Goal: Task Accomplishment & Management: Manage account settings

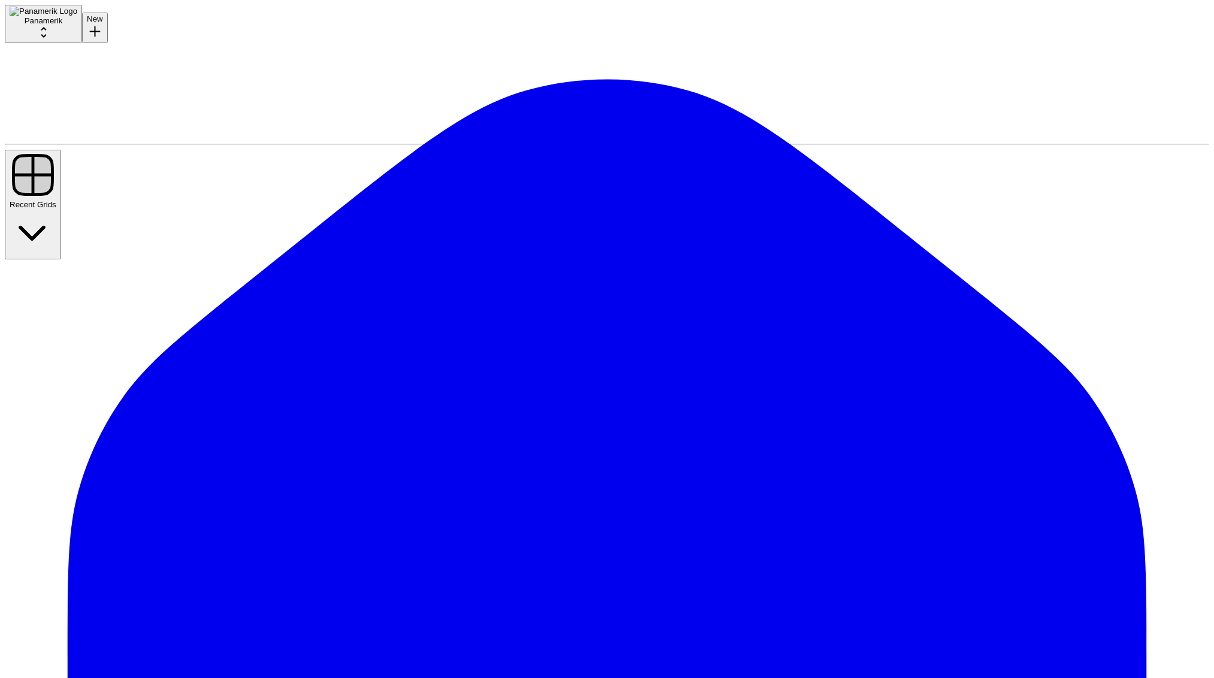
click at [343, 634] on span "Delete" at bounding box center [354, 638] width 23 height 9
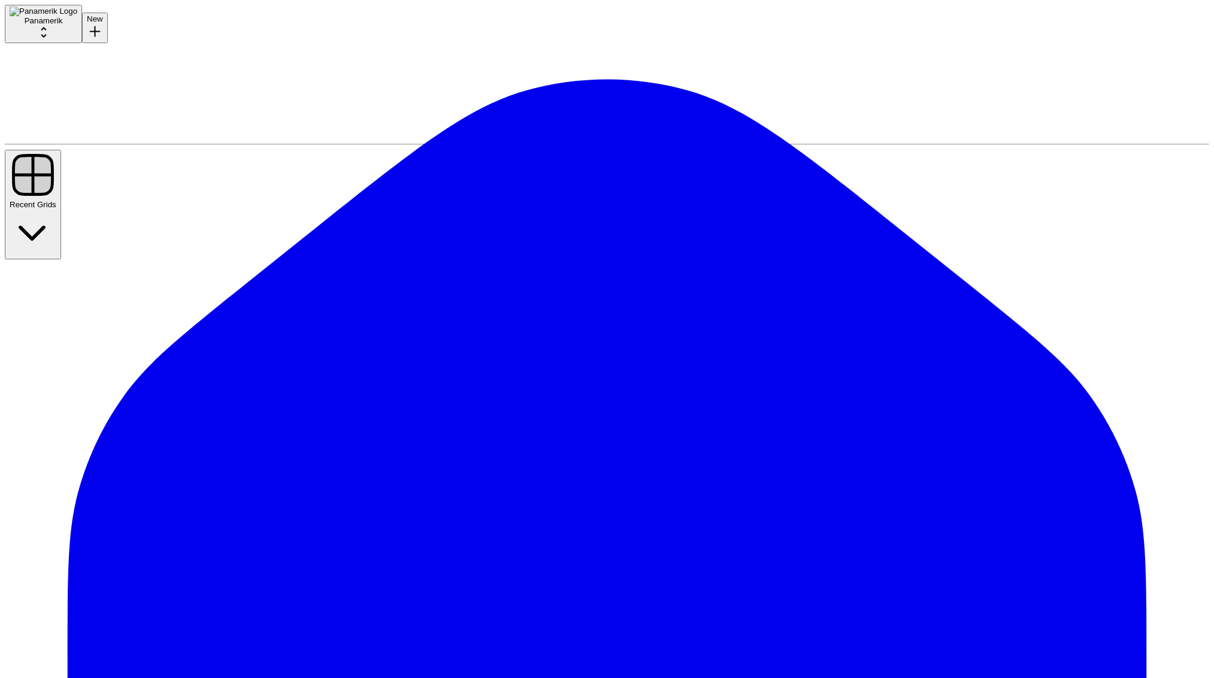
scroll to position [0, 0]
click at [343, 634] on span "Delete" at bounding box center [354, 638] width 23 height 9
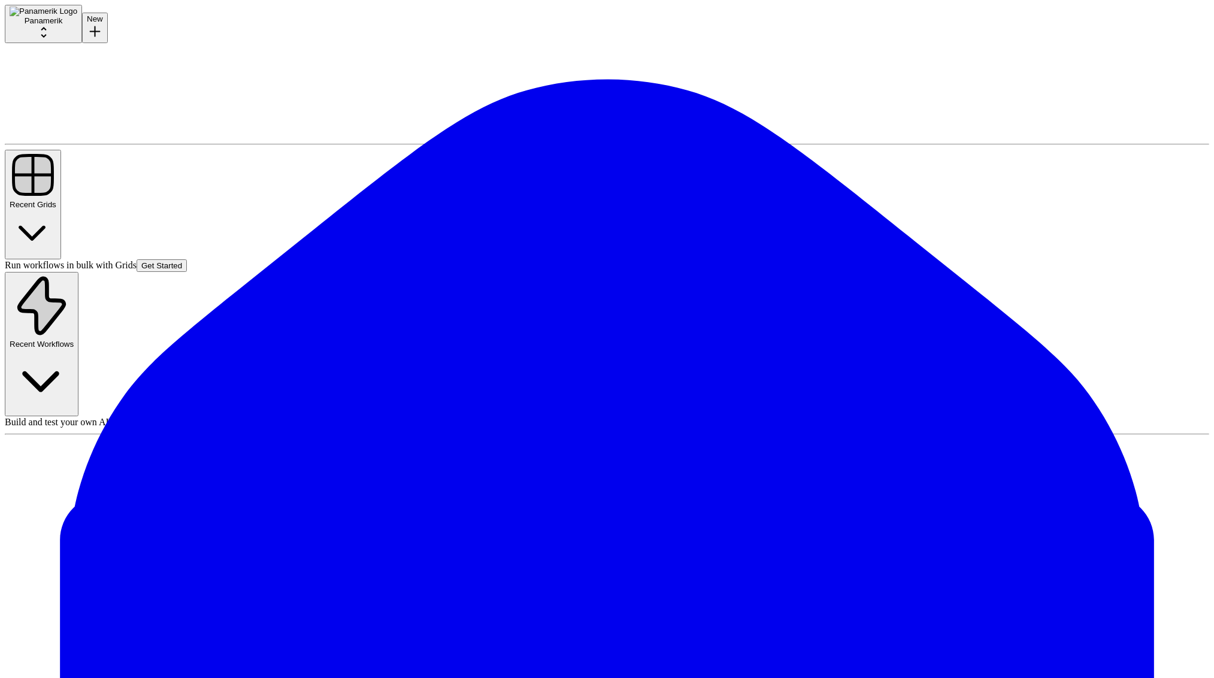
click at [327, 634] on div "More Options" at bounding box center [303, 630] width 53 height 11
click at [351, 634] on span "Delete" at bounding box center [354, 638] width 23 height 9
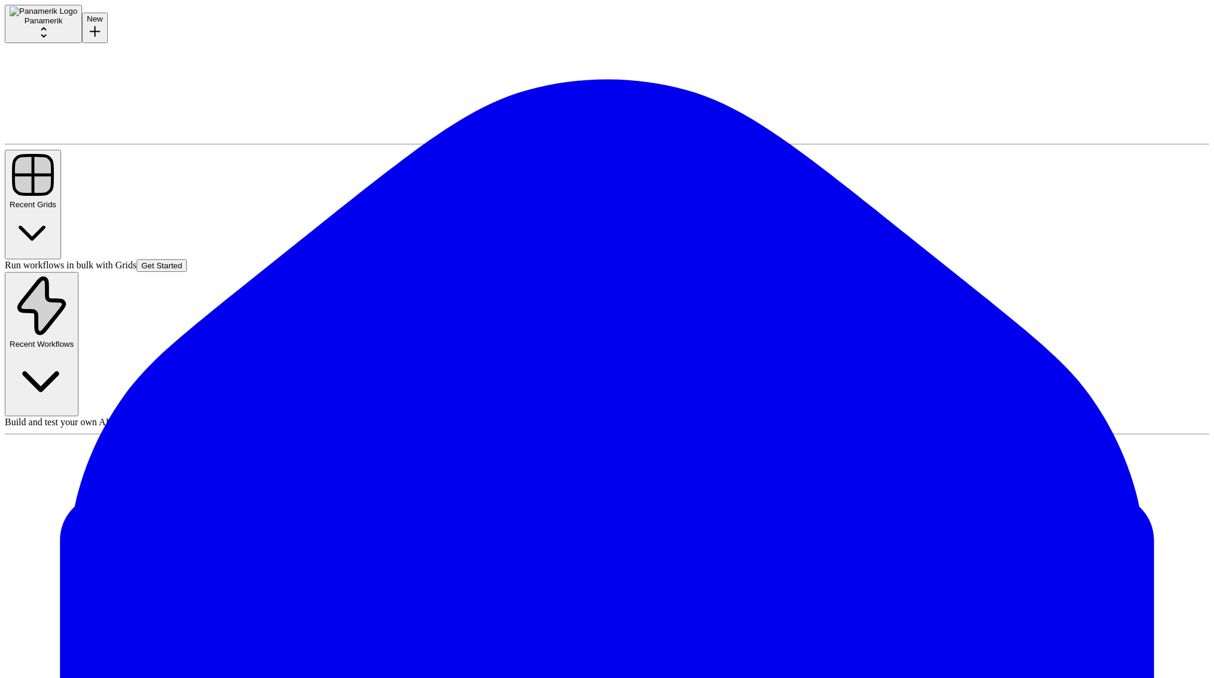
type input "[PERSON_NAME]"
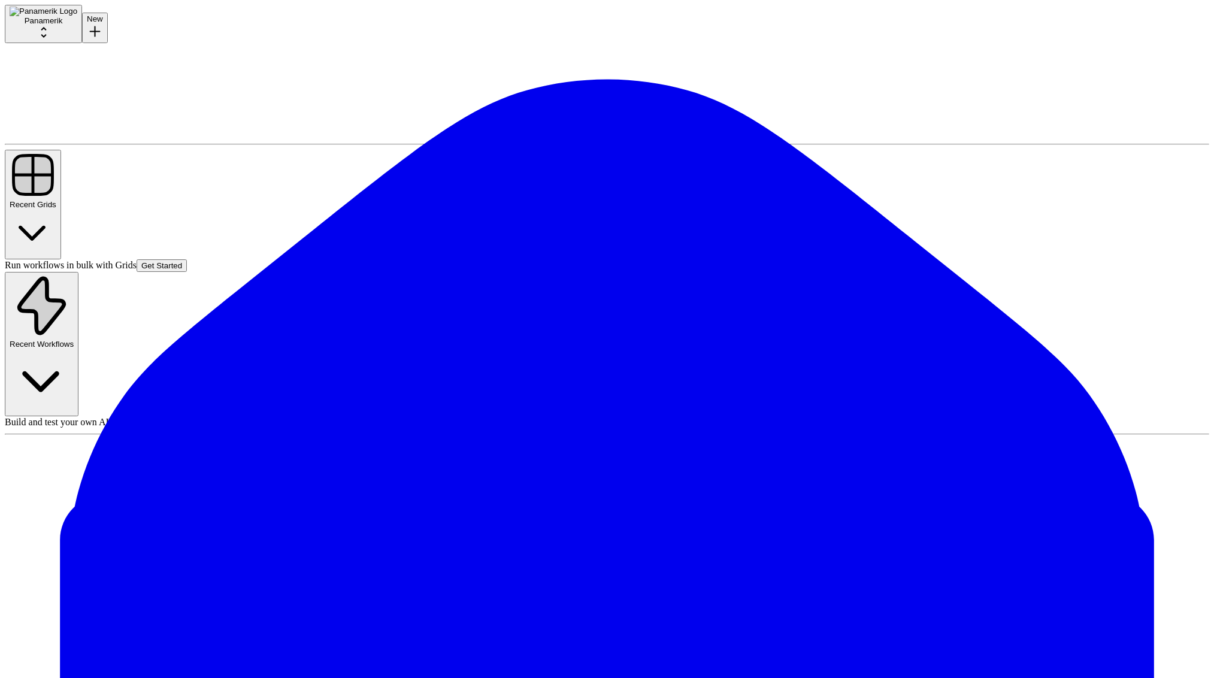
paste input "socio.mx"
type input "[EMAIL_ADDRESS][DOMAIN_NAME]"
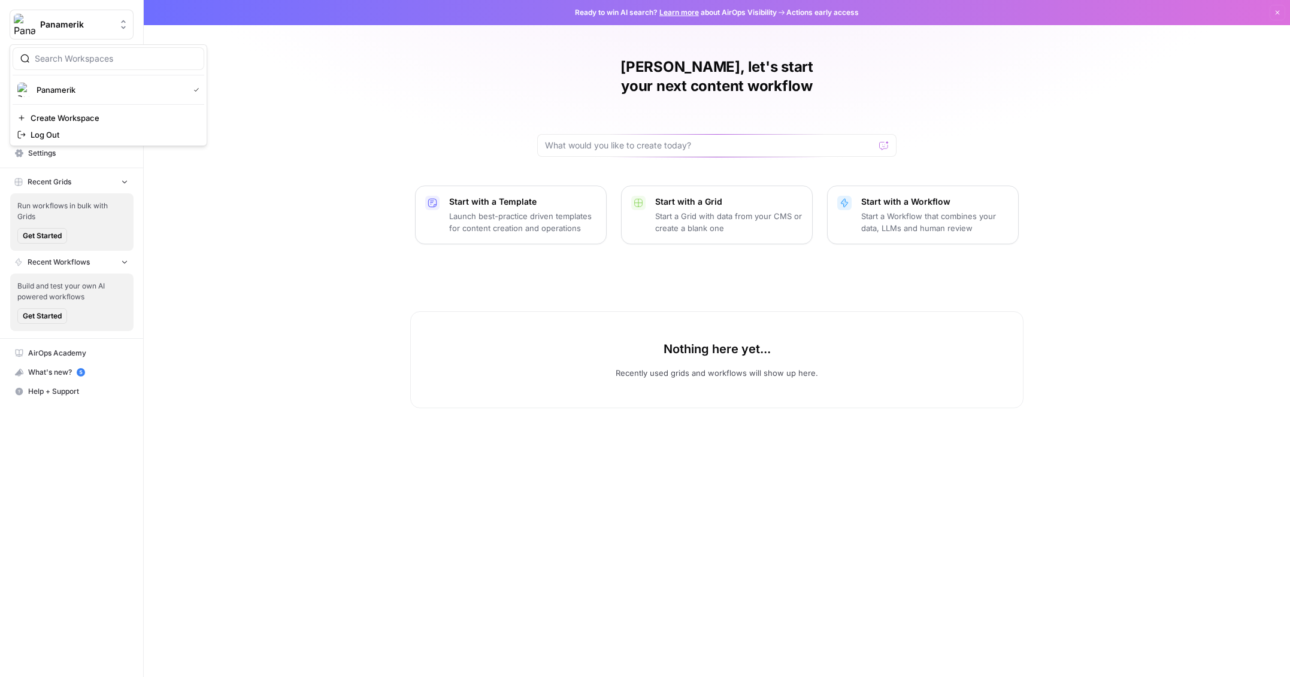
click at [75, 27] on span "Panamerik" at bounding box center [76, 25] width 72 height 12
click at [72, 117] on span "Create Workspace" at bounding box center [113, 118] width 164 height 12
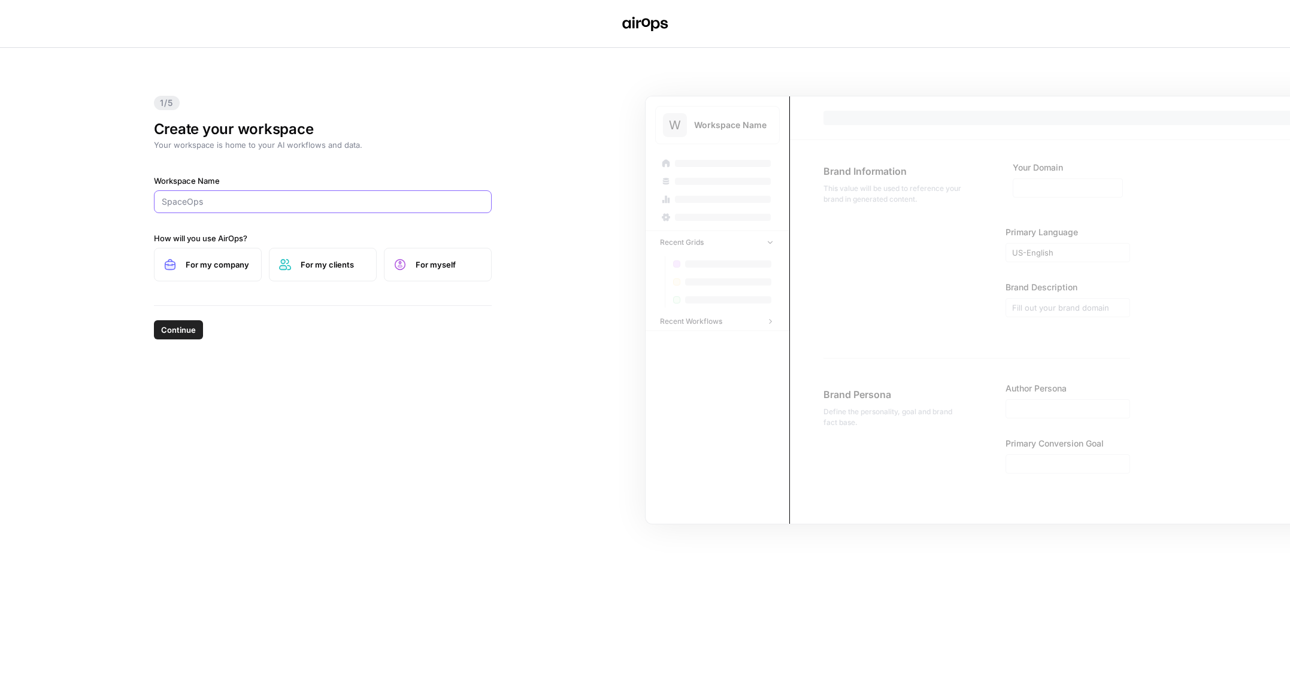
click at [234, 203] on input "Workspace Name" at bounding box center [323, 202] width 322 height 12
type input "Rifas El Socio"
click at [188, 331] on span "Continue" at bounding box center [178, 330] width 35 height 12
click at [239, 265] on span "For my company" at bounding box center [219, 265] width 66 height 12
click at [182, 332] on span "Continue" at bounding box center [178, 330] width 35 height 12
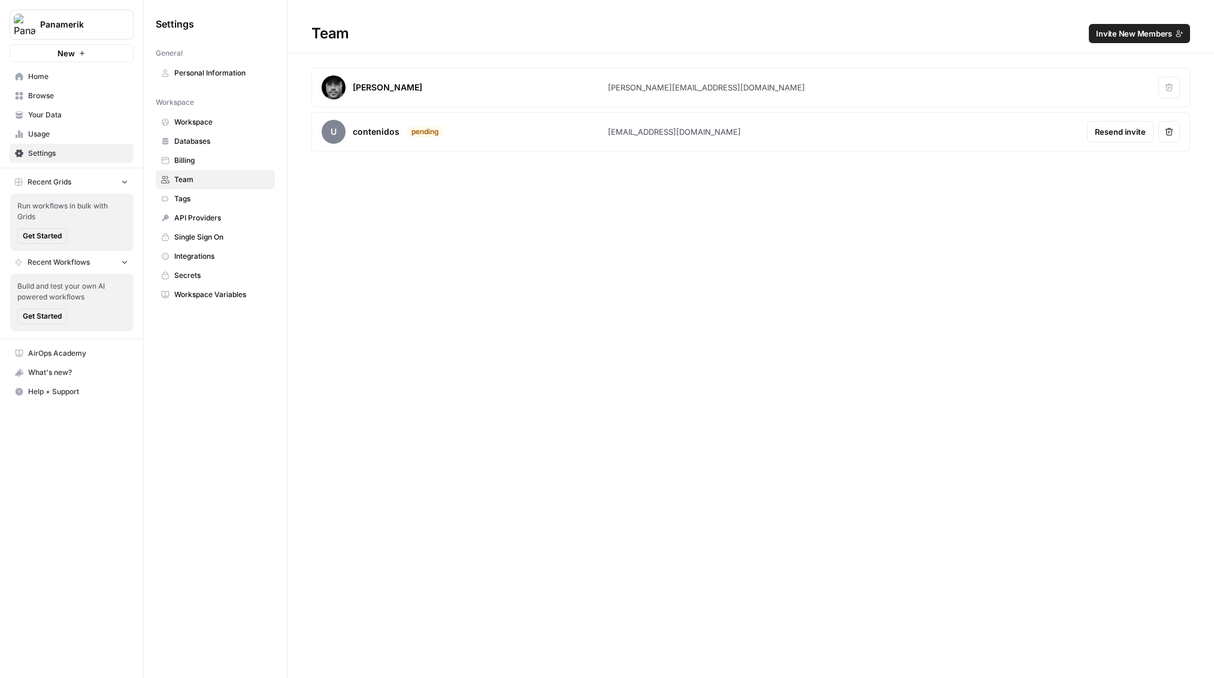
click at [1114, 129] on span "Resend invite" at bounding box center [1120, 132] width 51 height 12
click at [101, 25] on span "Panamerik" at bounding box center [76, 25] width 72 height 12
click at [87, 90] on span "Panamerik" at bounding box center [110, 90] width 147 height 12
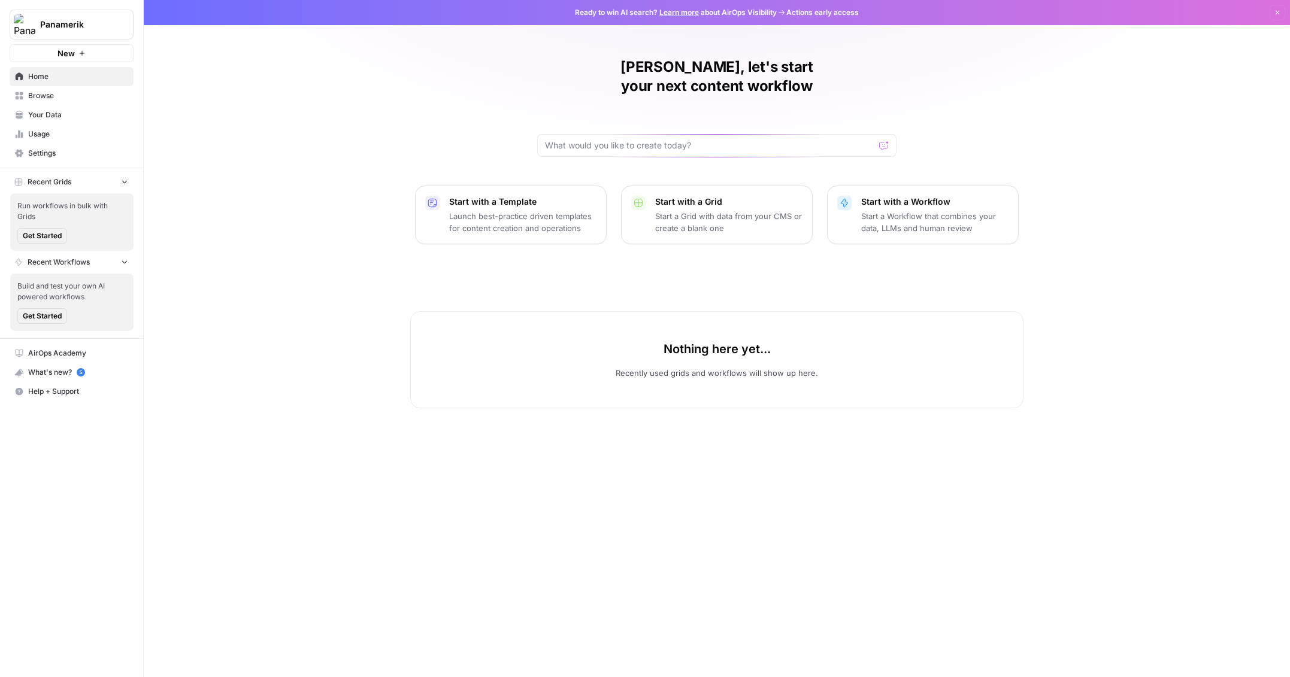
click at [46, 152] on span "Settings" at bounding box center [78, 153] width 100 height 11
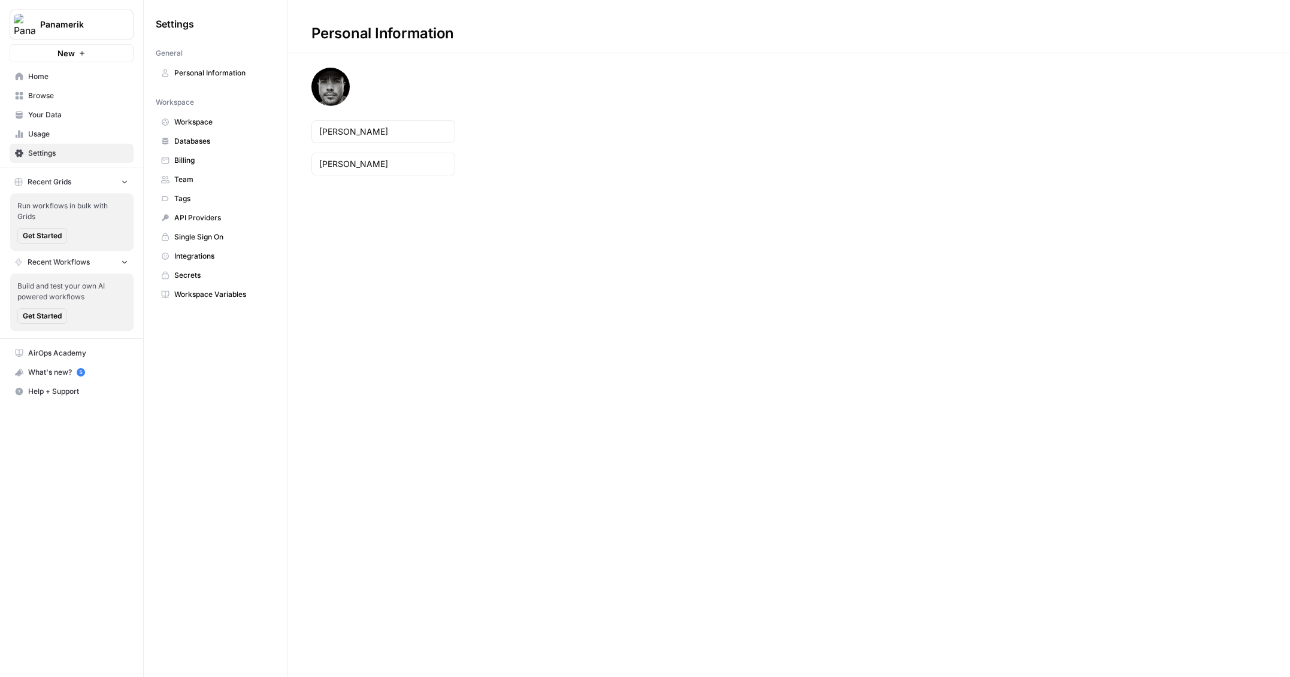
click at [204, 125] on span "Workspace" at bounding box center [221, 122] width 95 height 11
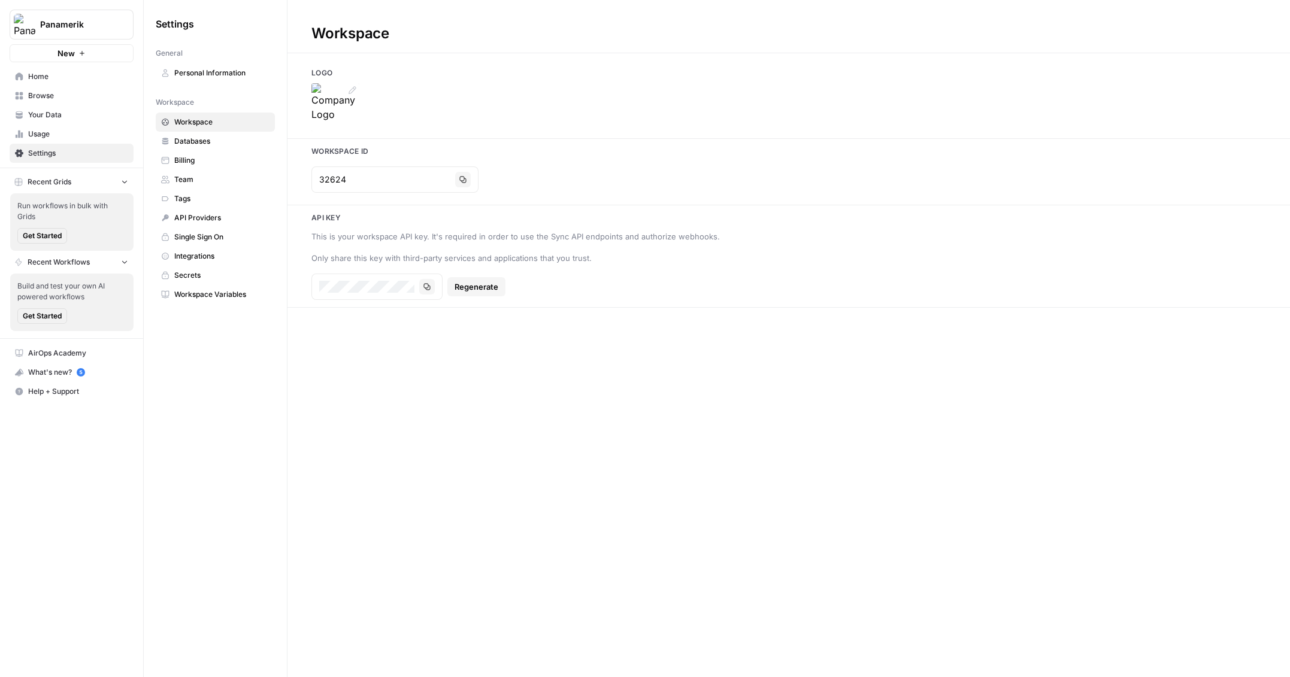
click at [350, 84] on img at bounding box center [335, 107] width 48 height 48
click at [355, 86] on icon at bounding box center [353, 90] width 8 height 8
click at [193, 119] on span "Workspace" at bounding box center [221, 122] width 95 height 11
click at [213, 298] on span "Workspace Variables" at bounding box center [221, 294] width 95 height 11
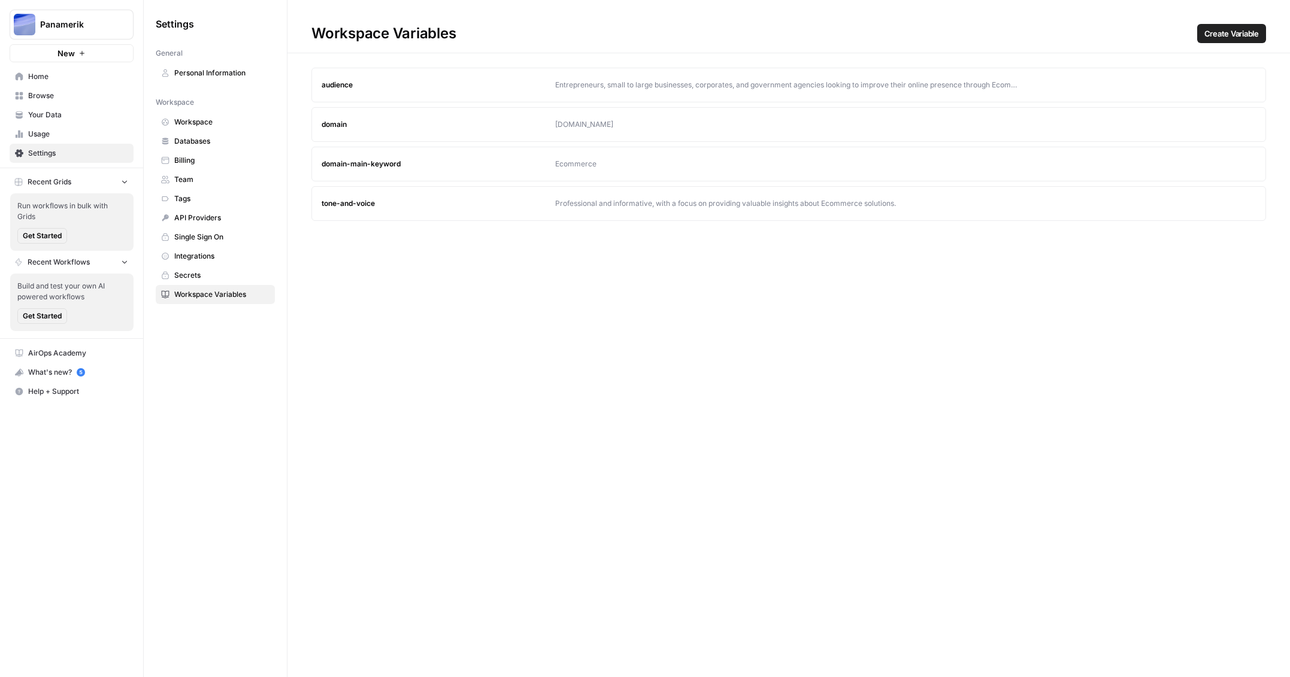
click at [1246, 84] on icon "button" at bounding box center [1246, 84] width 7 height 7
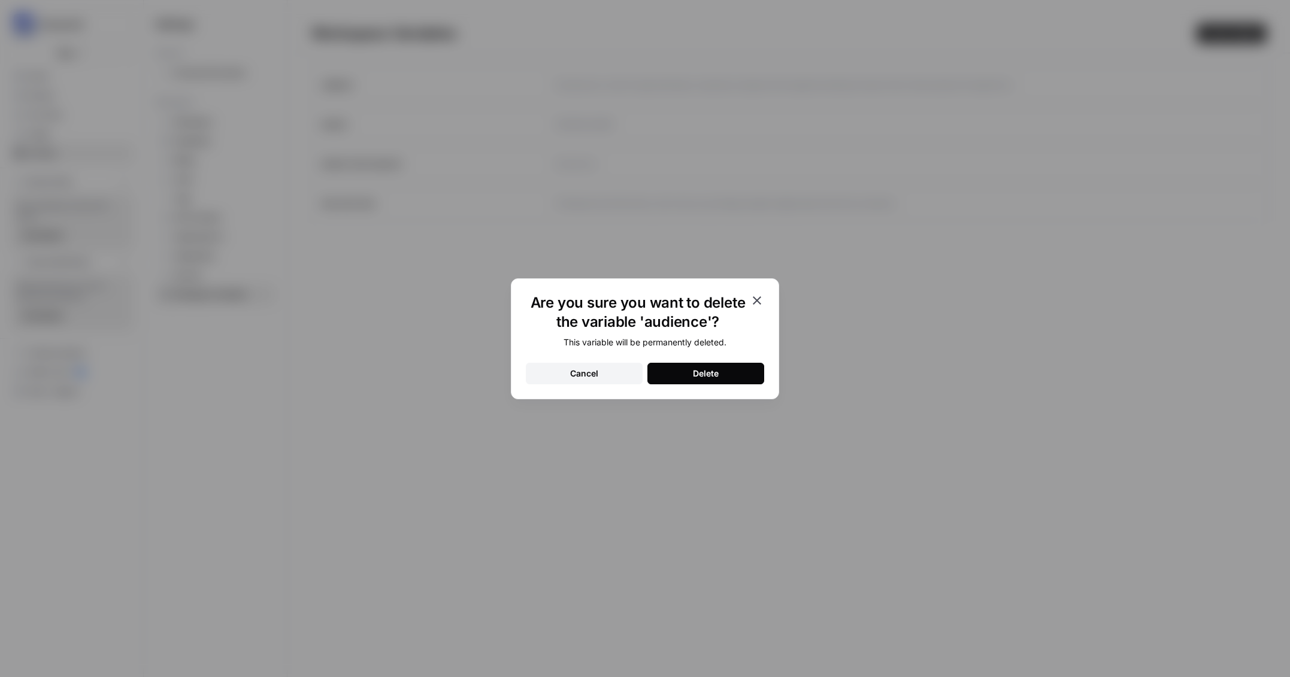
drag, startPoint x: 729, startPoint y: 373, endPoint x: 1049, endPoint y: 155, distance: 387.1
click at [729, 373] on button "Delete" at bounding box center [705, 374] width 117 height 22
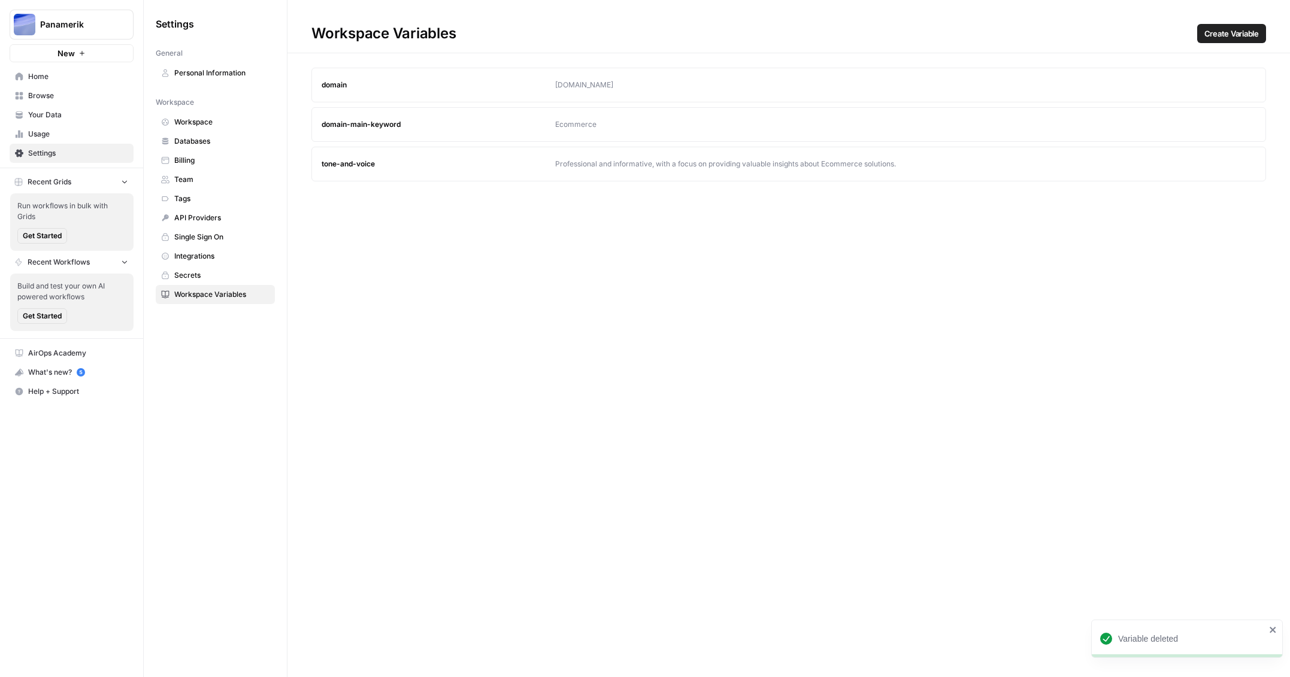
click at [1243, 83] on icon "button" at bounding box center [1246, 85] width 7 height 7
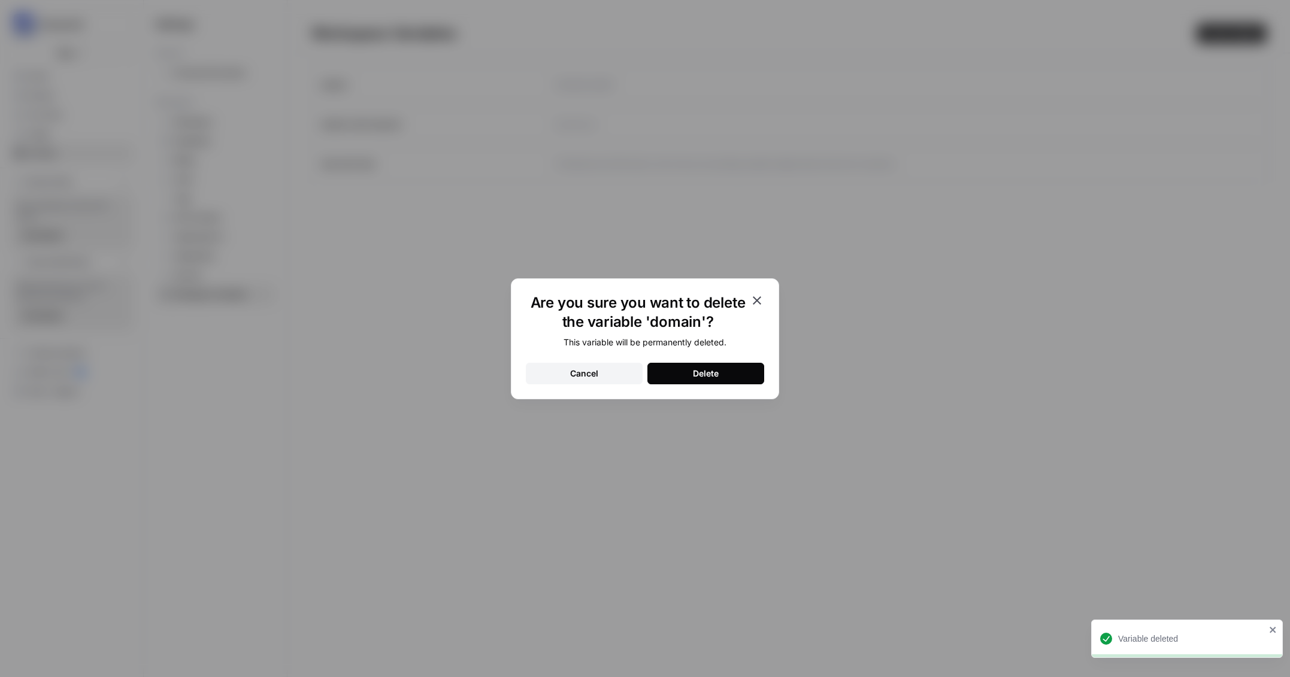
click at [755, 377] on button "Delete" at bounding box center [705, 374] width 117 height 22
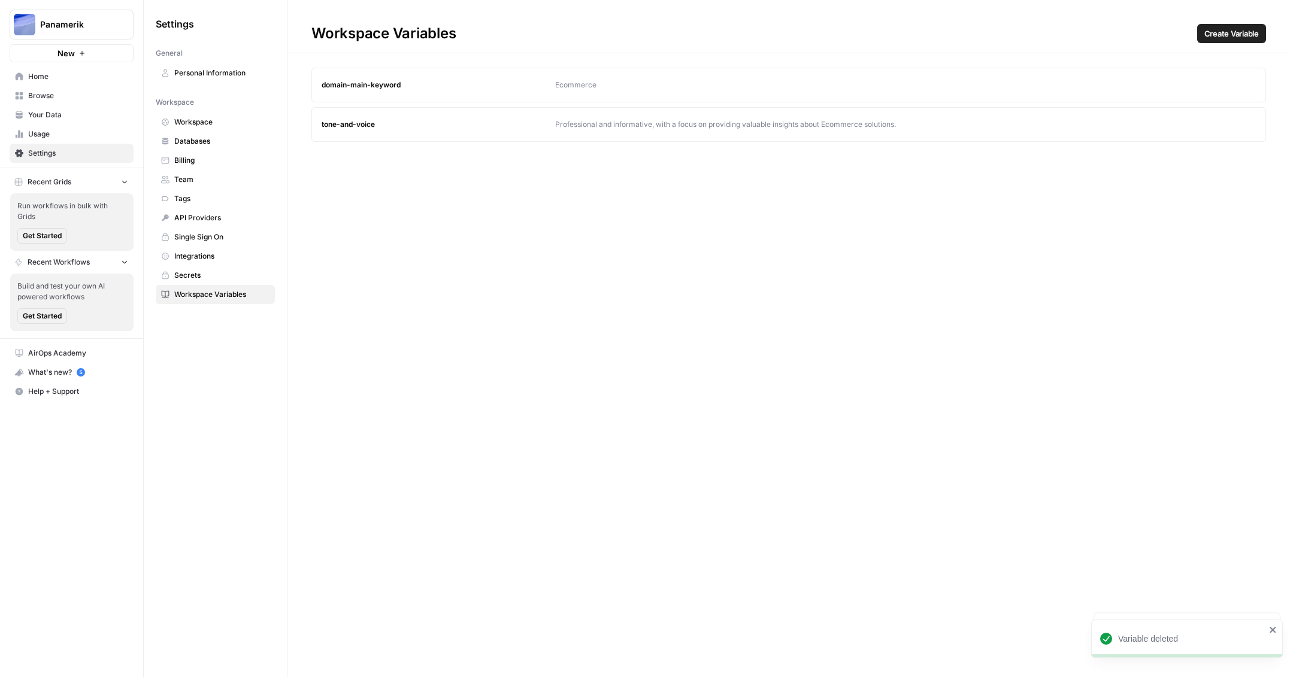
click at [1248, 82] on button "Delete" at bounding box center [1246, 84] width 19 height 19
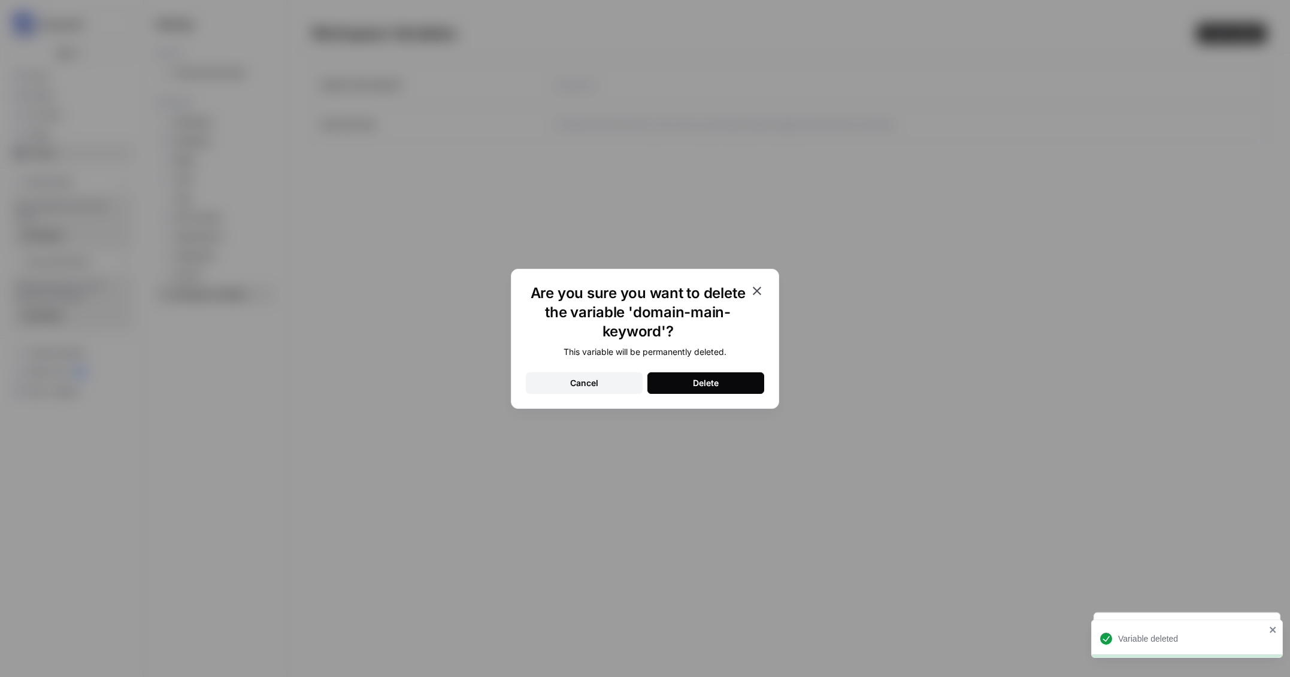
click at [714, 392] on button "Delete" at bounding box center [705, 384] width 117 height 22
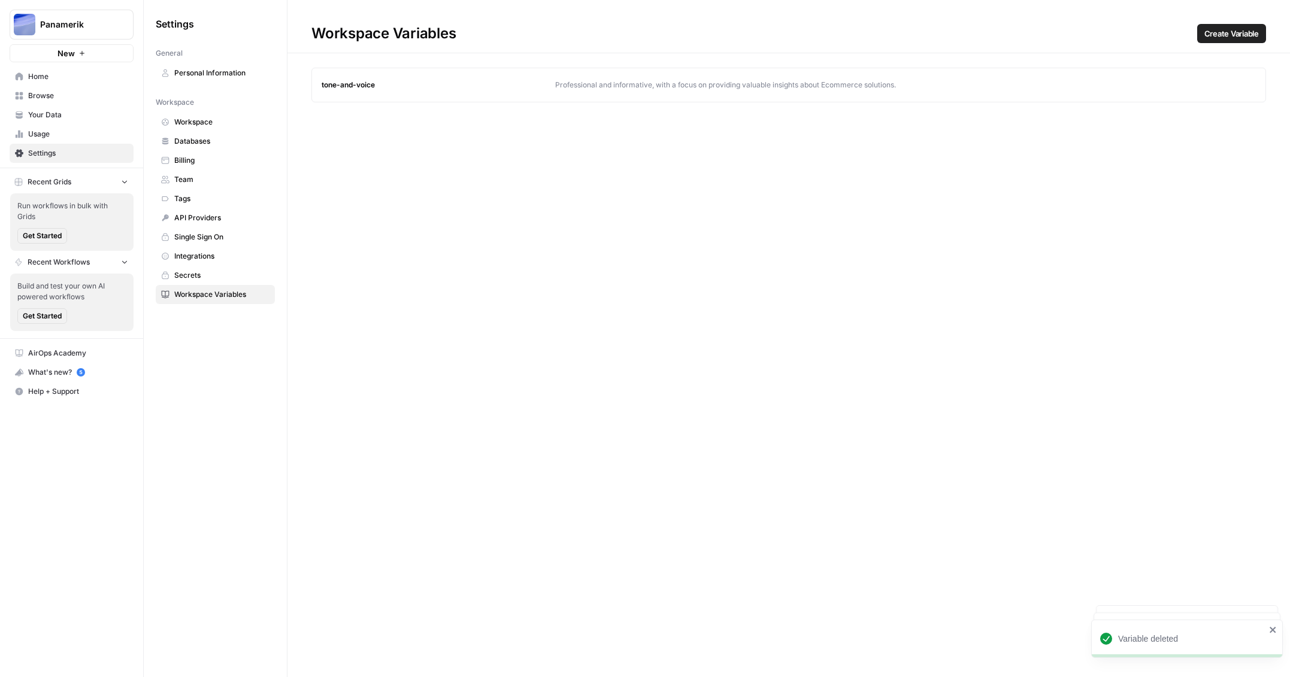
click at [1246, 86] on icon "button" at bounding box center [1246, 84] width 7 height 7
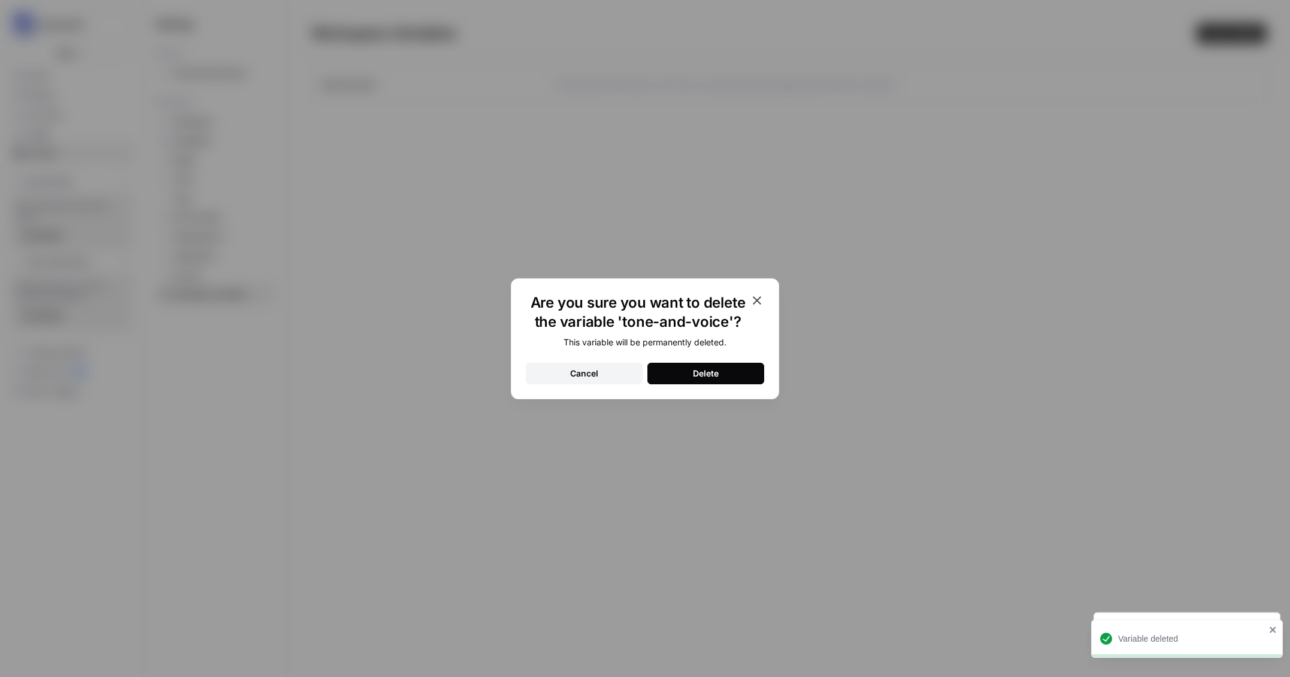
click at [740, 377] on button "Delete" at bounding box center [705, 374] width 117 height 22
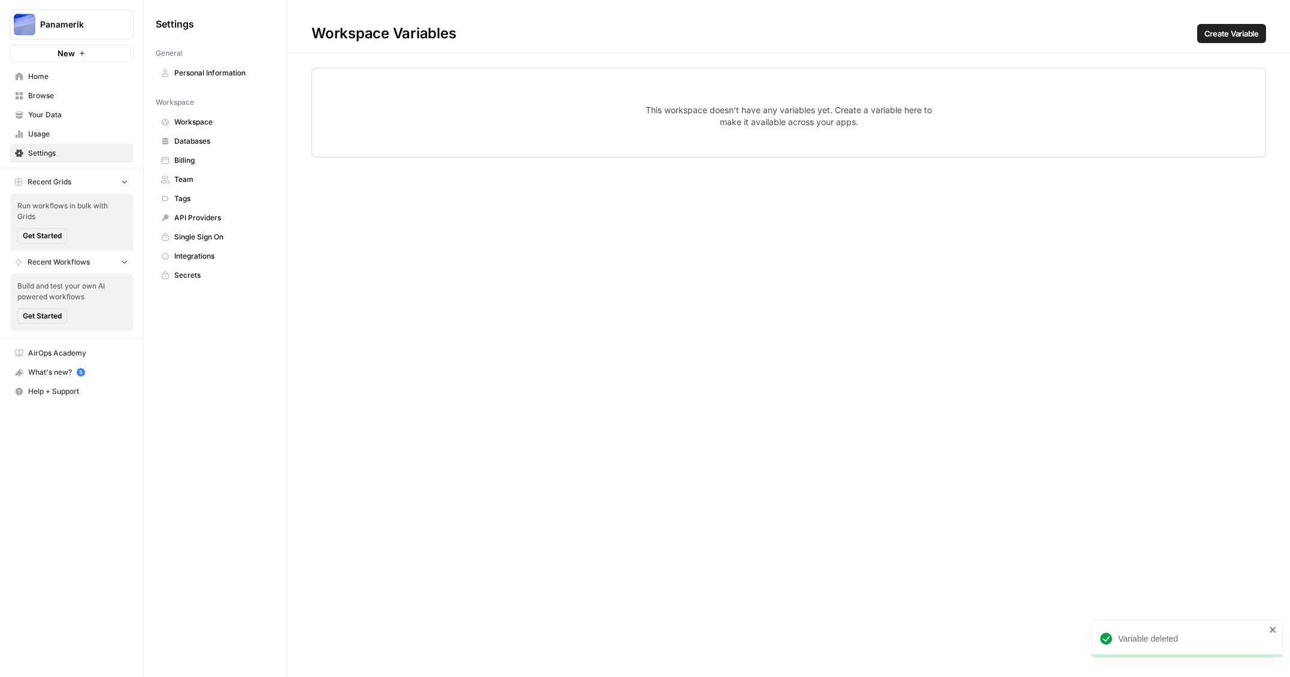
click at [190, 180] on span "Team" at bounding box center [221, 179] width 95 height 11
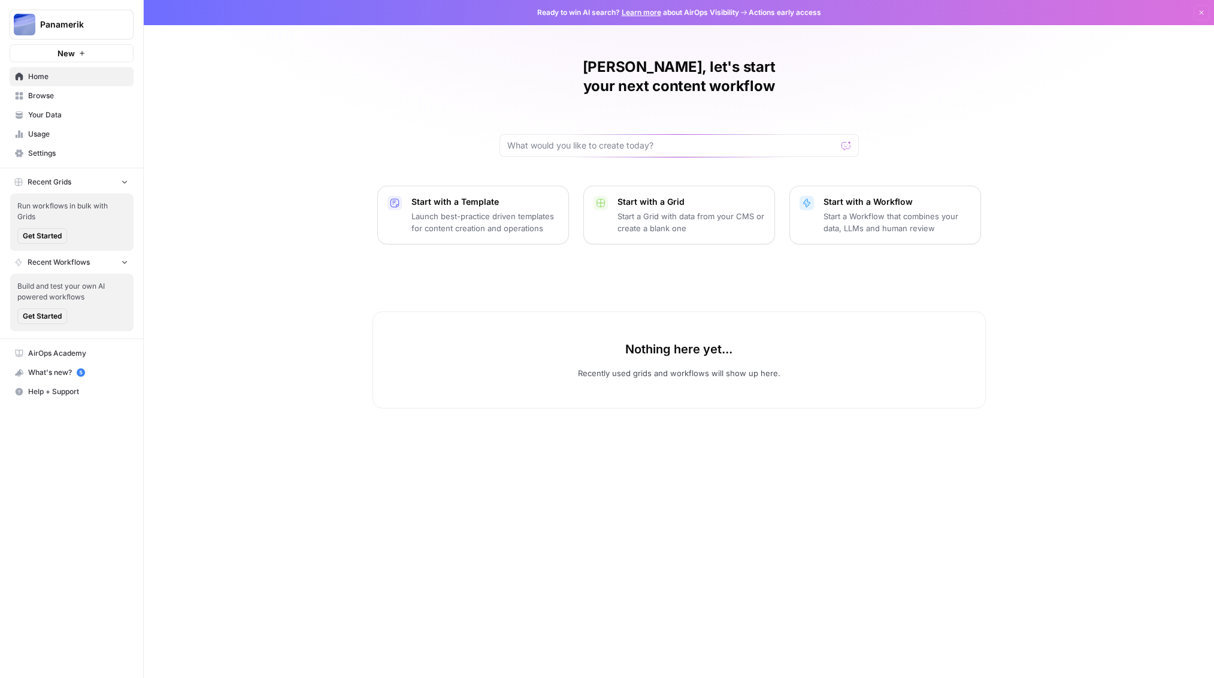
click at [102, 27] on span "Panamerik" at bounding box center [76, 25] width 72 height 12
click at [96, 92] on span "Panamerik" at bounding box center [110, 90] width 147 height 12
click at [46, 96] on span "Browse" at bounding box center [78, 95] width 100 height 11
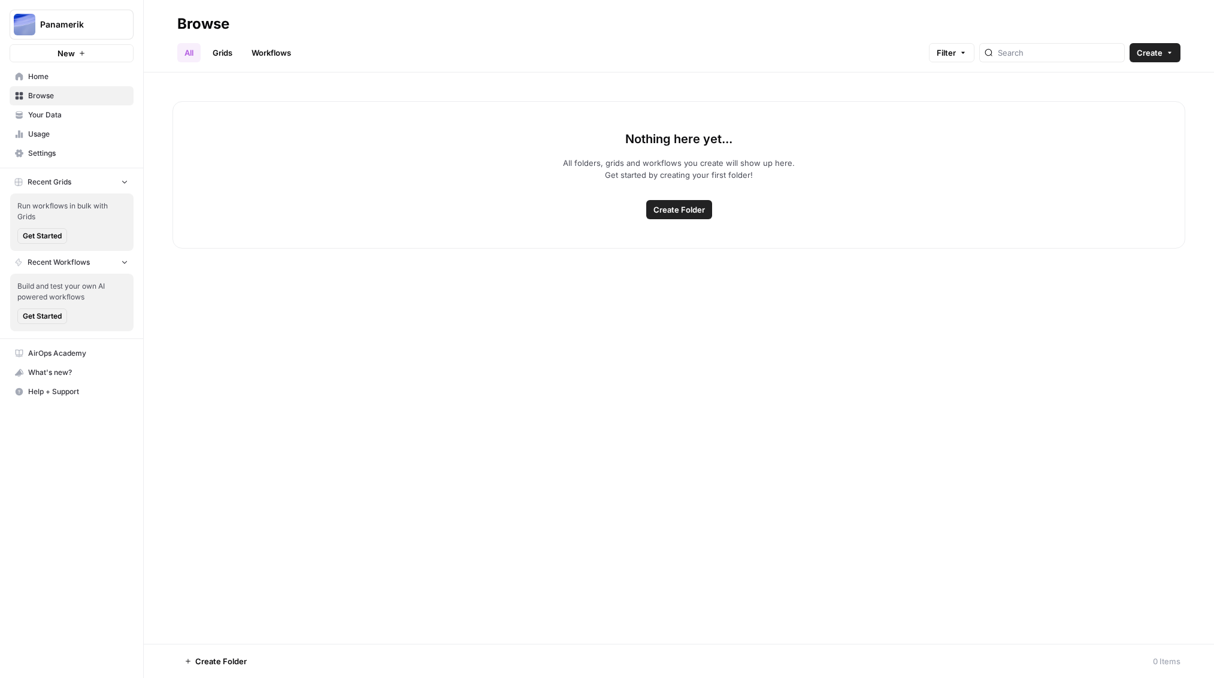
click at [44, 112] on span "Your Data" at bounding box center [78, 115] width 100 height 11
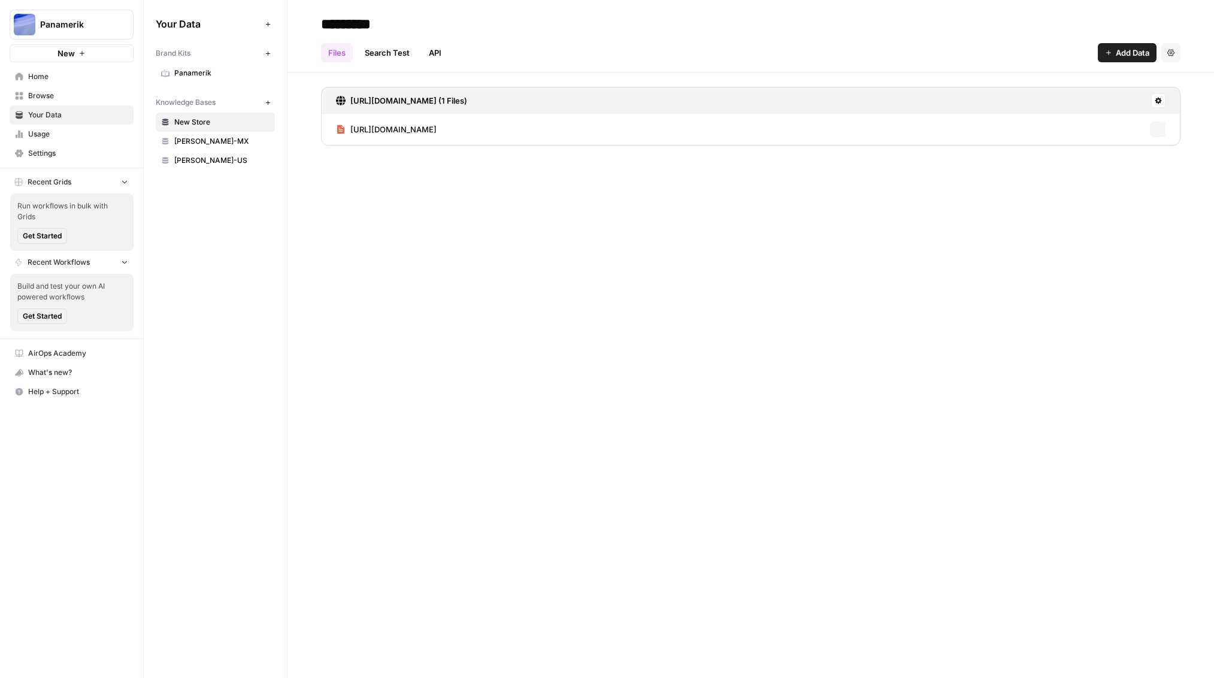
click at [47, 137] on span "Usage" at bounding box center [78, 134] width 100 height 11
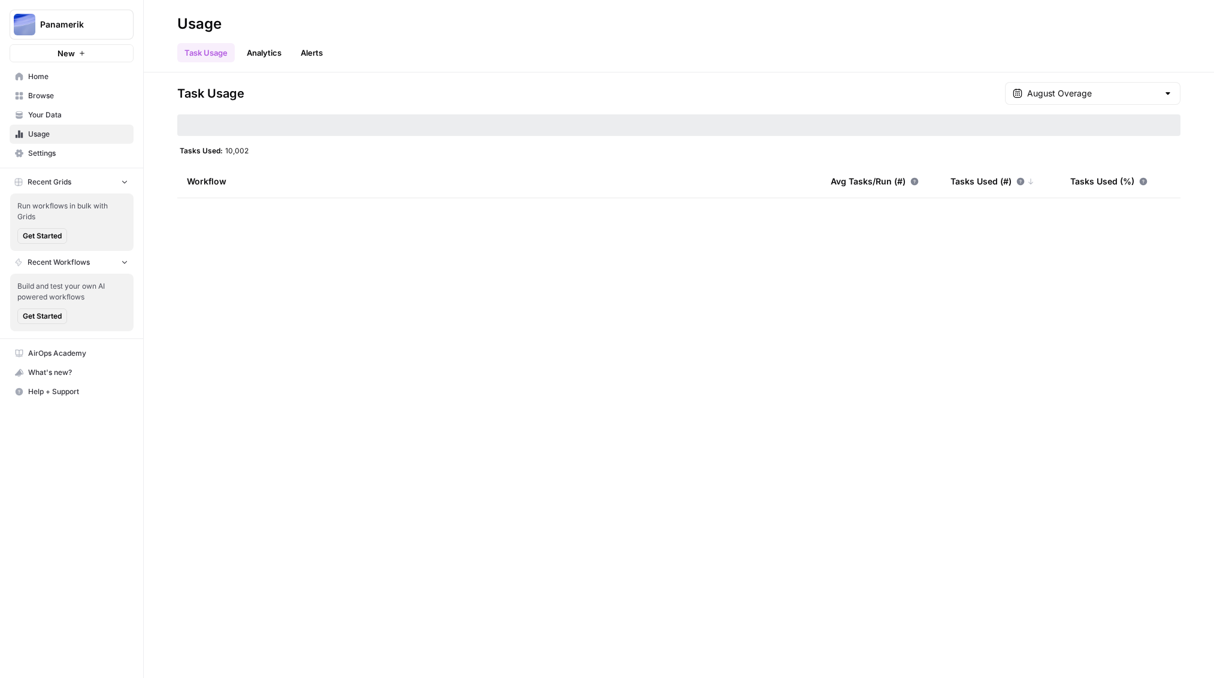
click at [55, 111] on span "Your Data" at bounding box center [78, 115] width 100 height 11
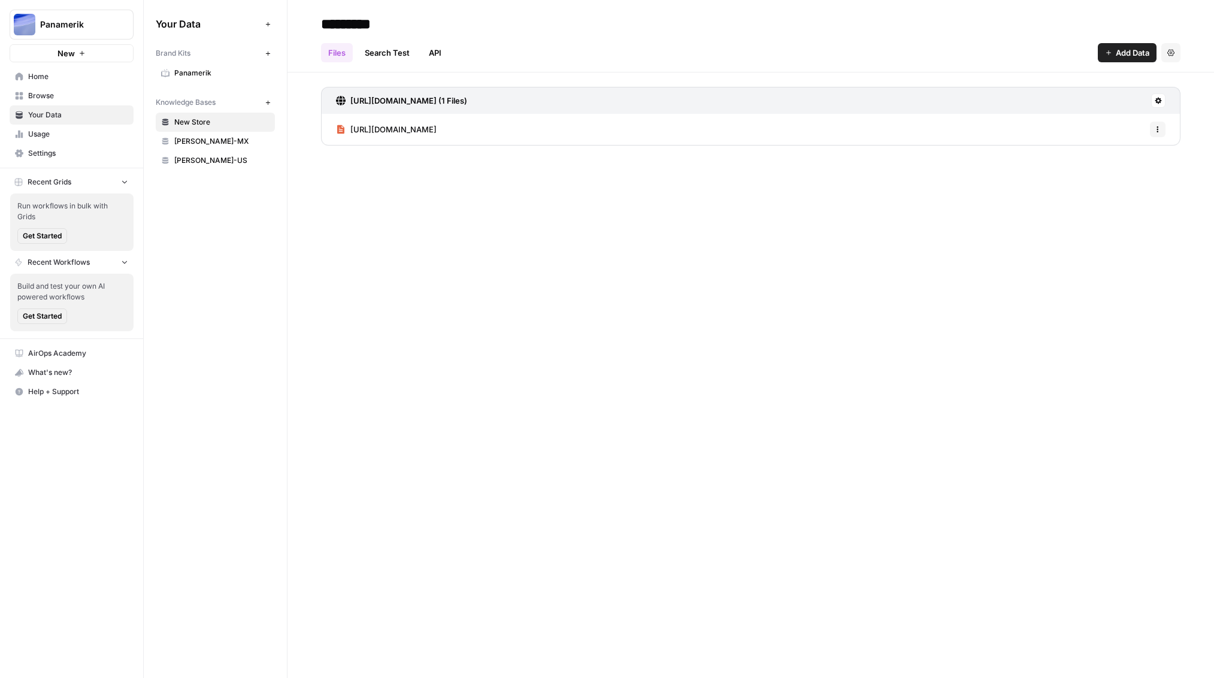
click at [1154, 128] on icon "button" at bounding box center [1157, 129] width 7 height 7
click at [1137, 154] on span "Delete File" at bounding box center [1131, 156] width 39 height 12
click at [566, 150] on span "Delete" at bounding box center [565, 153] width 26 height 12
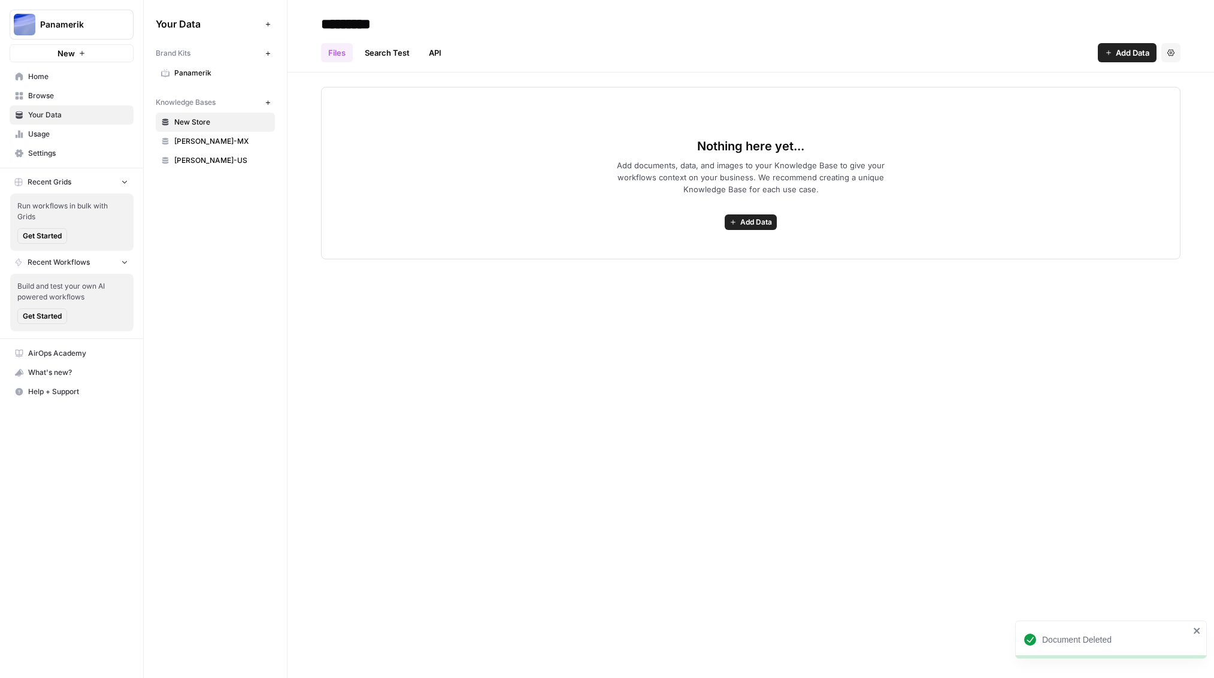
click at [209, 138] on span "NUNN-MX" at bounding box center [221, 141] width 95 height 11
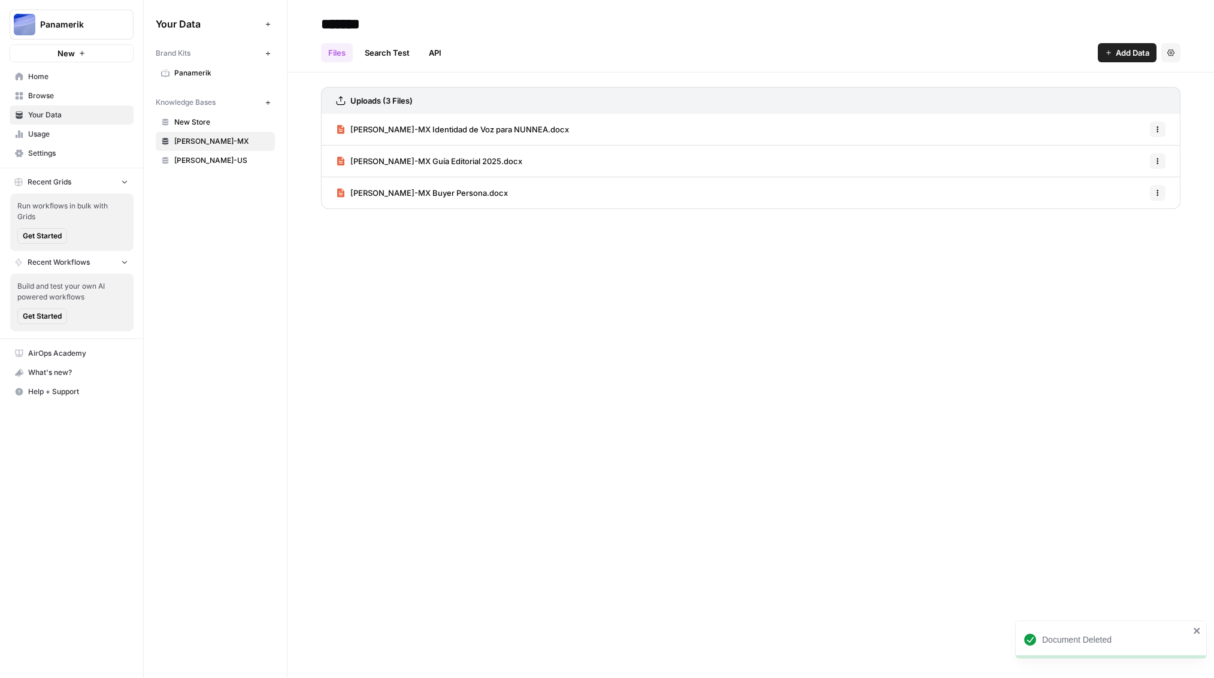
click at [1154, 135] on button "Options" at bounding box center [1158, 130] width 16 height 16
click at [1133, 162] on button "Delete File" at bounding box center [1127, 155] width 66 height 17
drag, startPoint x: 564, startPoint y: 146, endPoint x: 622, endPoint y: 148, distance: 58.1
click at [564, 156] on button "Delete" at bounding box center [564, 167] width 40 height 22
click at [1158, 132] on icon "button" at bounding box center [1157, 129] width 7 height 7
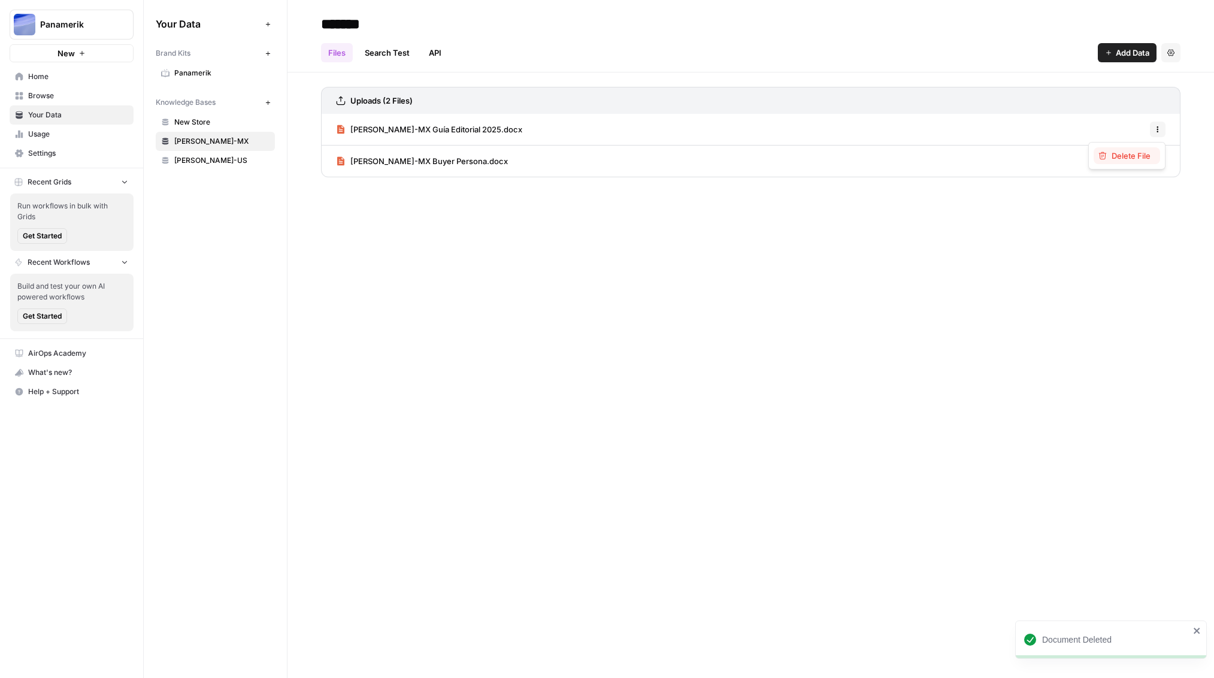
click at [1115, 161] on span "Delete File" at bounding box center [1131, 156] width 39 height 12
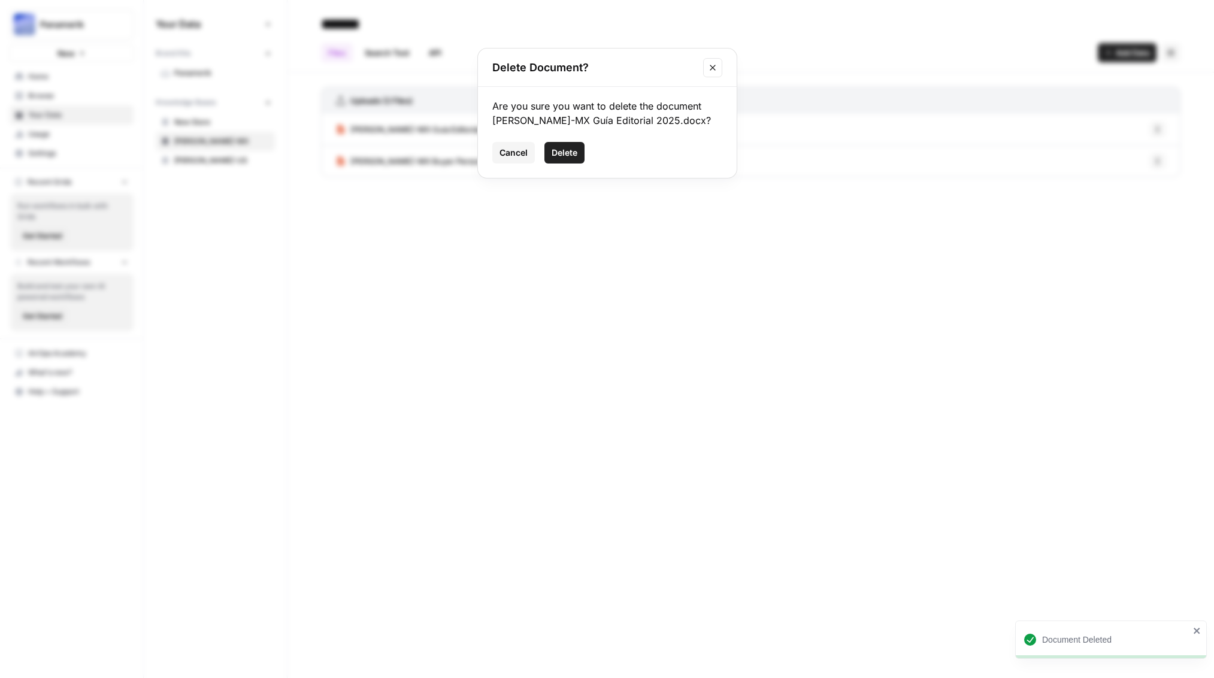
click at [563, 148] on span "Delete" at bounding box center [565, 153] width 26 height 12
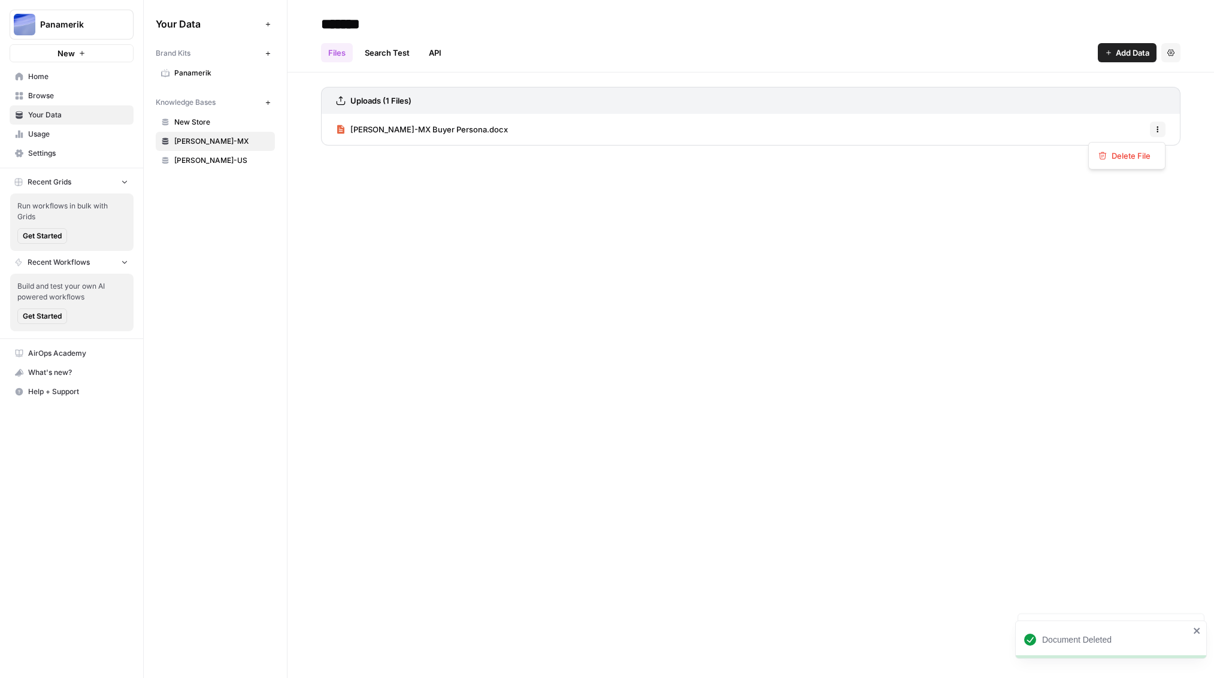
click at [1158, 129] on icon "button" at bounding box center [1158, 130] width 2 height 2
click at [1113, 158] on span "Delete File" at bounding box center [1131, 156] width 39 height 12
click at [574, 154] on span "Delete" at bounding box center [565, 153] width 26 height 12
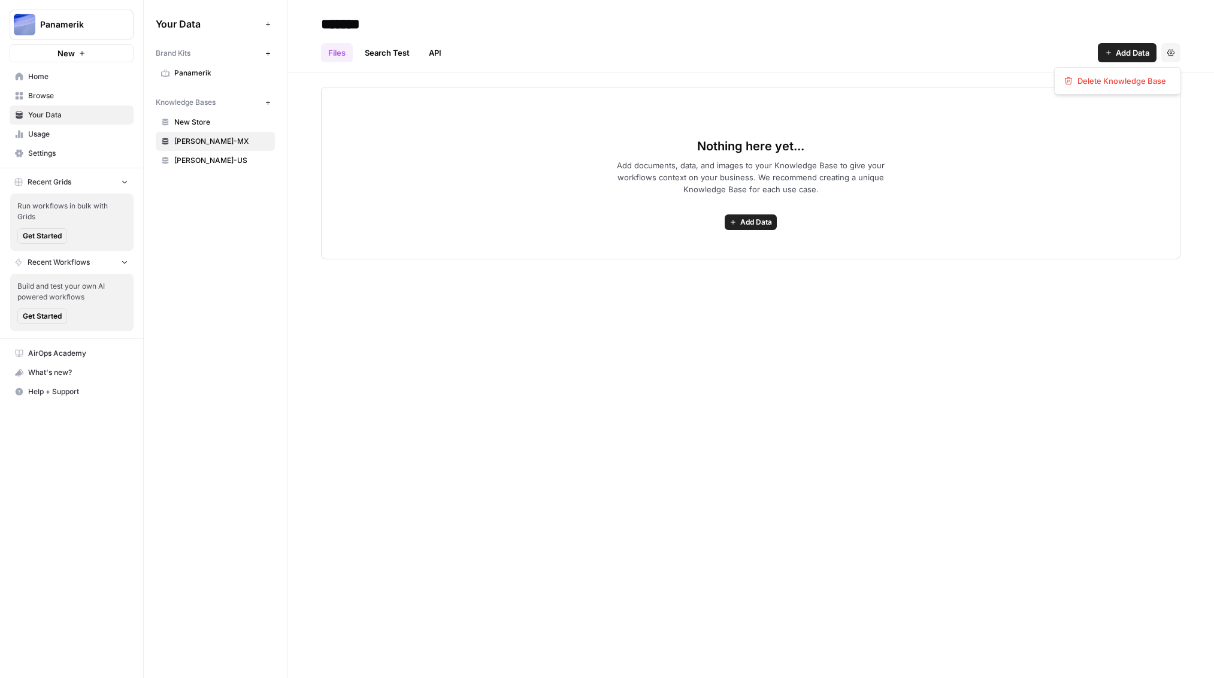
click at [1173, 56] on button "Settings" at bounding box center [1170, 52] width 19 height 19
click at [1146, 81] on span "Delete Knowledge Base" at bounding box center [1122, 81] width 89 height 12
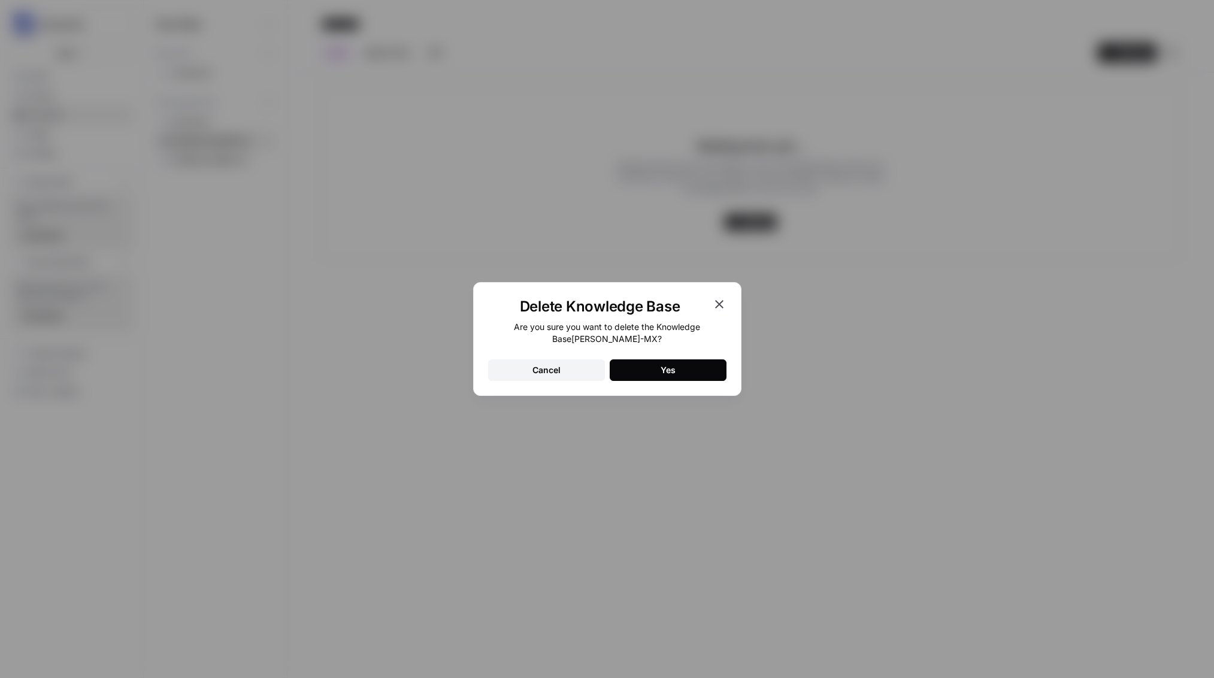
drag, startPoint x: 691, startPoint y: 364, endPoint x: 562, endPoint y: 301, distance: 143.3
click at [691, 364] on button "Yes" at bounding box center [668, 370] width 117 height 22
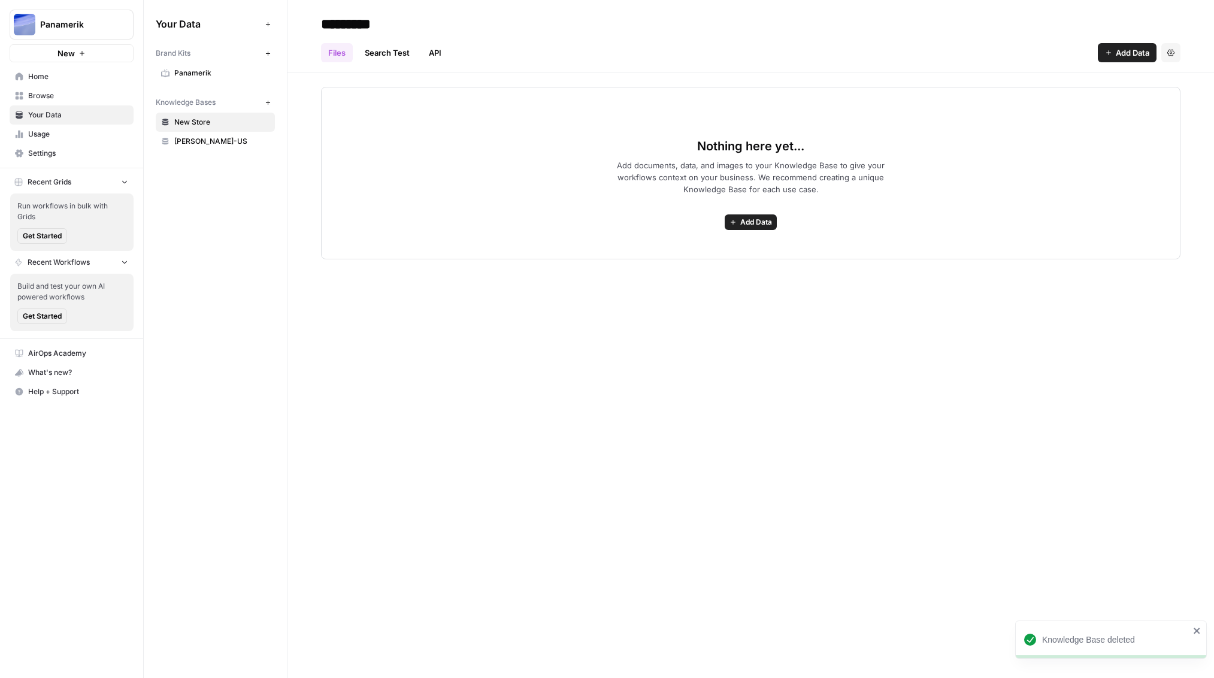
click at [226, 138] on span "NUNN-US" at bounding box center [221, 141] width 95 height 11
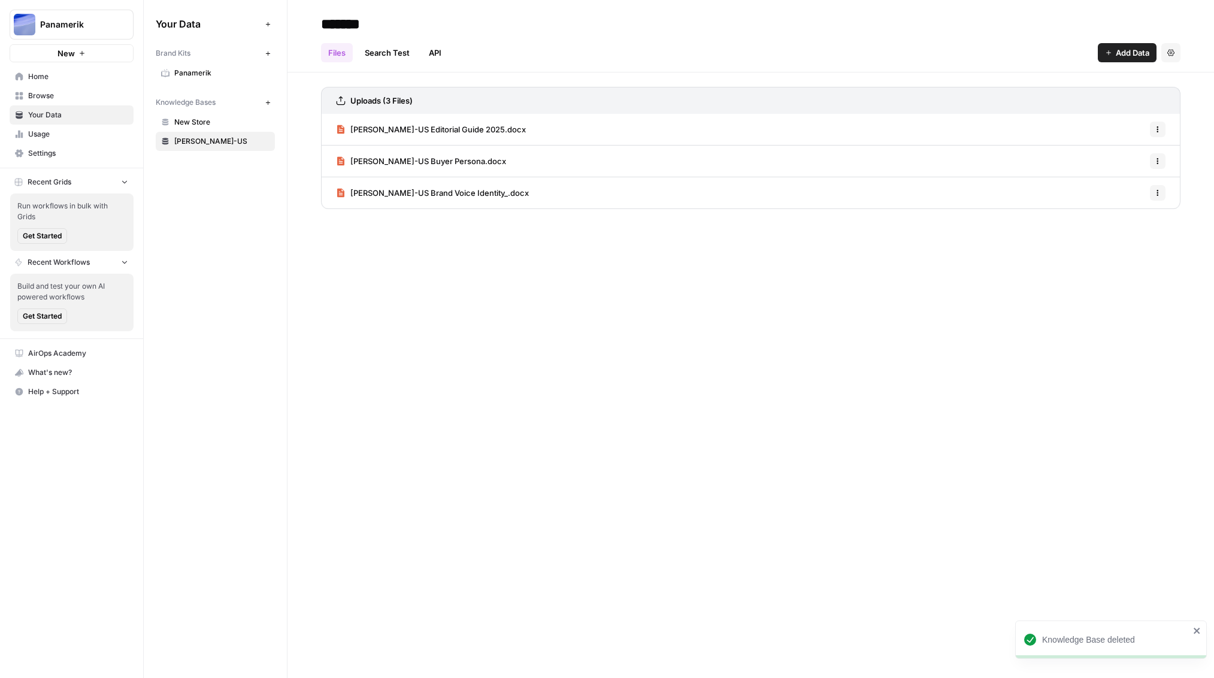
click at [1173, 52] on icon "button" at bounding box center [1170, 52] width 7 height 7
click at [1118, 83] on span "Delete Knowledge Base" at bounding box center [1122, 81] width 89 height 12
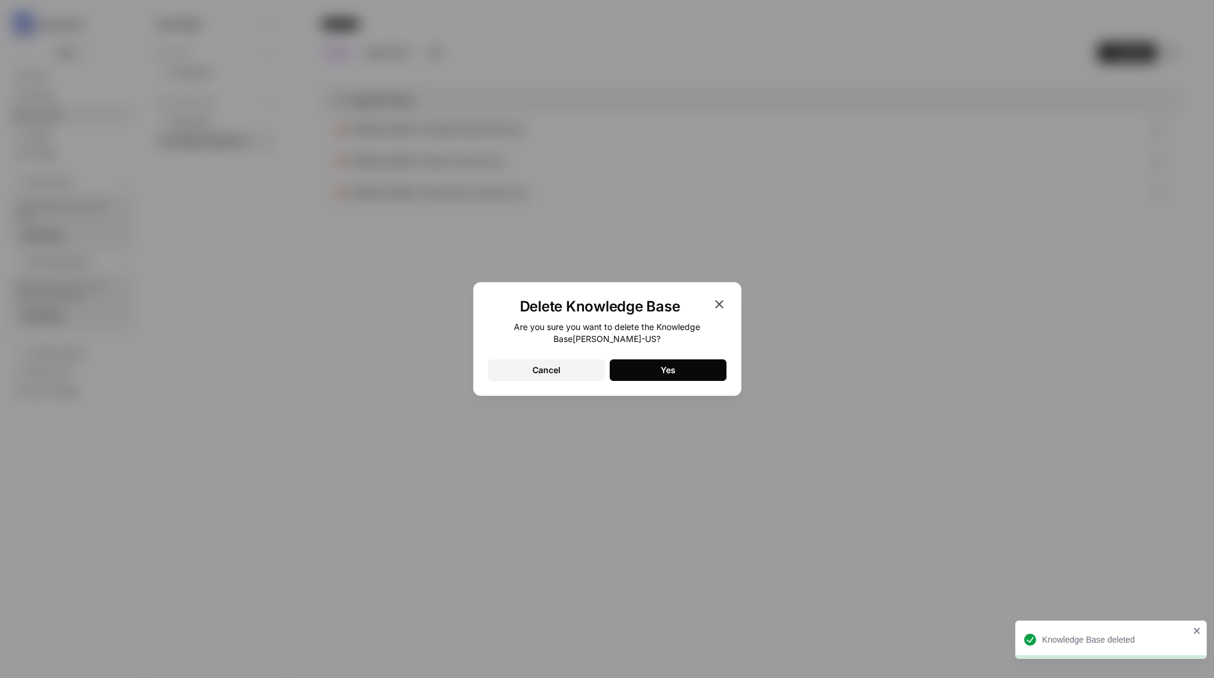
click at [687, 370] on button "Yes" at bounding box center [668, 370] width 117 height 22
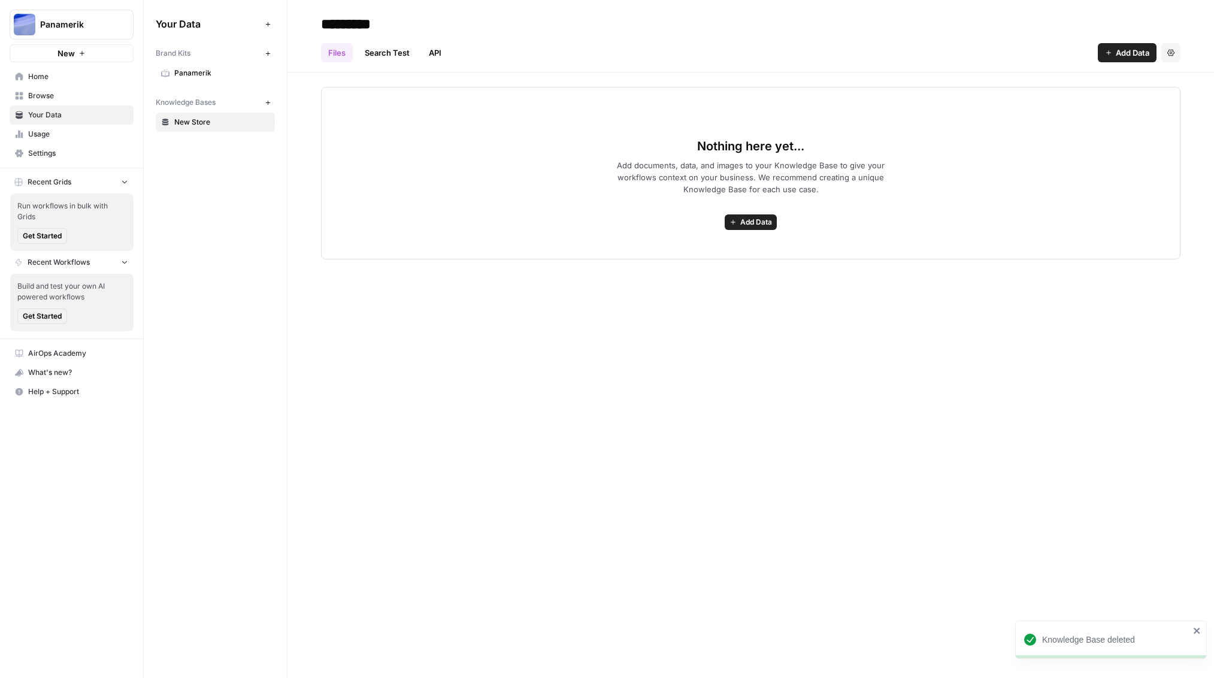
click at [382, 52] on link "Search Test" at bounding box center [387, 52] width 59 height 19
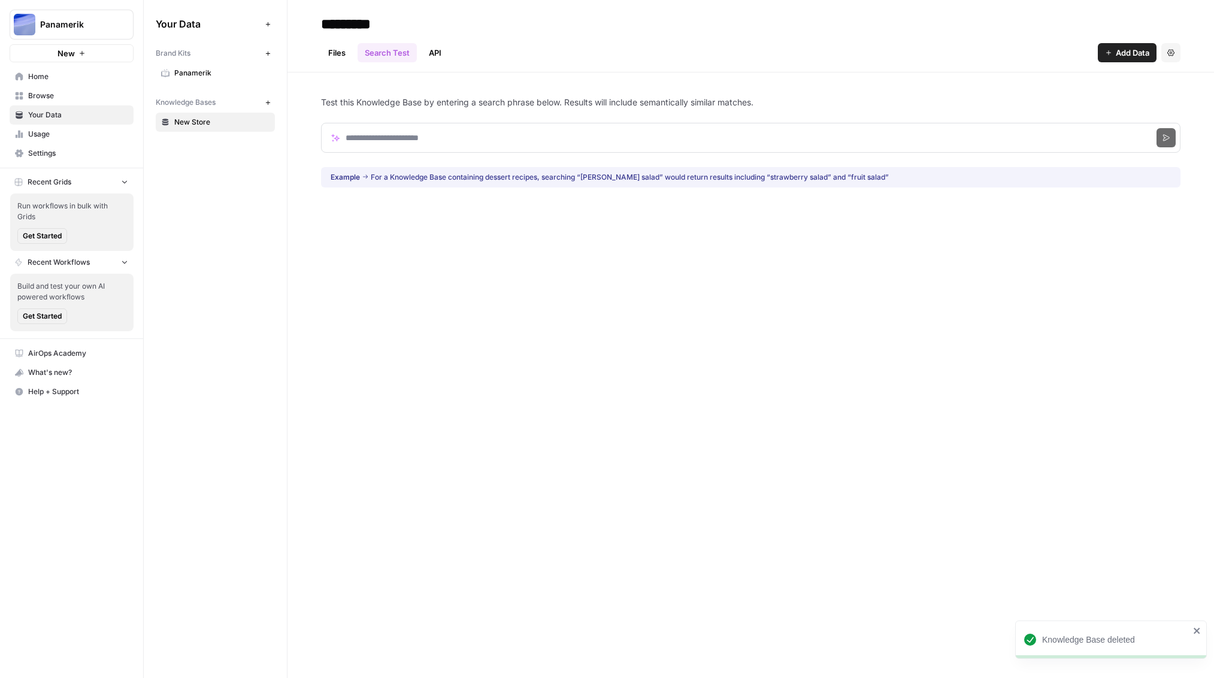
click at [447, 54] on link "API" at bounding box center [435, 52] width 27 height 19
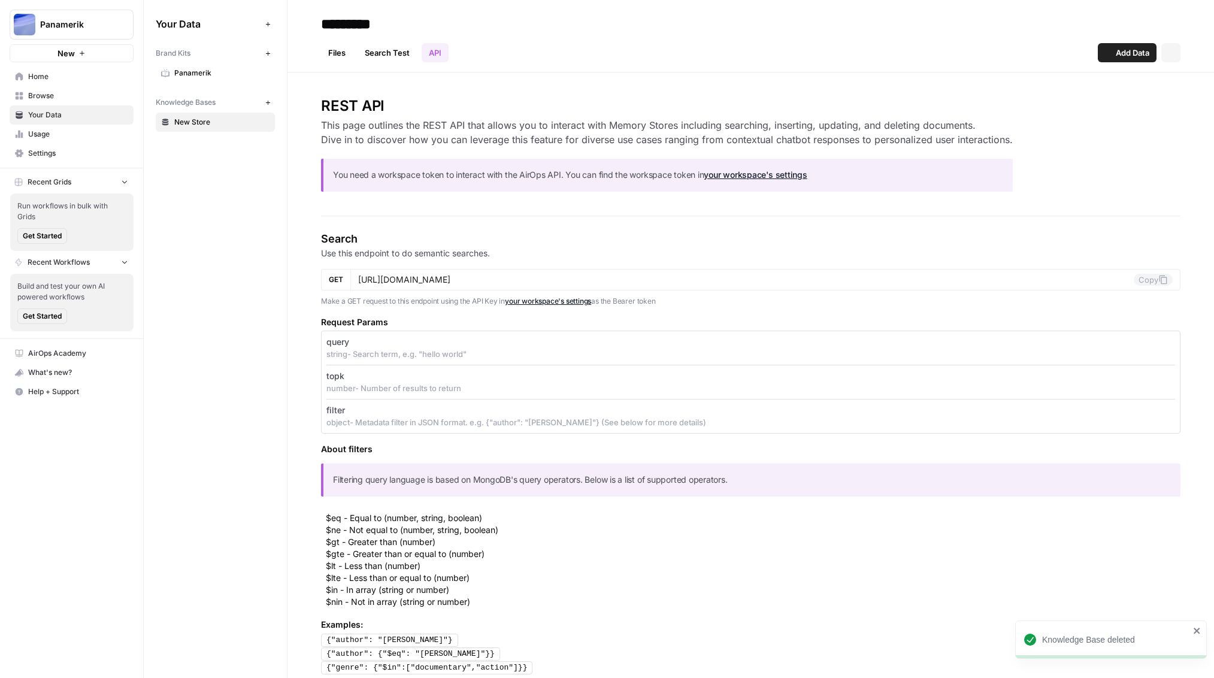
click at [444, 55] on link "API" at bounding box center [435, 52] width 27 height 19
click at [163, 72] on icon at bounding box center [165, 73] width 8 height 8
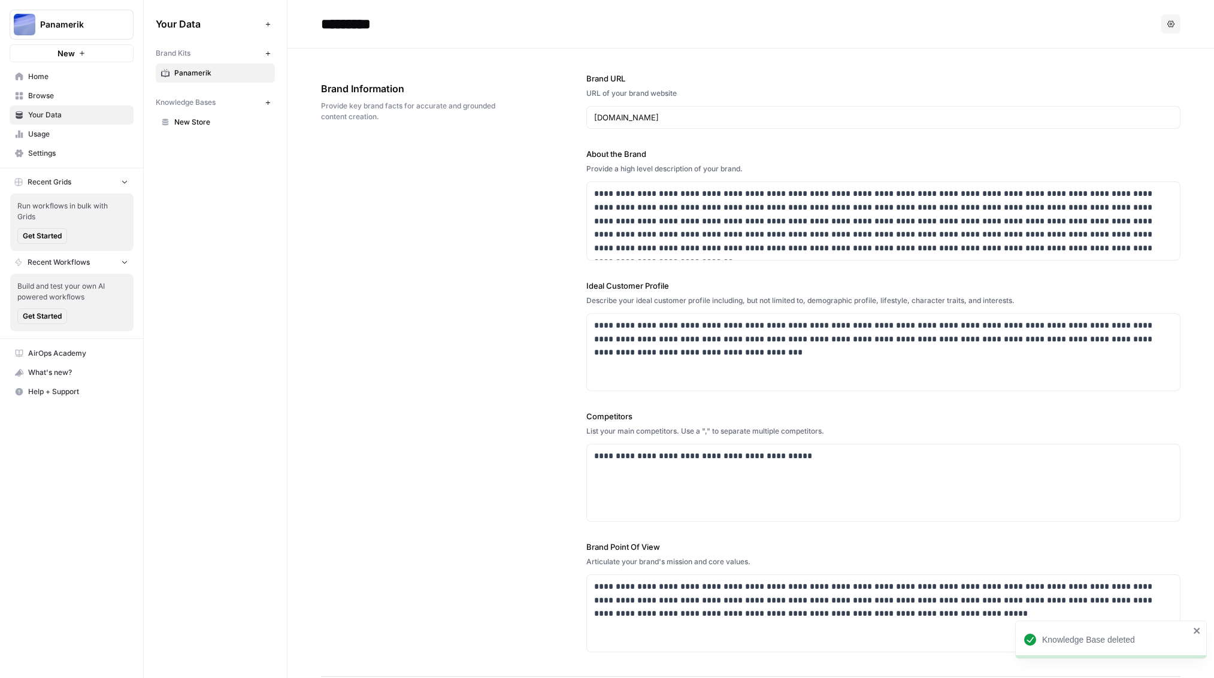
click at [1167, 24] on icon "button" at bounding box center [1170, 23] width 7 height 7
click at [1137, 80] on span "Delete" at bounding box center [1146, 79] width 38 height 12
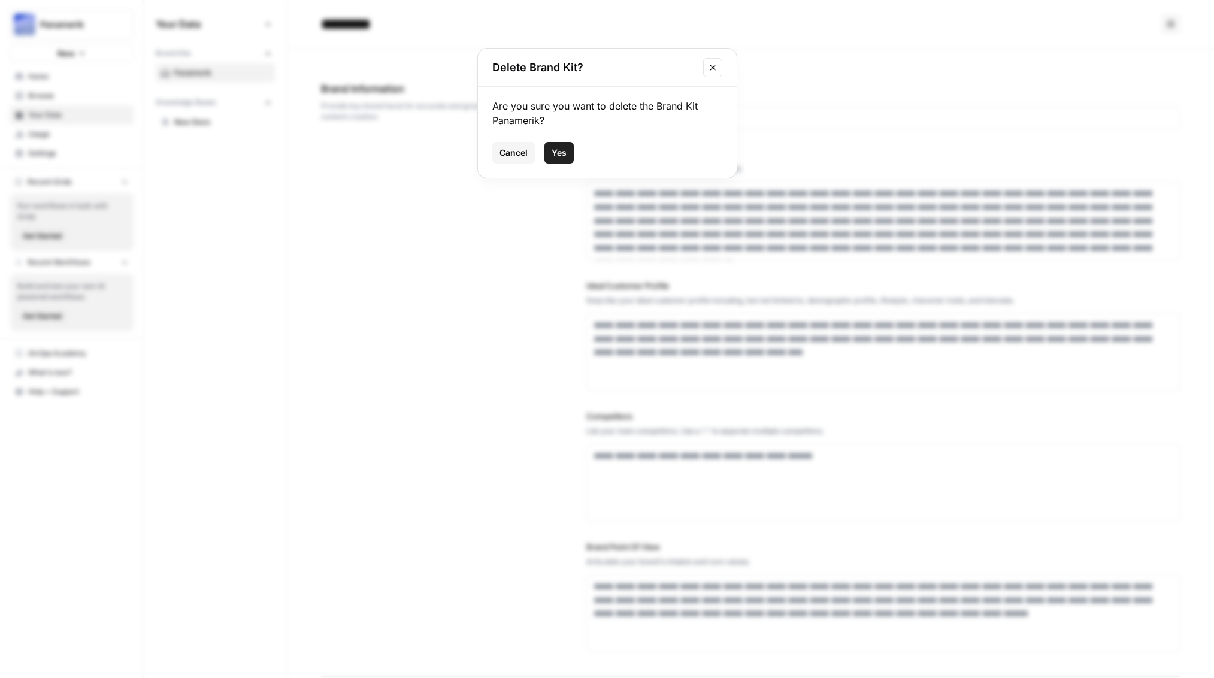
click at [555, 155] on span "Yes" at bounding box center [559, 153] width 15 height 12
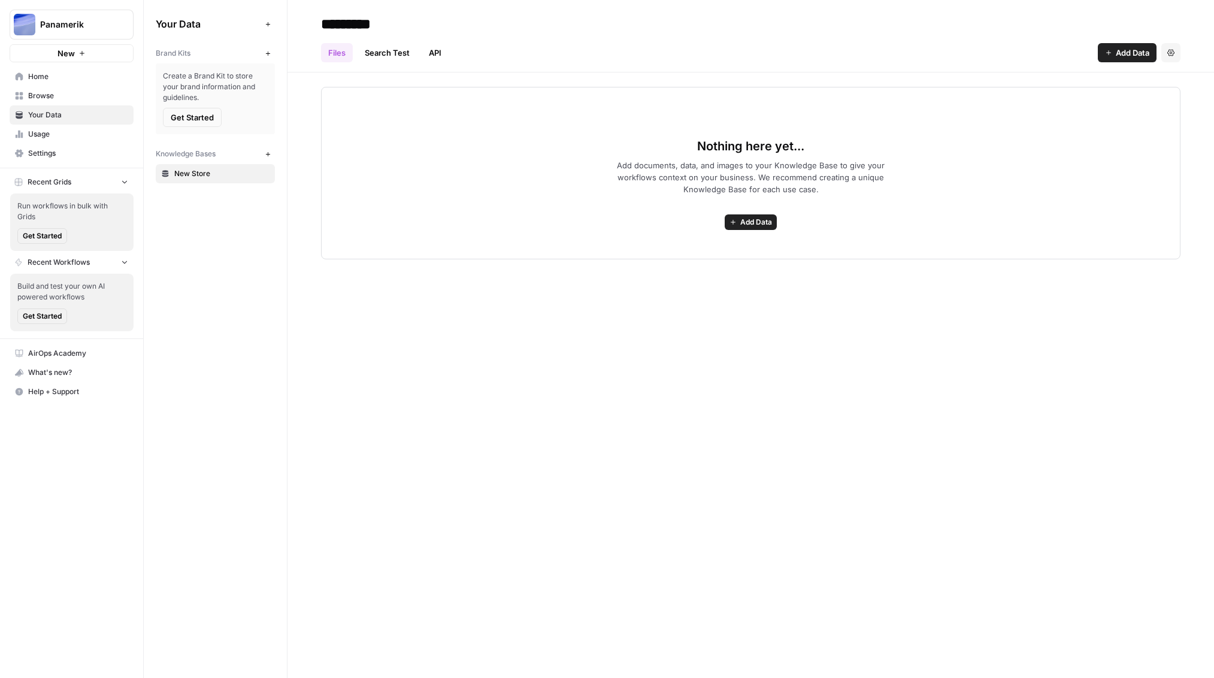
click at [53, 153] on span "Settings" at bounding box center [78, 153] width 100 height 11
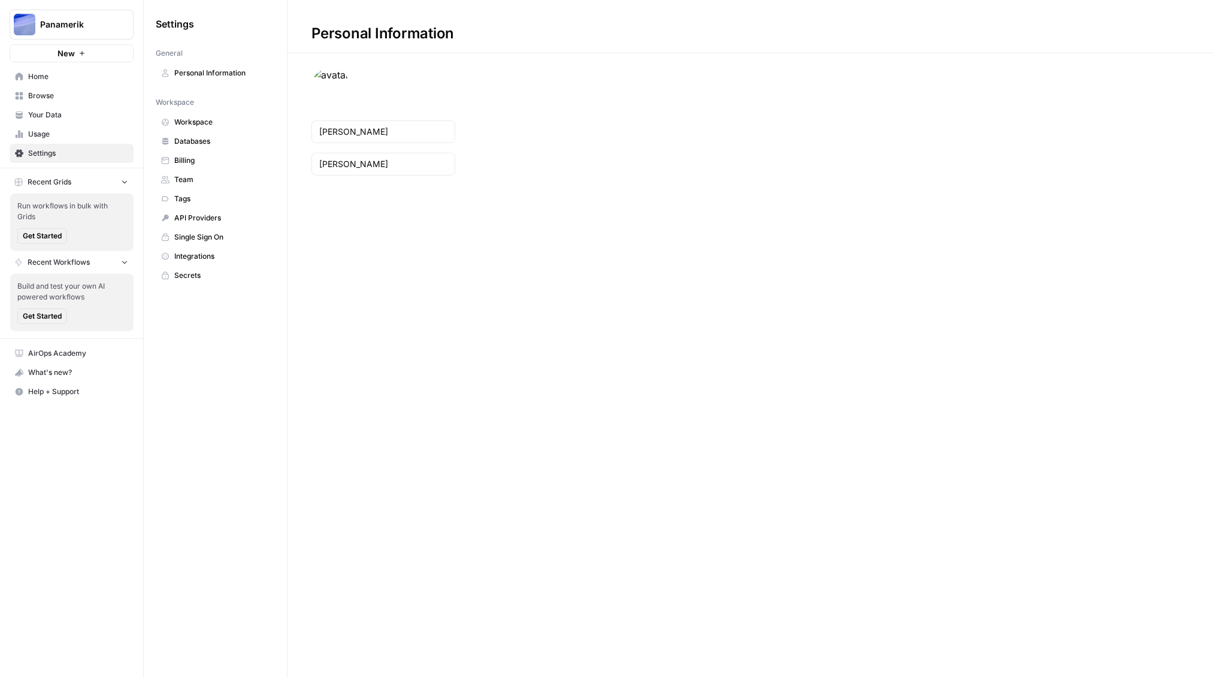
click at [231, 69] on span "Personal Information" at bounding box center [221, 73] width 95 height 11
click at [213, 117] on span "Workspace" at bounding box center [221, 122] width 95 height 11
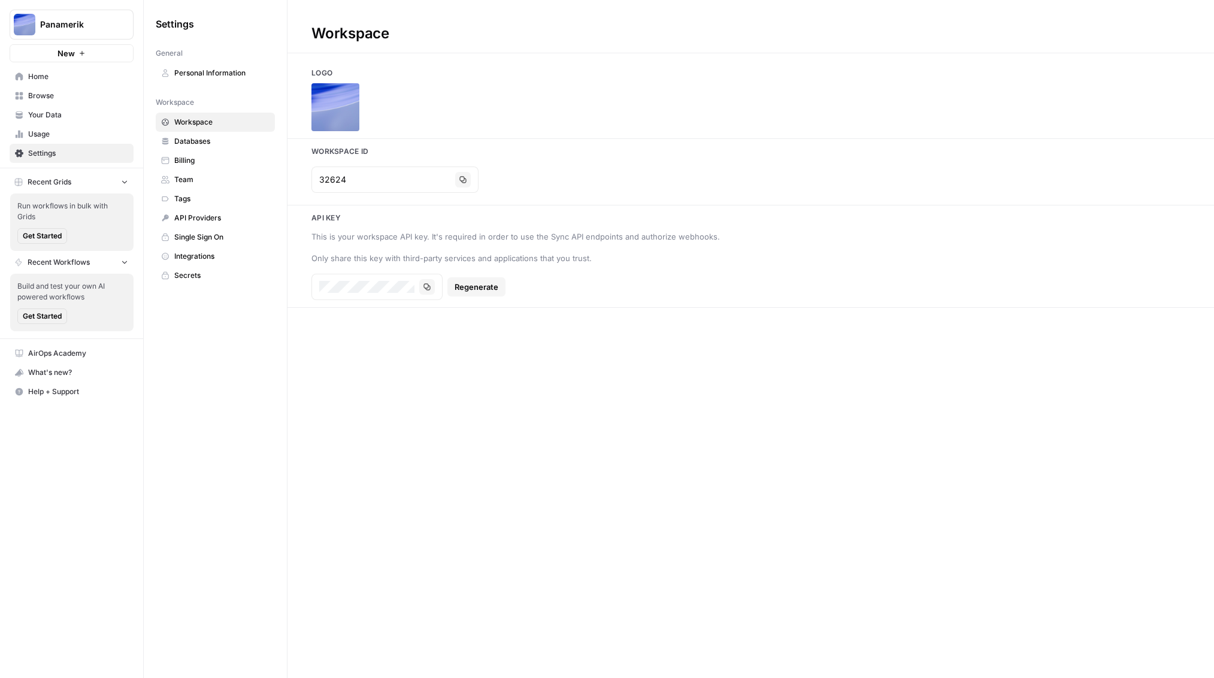
click at [215, 144] on span "Databases" at bounding box center [221, 141] width 95 height 11
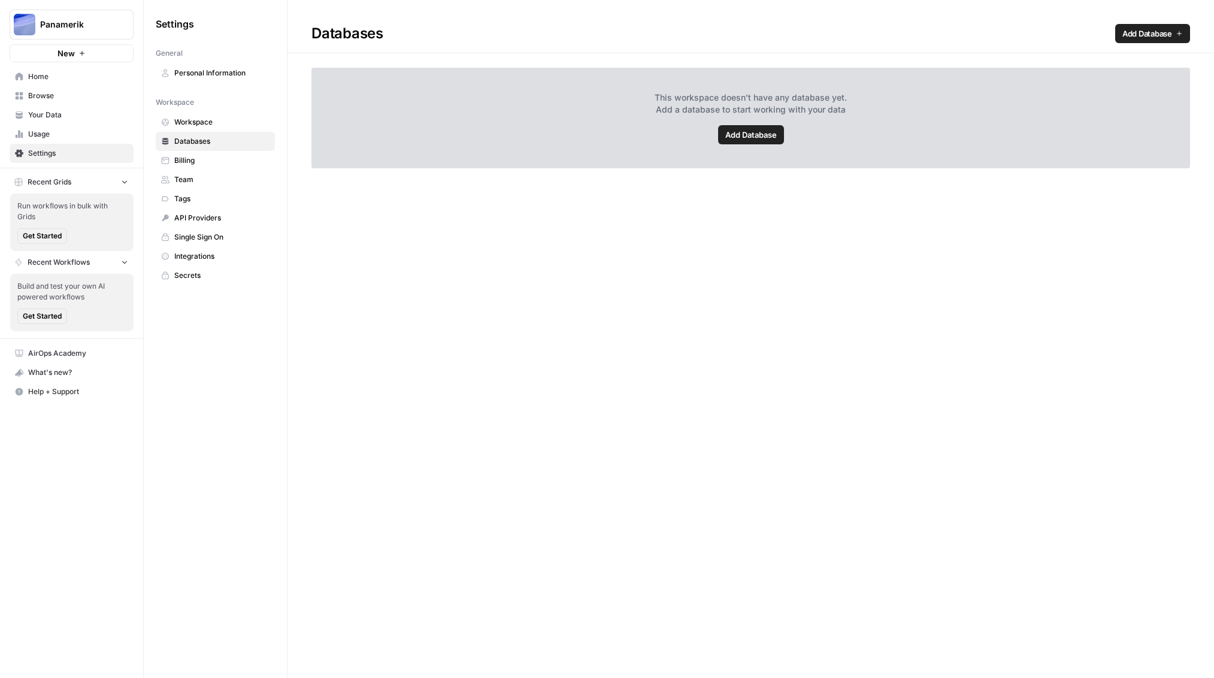
click at [208, 160] on span "Billing" at bounding box center [221, 160] width 95 height 11
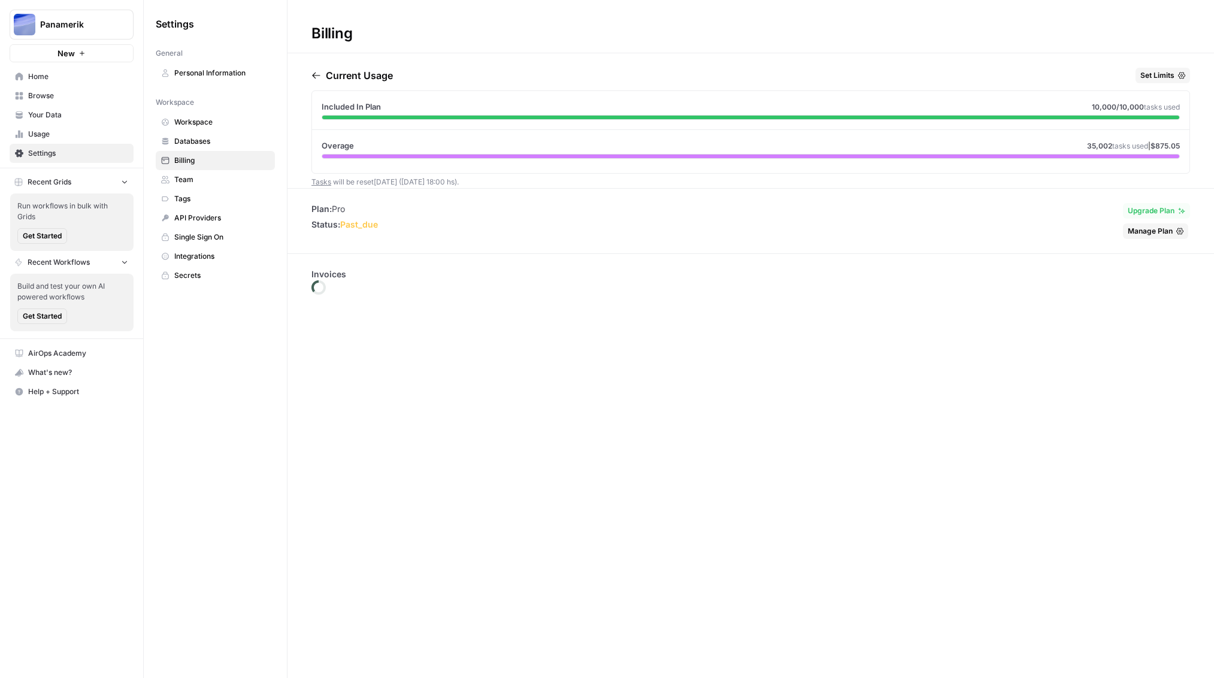
click at [210, 175] on span "Team" at bounding box center [221, 179] width 95 height 11
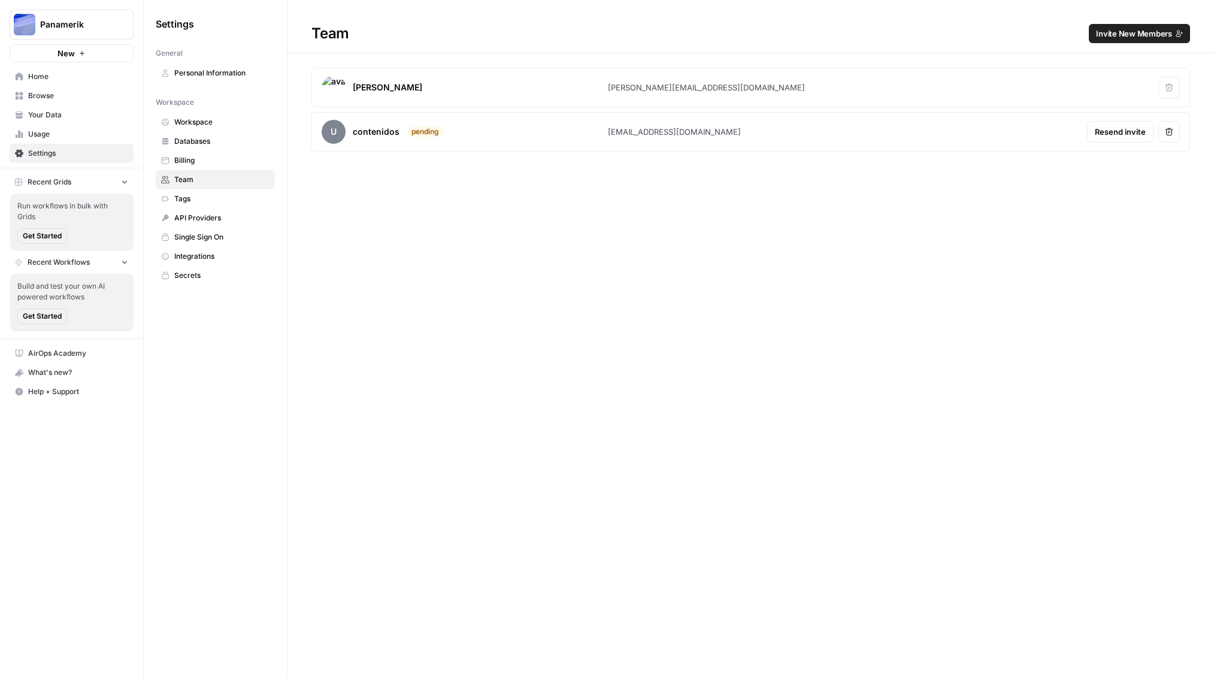
click at [213, 151] on link "Billing" at bounding box center [215, 160] width 119 height 19
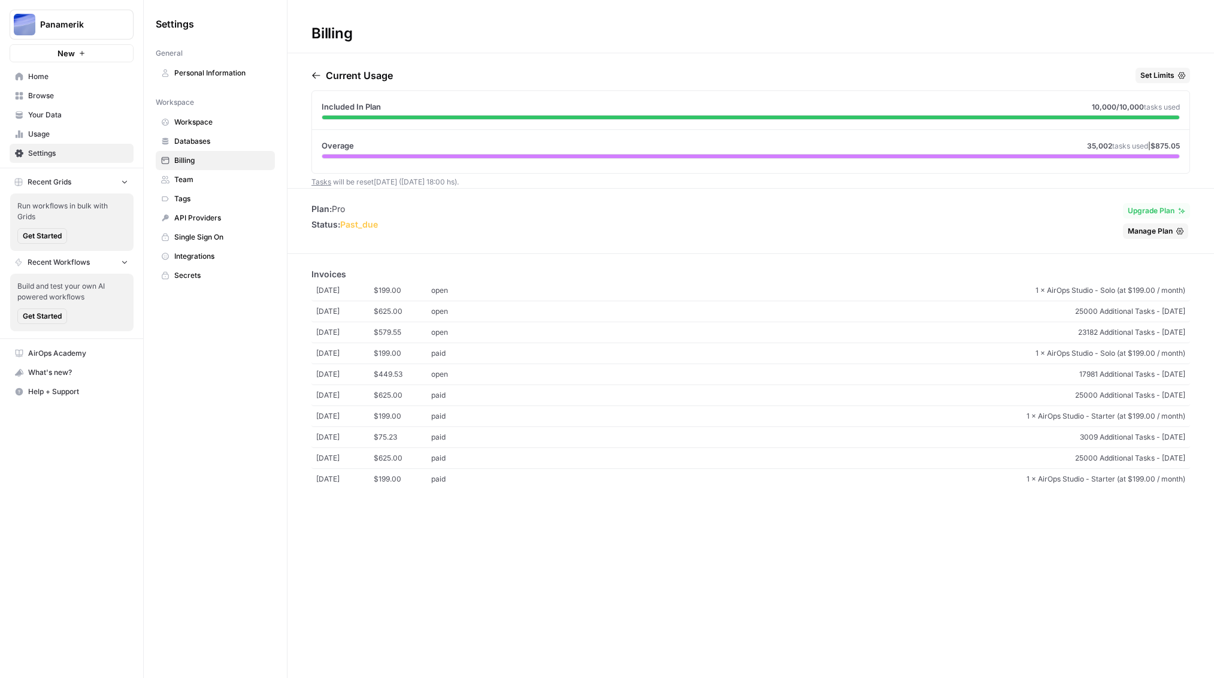
click at [214, 193] on span "Tags" at bounding box center [221, 198] width 95 height 11
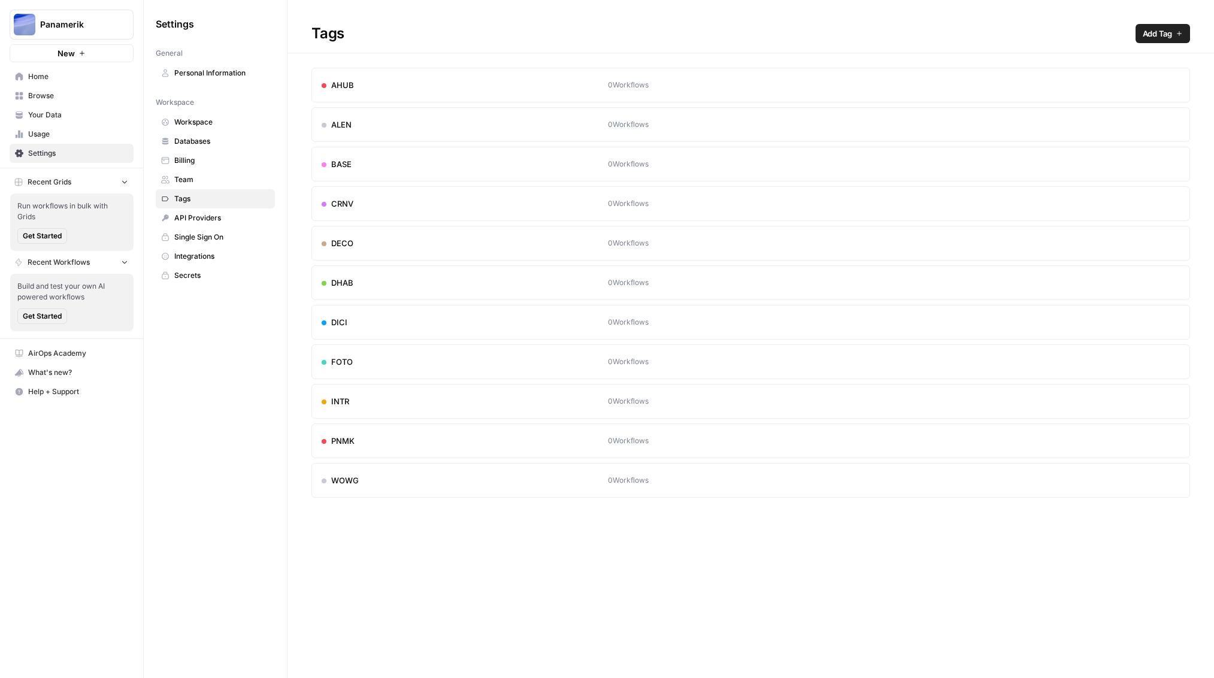
click at [217, 217] on span "API Providers" at bounding box center [221, 218] width 95 height 11
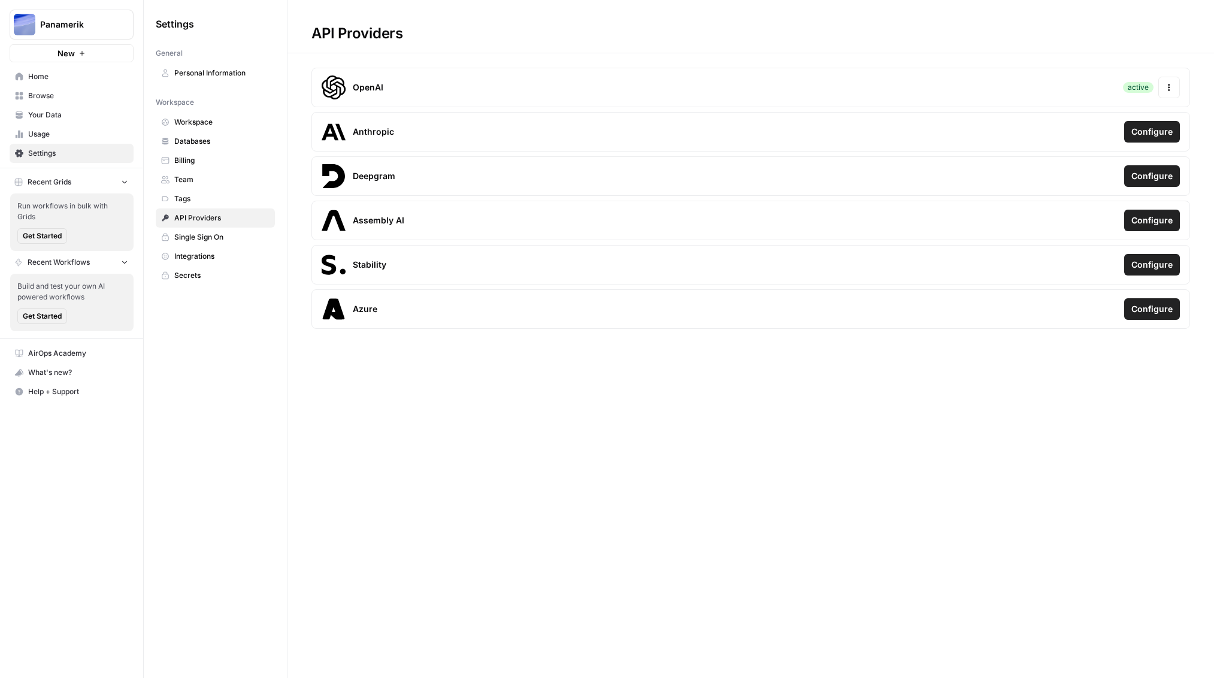
click at [216, 198] on span "Tags" at bounding box center [221, 198] width 95 height 11
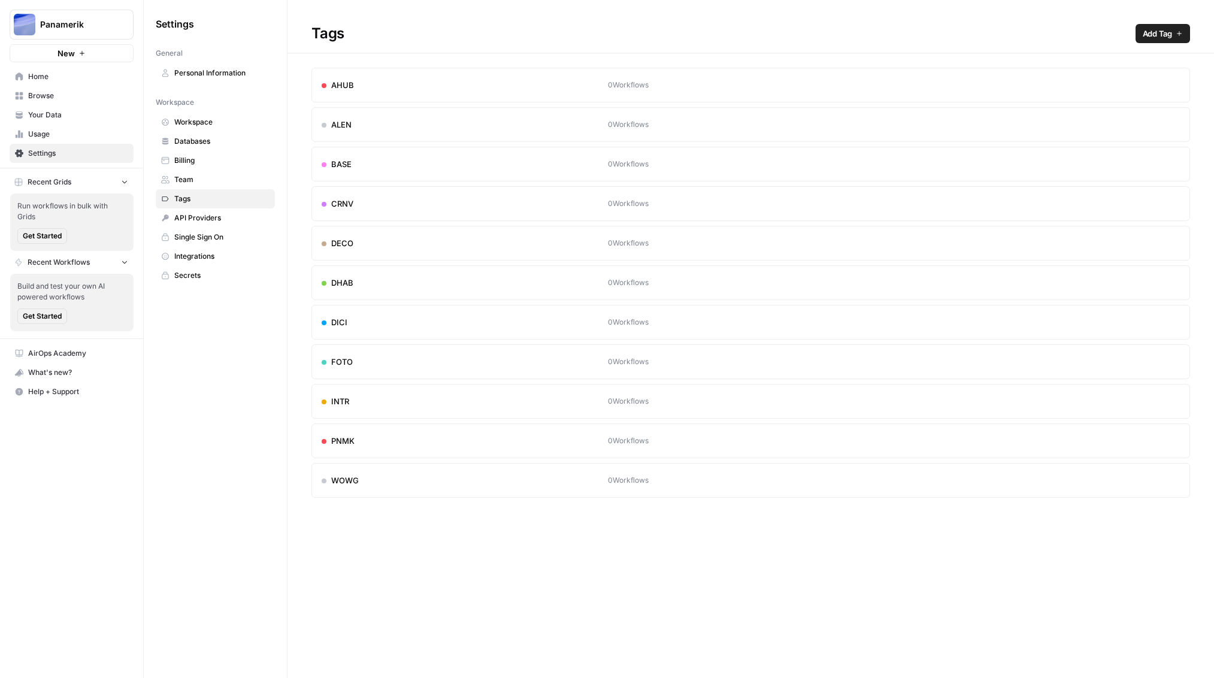
click at [1173, 83] on icon "button" at bounding box center [1170, 84] width 7 height 7
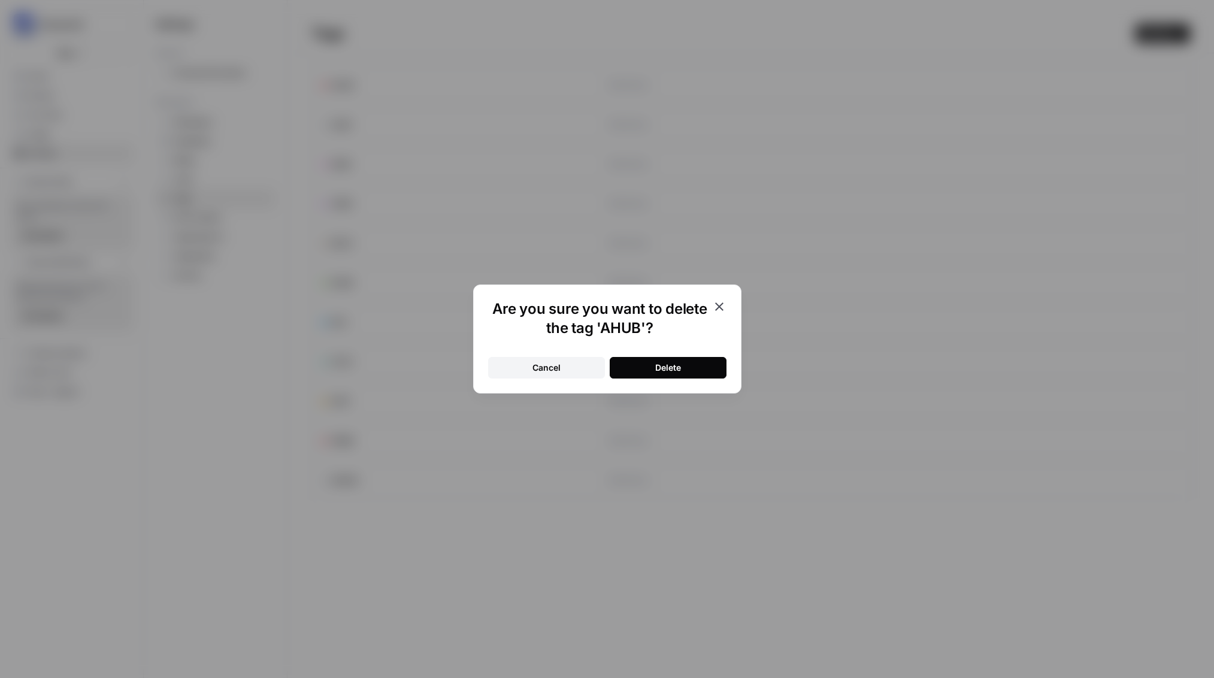
click at [703, 355] on div "Cancel Delete" at bounding box center [607, 361] width 238 height 36
drag, startPoint x: 665, startPoint y: 363, endPoint x: 680, endPoint y: 356, distance: 16.6
click at [665, 363] on div "Delete" at bounding box center [668, 368] width 26 height 12
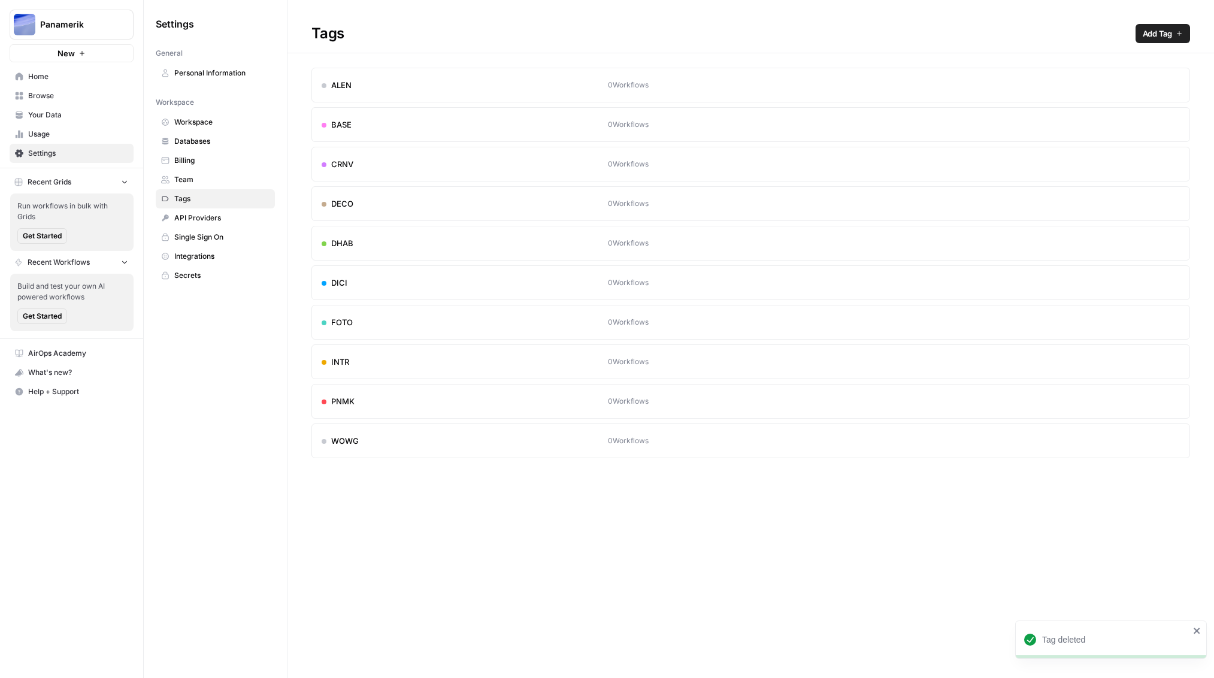
click at [1173, 83] on icon "button" at bounding box center [1170, 84] width 7 height 7
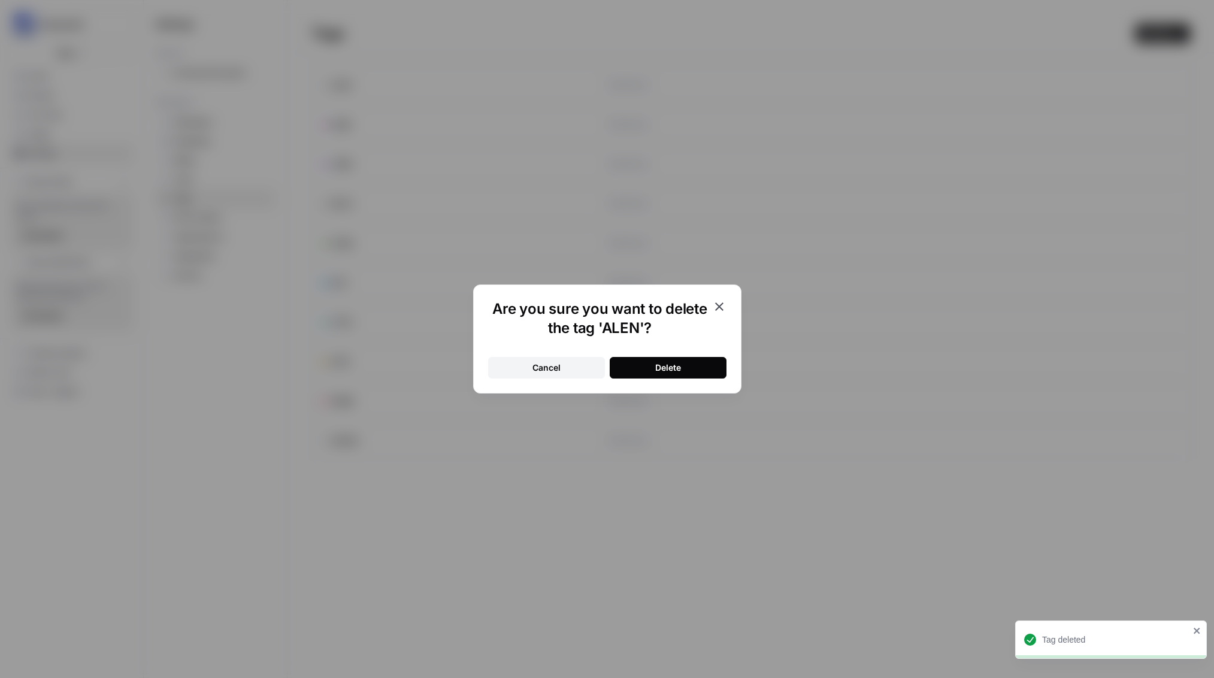
drag, startPoint x: 672, startPoint y: 367, endPoint x: 1043, endPoint y: 238, distance: 392.7
click at [673, 367] on div "Delete" at bounding box center [668, 368] width 26 height 12
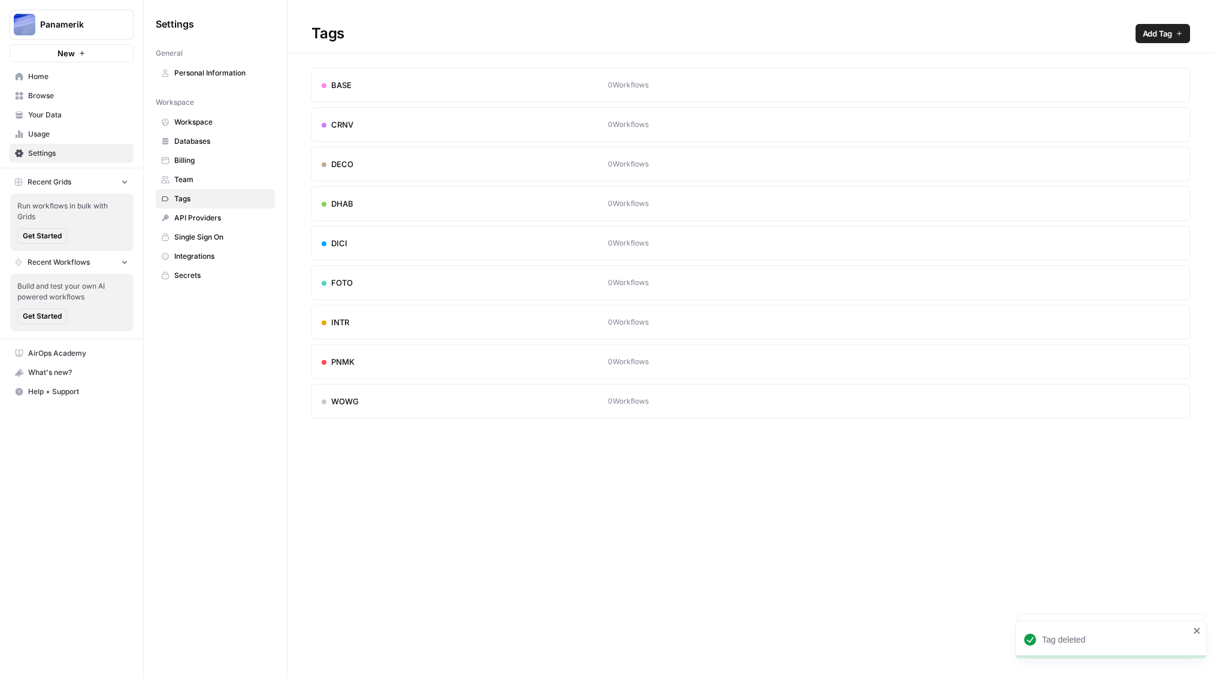
click at [1173, 86] on icon "button" at bounding box center [1170, 84] width 7 height 7
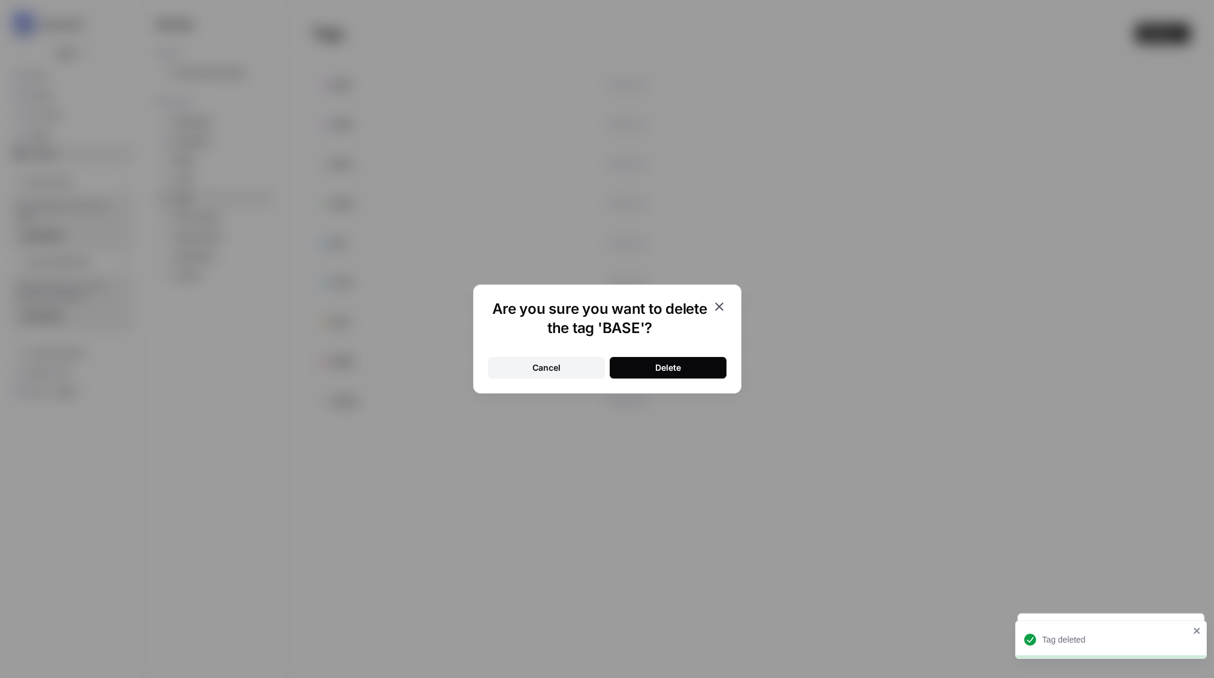
drag, startPoint x: 677, startPoint y: 365, endPoint x: 1163, endPoint y: 234, distance: 502.4
click at [678, 365] on div "Delete" at bounding box center [668, 368] width 26 height 12
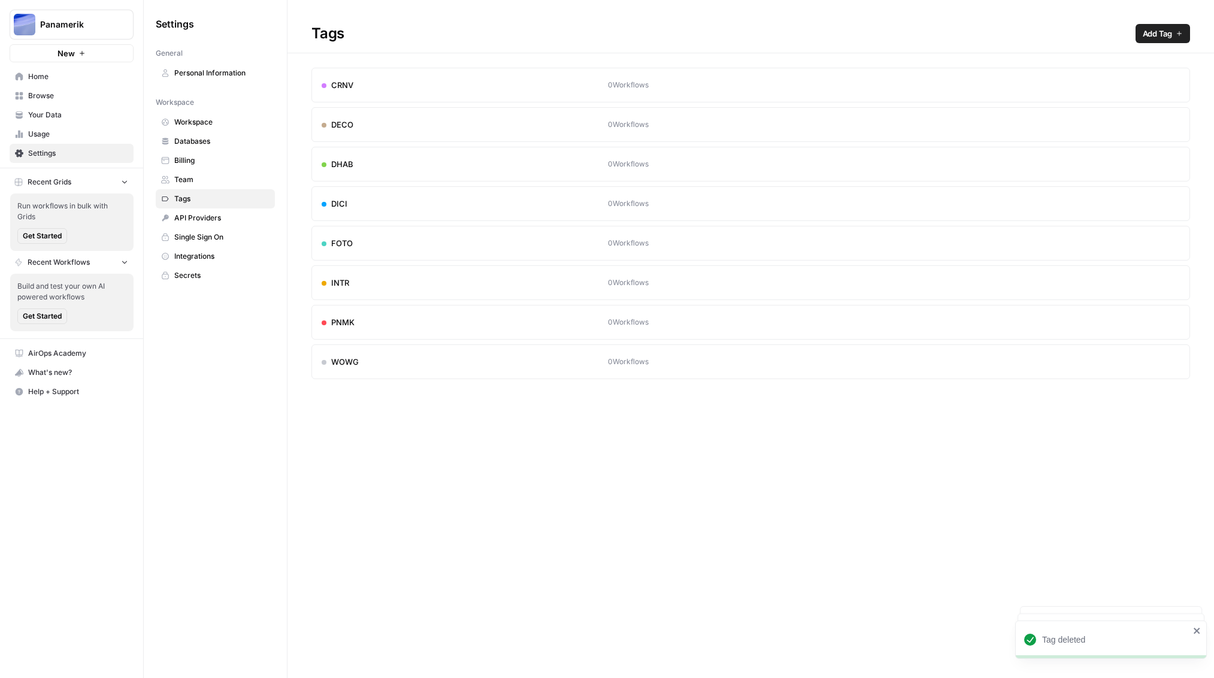
click at [1172, 82] on icon "button" at bounding box center [1170, 84] width 7 height 7
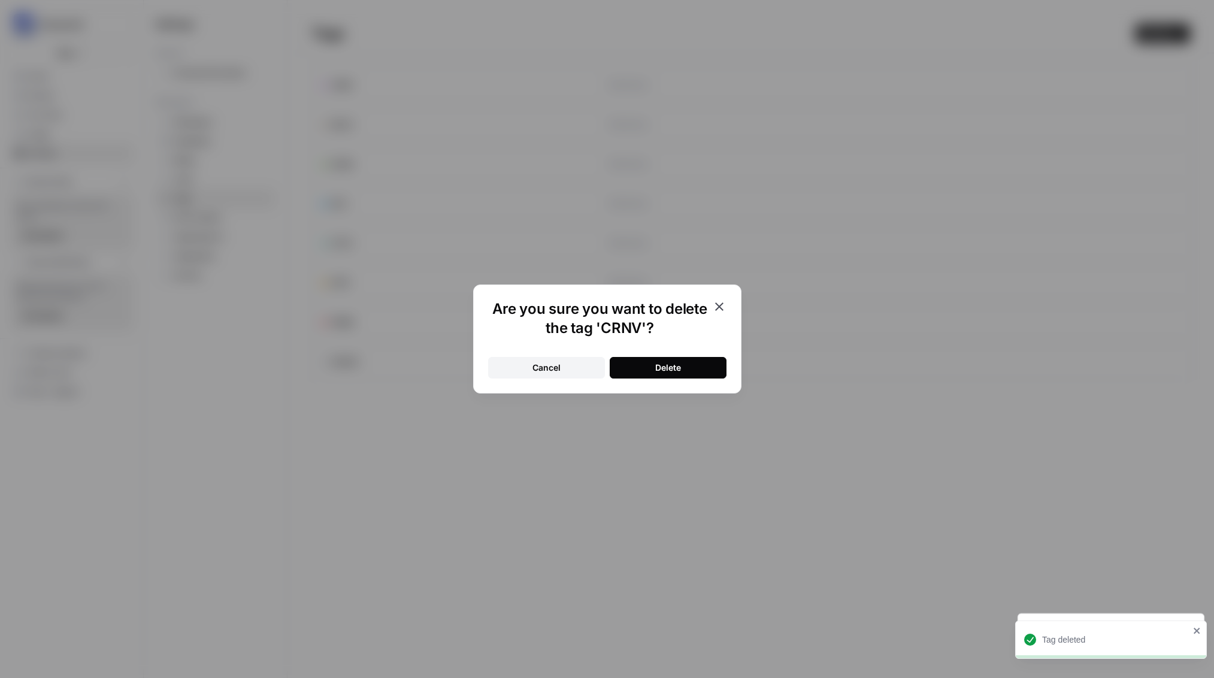
click at [673, 367] on div "Delete" at bounding box center [668, 368] width 26 height 12
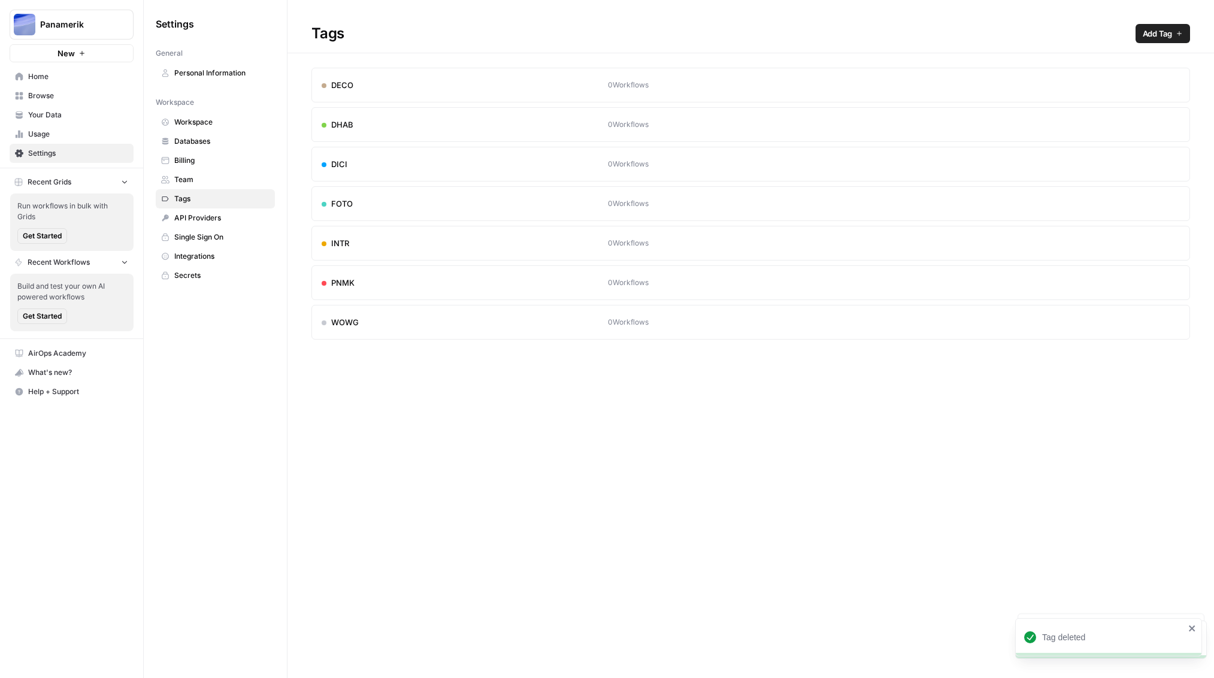
click at [1172, 84] on icon "button" at bounding box center [1170, 84] width 7 height 7
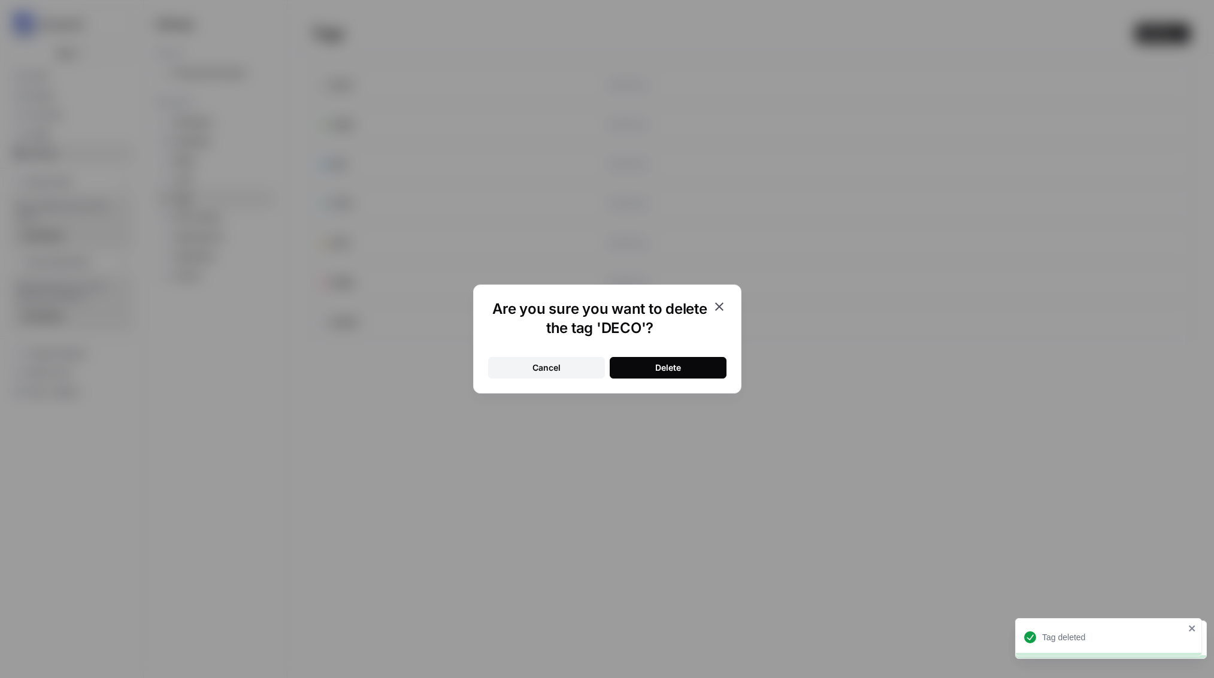
drag, startPoint x: 688, startPoint y: 367, endPoint x: 1045, endPoint y: 173, distance: 406.9
click at [688, 367] on button "Delete" at bounding box center [668, 368] width 117 height 22
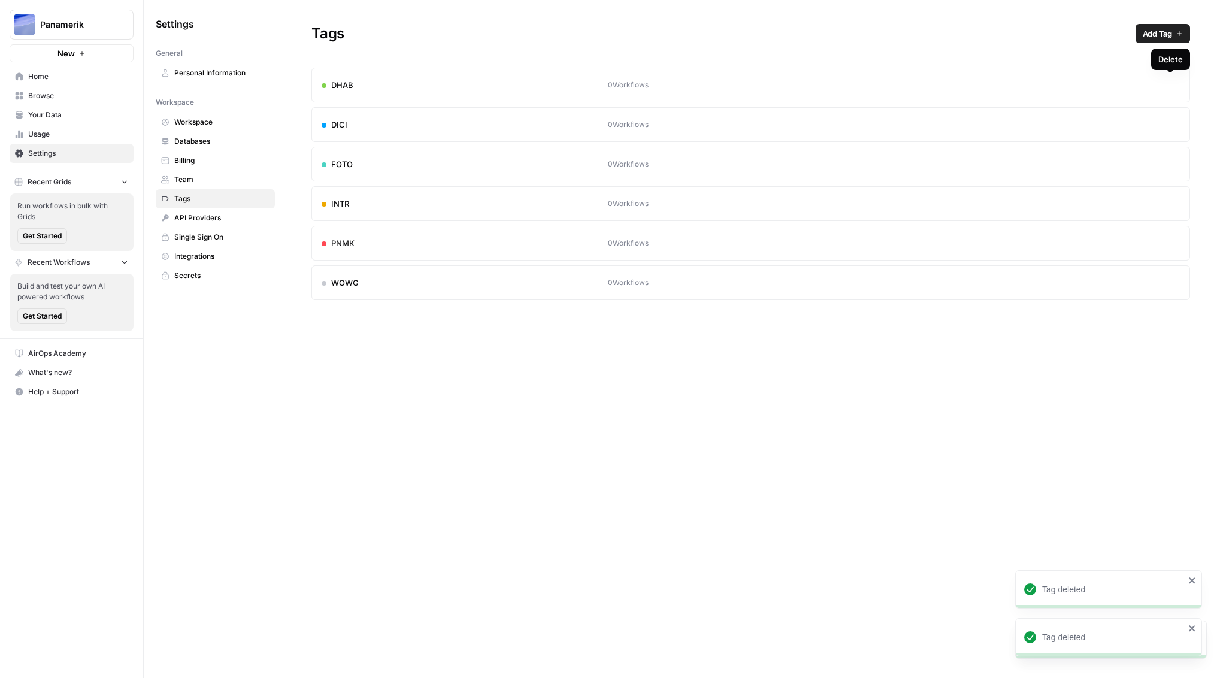
click at [1173, 80] on button "Delete" at bounding box center [1170, 84] width 19 height 19
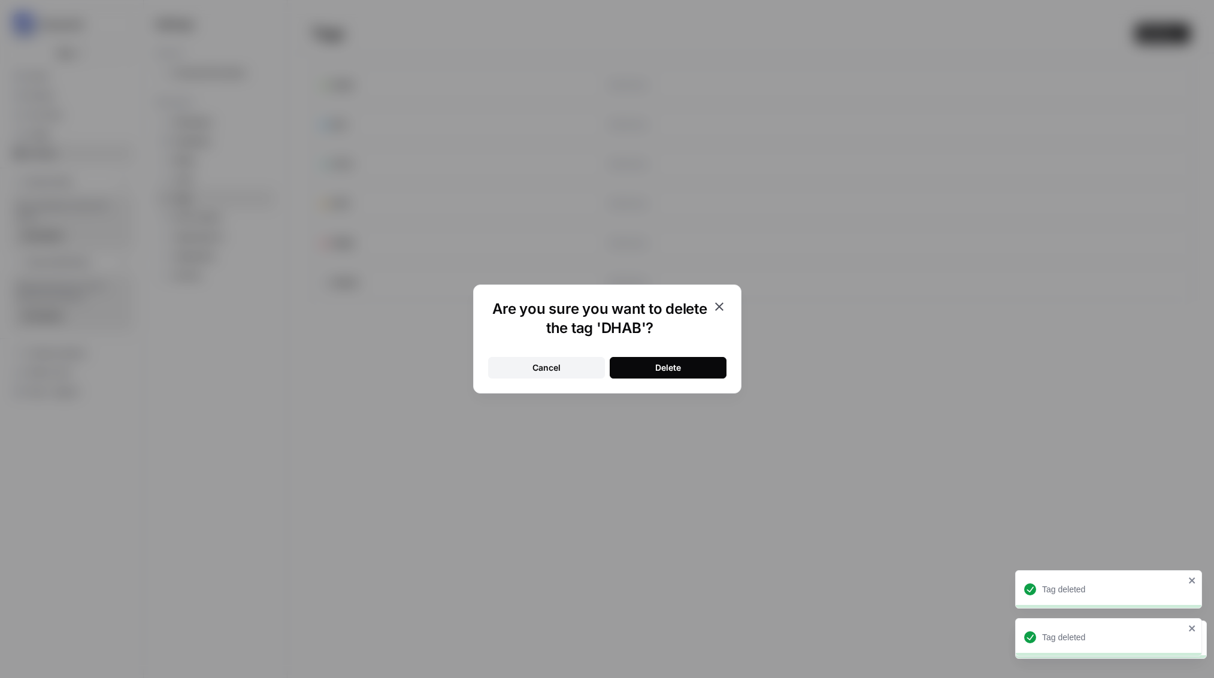
drag, startPoint x: 670, startPoint y: 365, endPoint x: 719, endPoint y: 344, distance: 52.9
click at [674, 363] on div "Delete" at bounding box center [668, 368] width 26 height 12
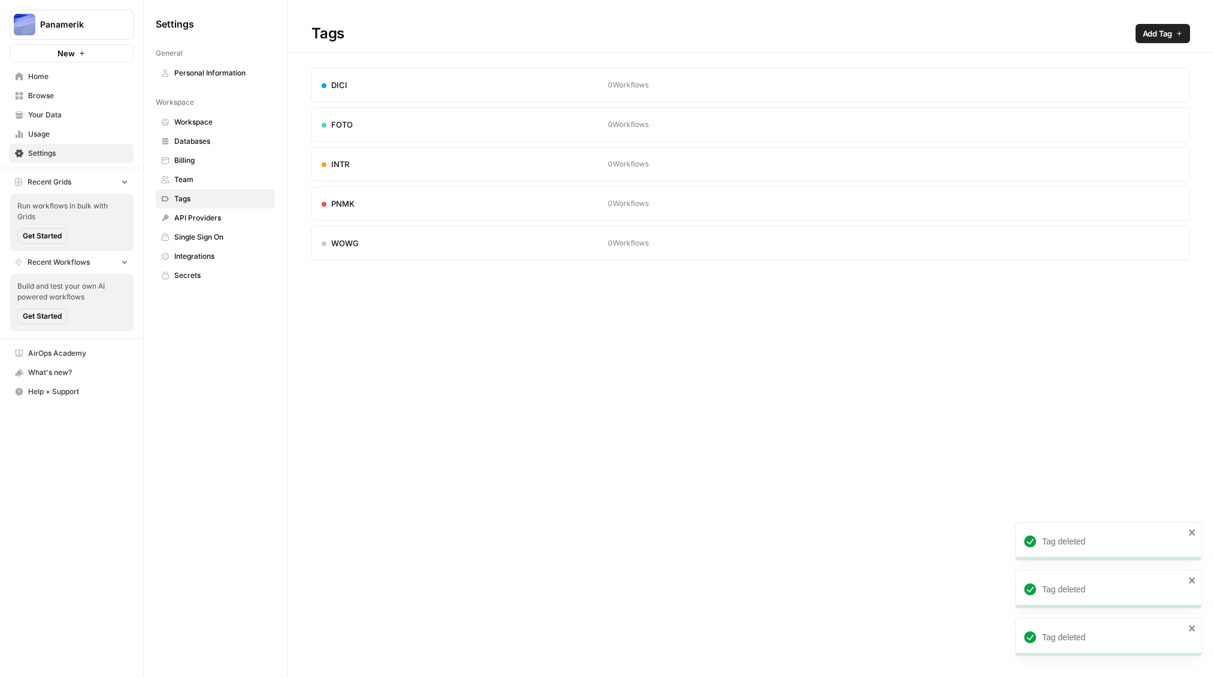
click at [1174, 86] on button "Delete" at bounding box center [1170, 84] width 19 height 19
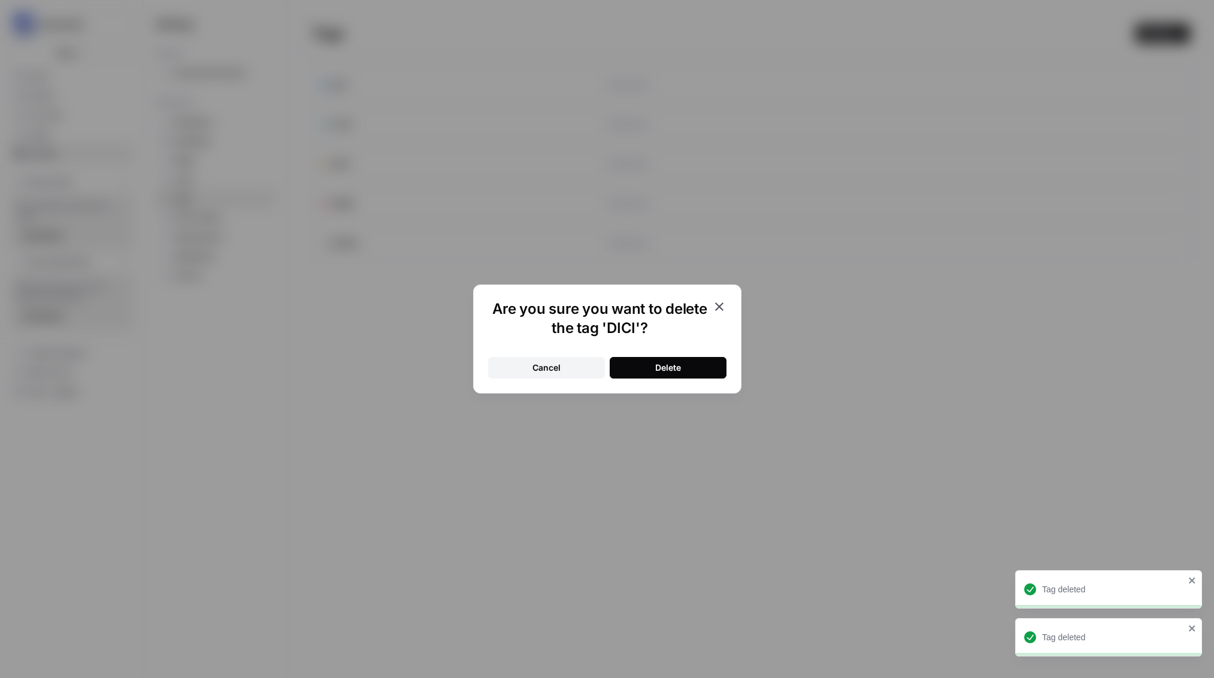
click at [687, 368] on button "Delete" at bounding box center [668, 368] width 117 height 22
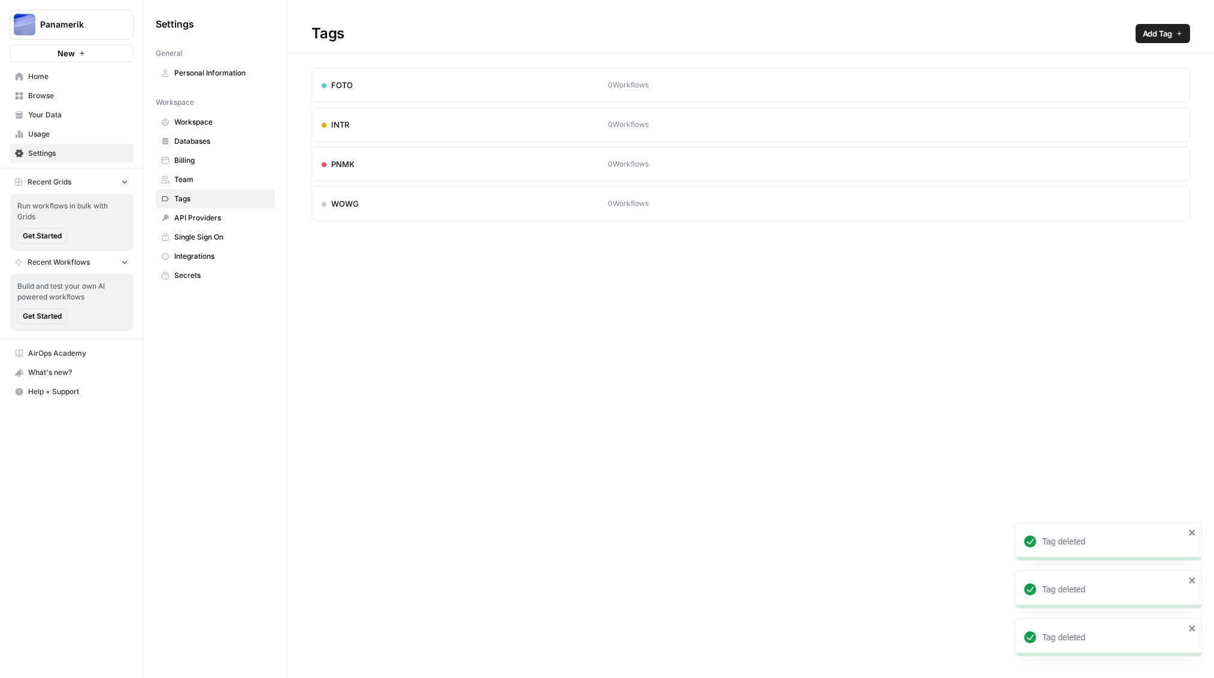
click at [1172, 84] on icon "button" at bounding box center [1170, 85] width 7 height 7
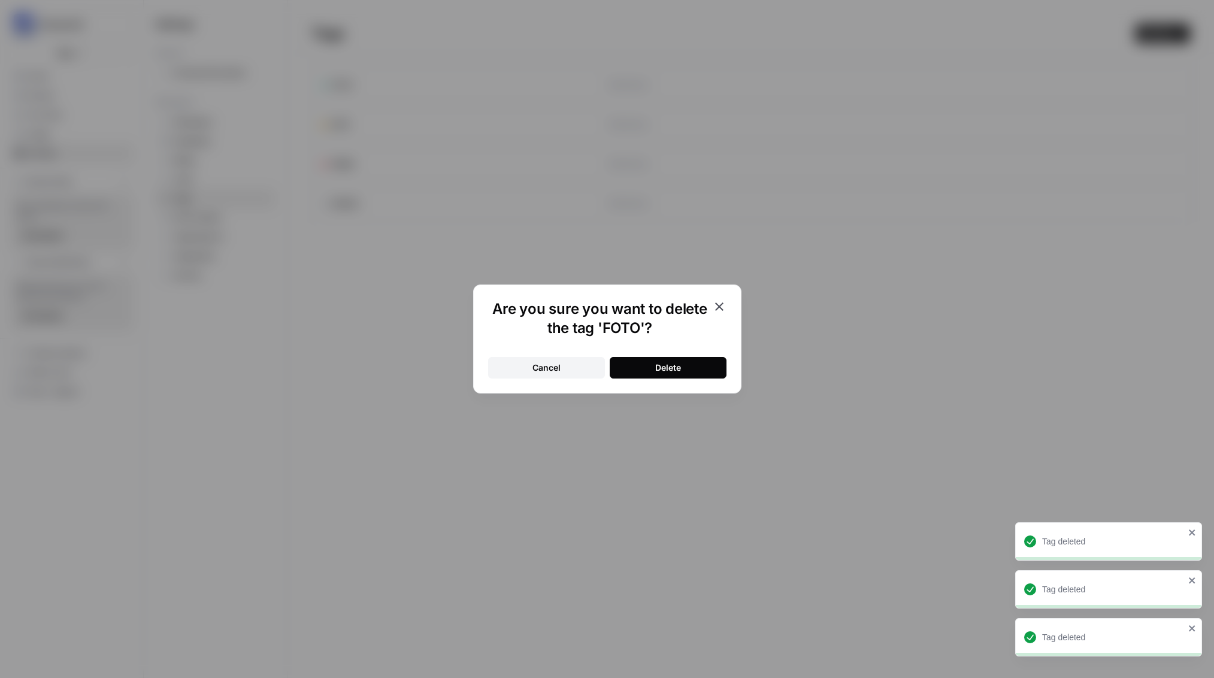
click at [658, 368] on div "Delete" at bounding box center [668, 368] width 26 height 12
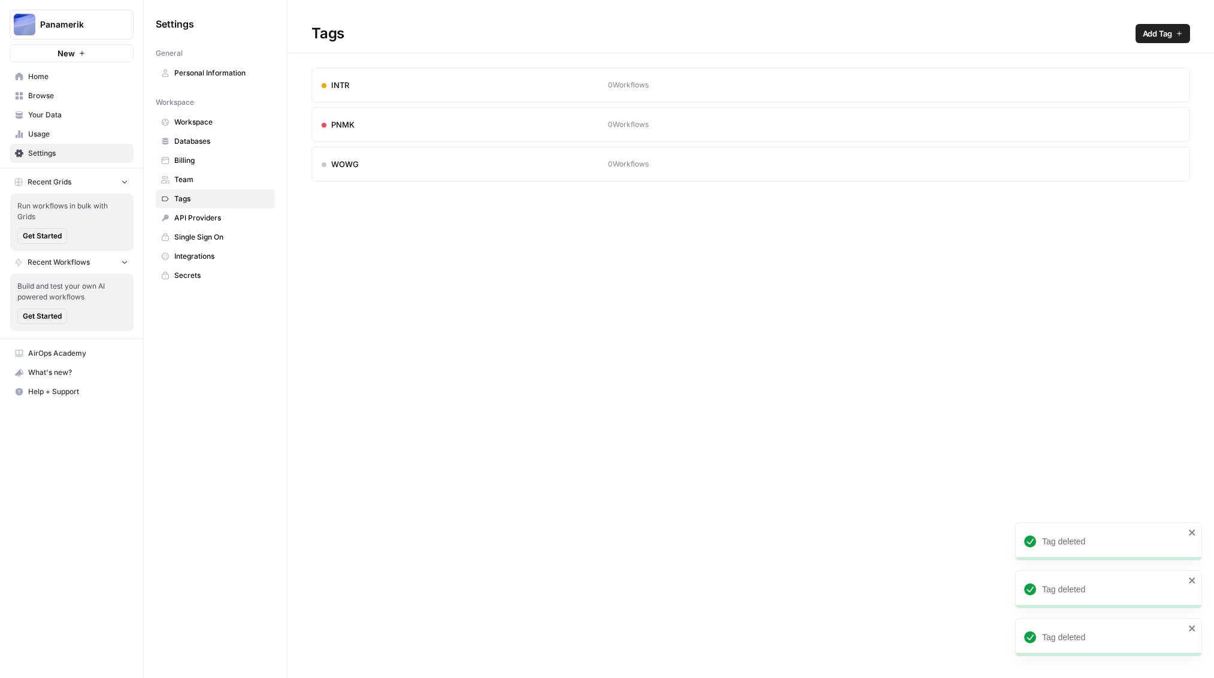
click at [1175, 84] on button "Delete" at bounding box center [1170, 84] width 19 height 19
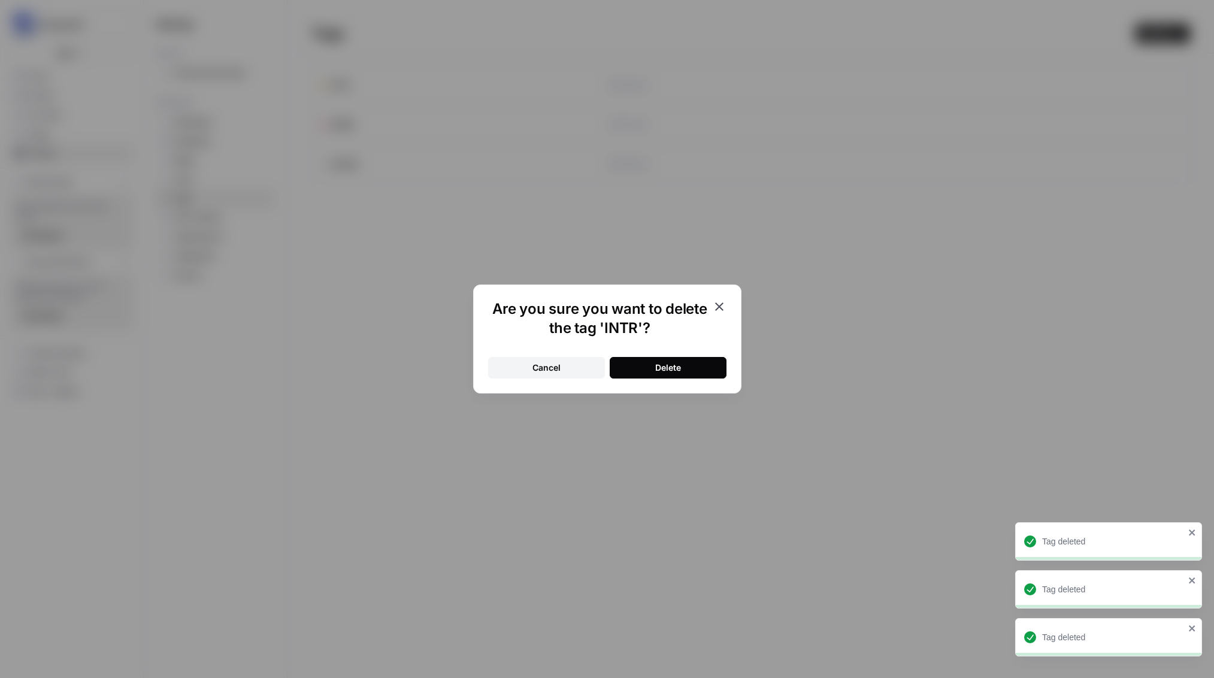
drag, startPoint x: 674, startPoint y: 369, endPoint x: 683, endPoint y: 364, distance: 9.7
click at [676, 368] on div "Delete" at bounding box center [668, 368] width 26 height 12
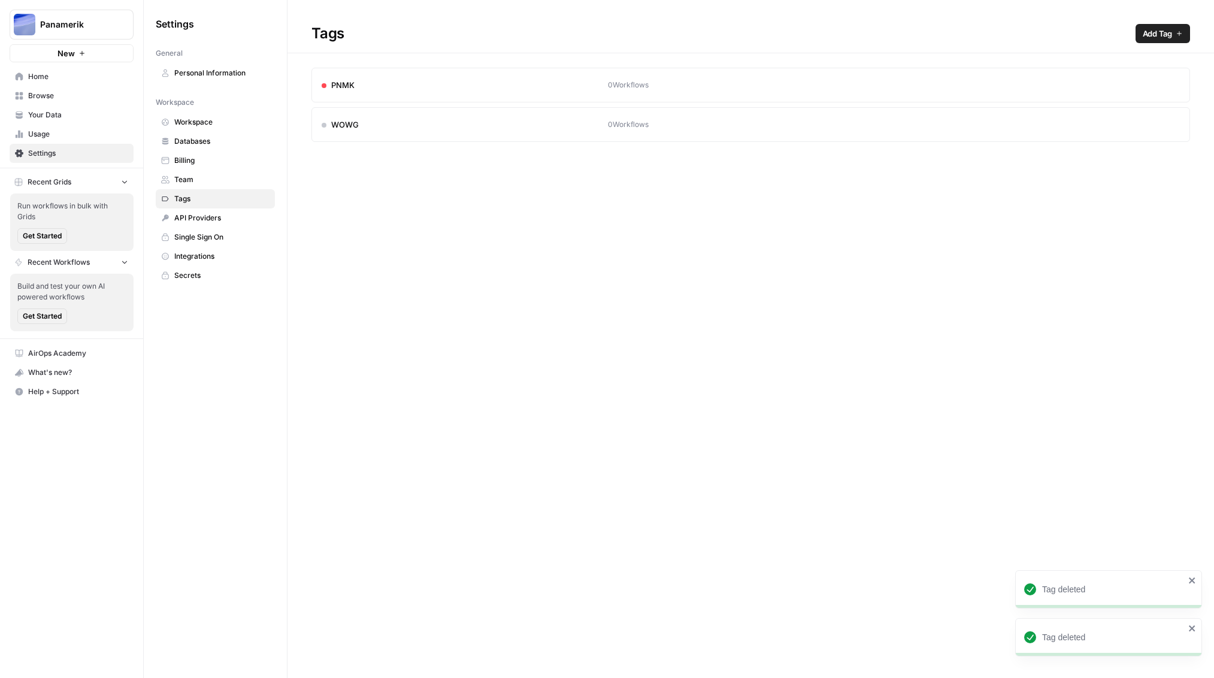
click at [1173, 86] on icon "button" at bounding box center [1170, 84] width 7 height 7
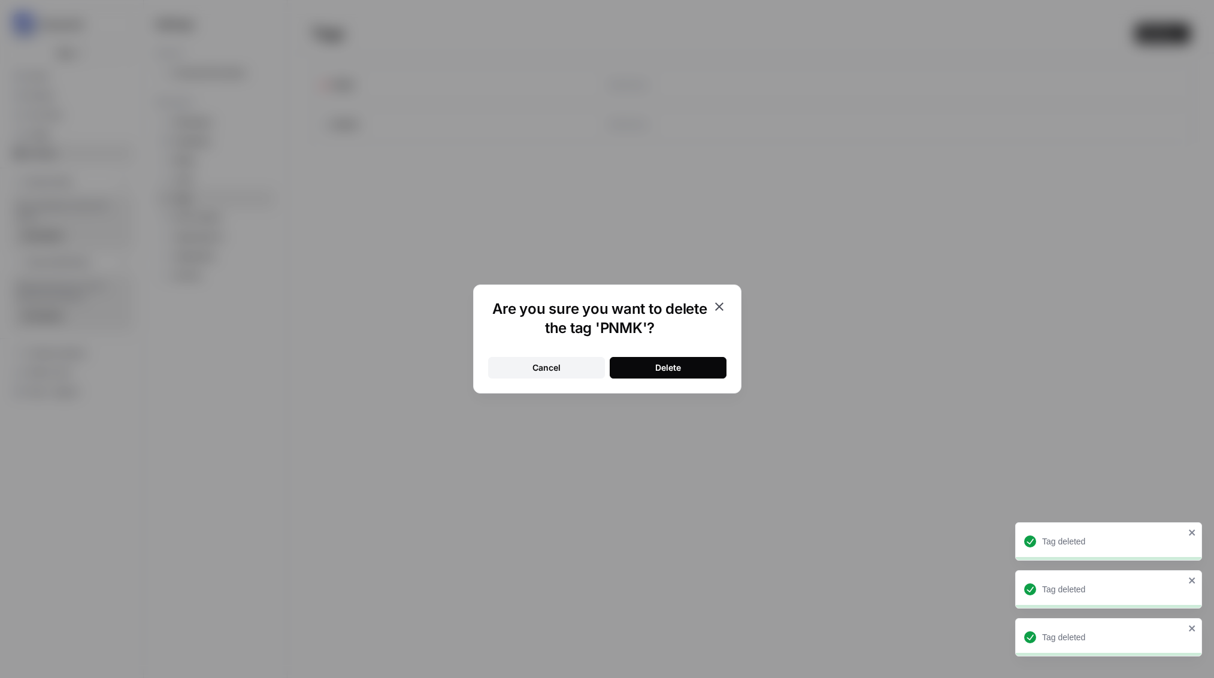
click at [674, 367] on div "Delete" at bounding box center [668, 368] width 26 height 12
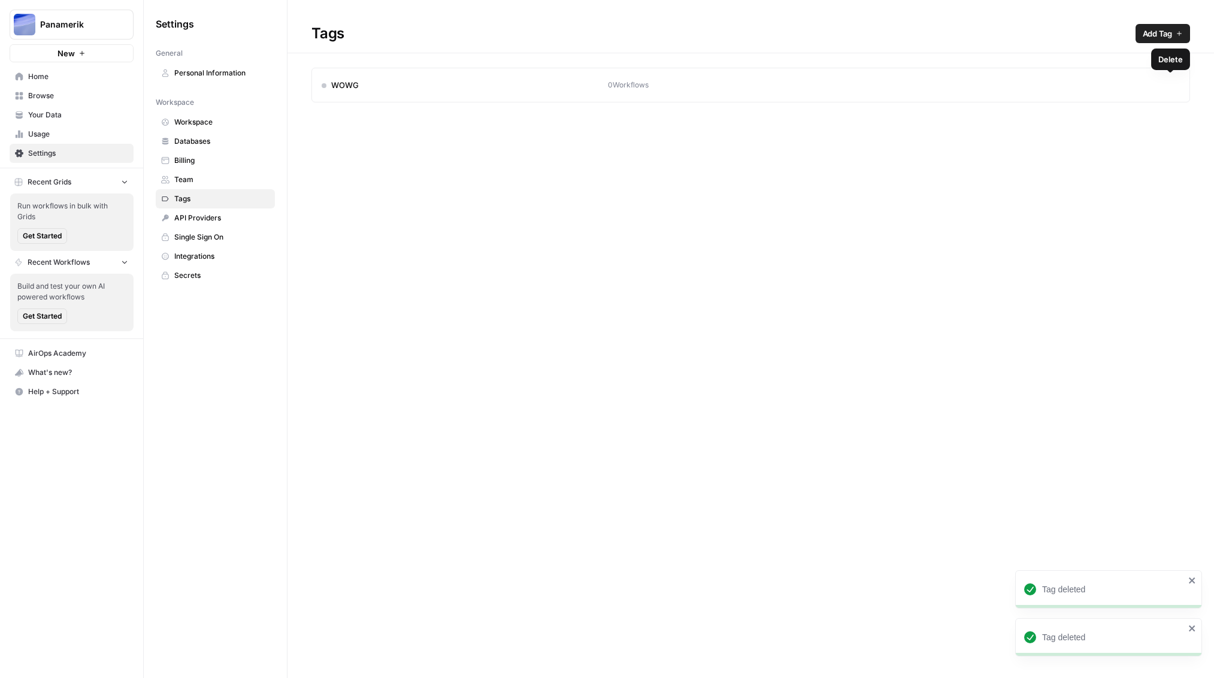
click at [1172, 86] on icon "button" at bounding box center [1170, 84] width 7 height 7
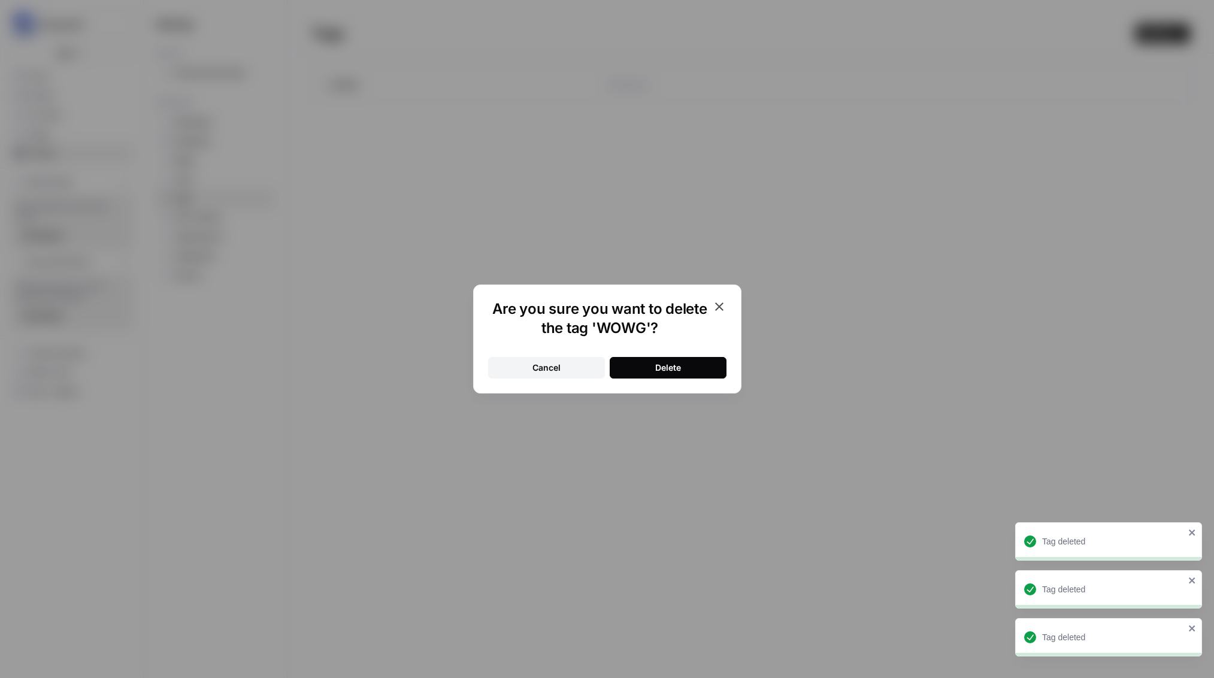
click at [693, 368] on button "Delete" at bounding box center [668, 368] width 117 height 22
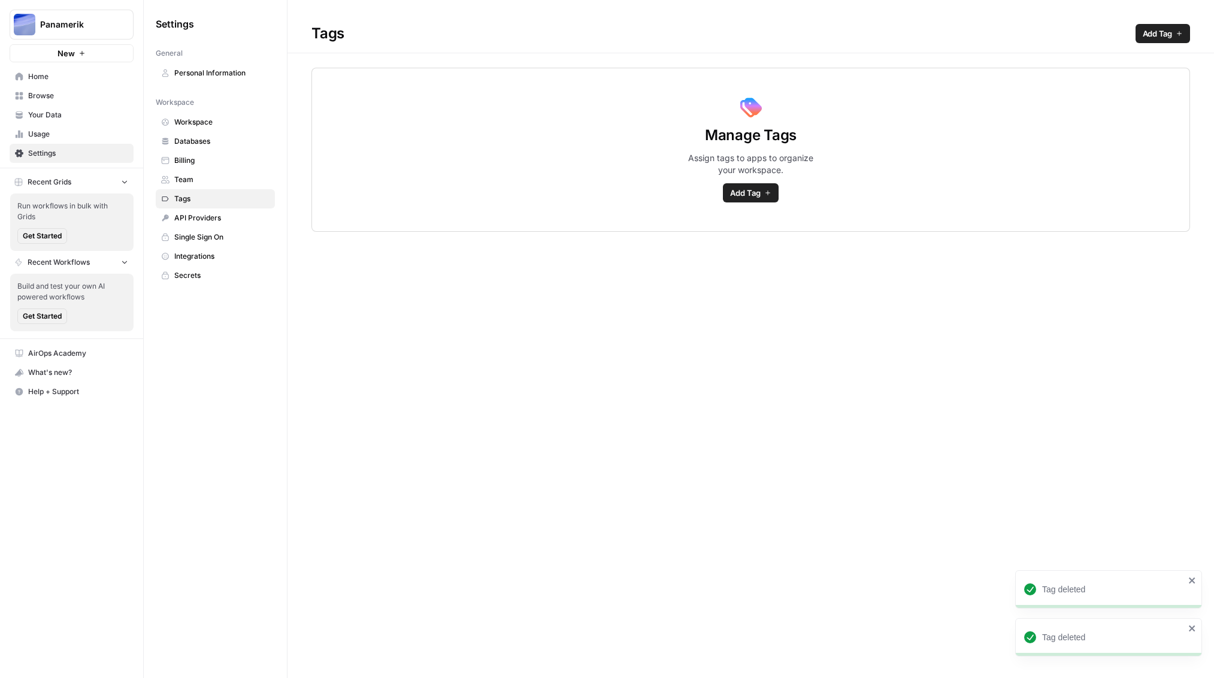
click at [196, 219] on span "API Providers" at bounding box center [221, 218] width 95 height 11
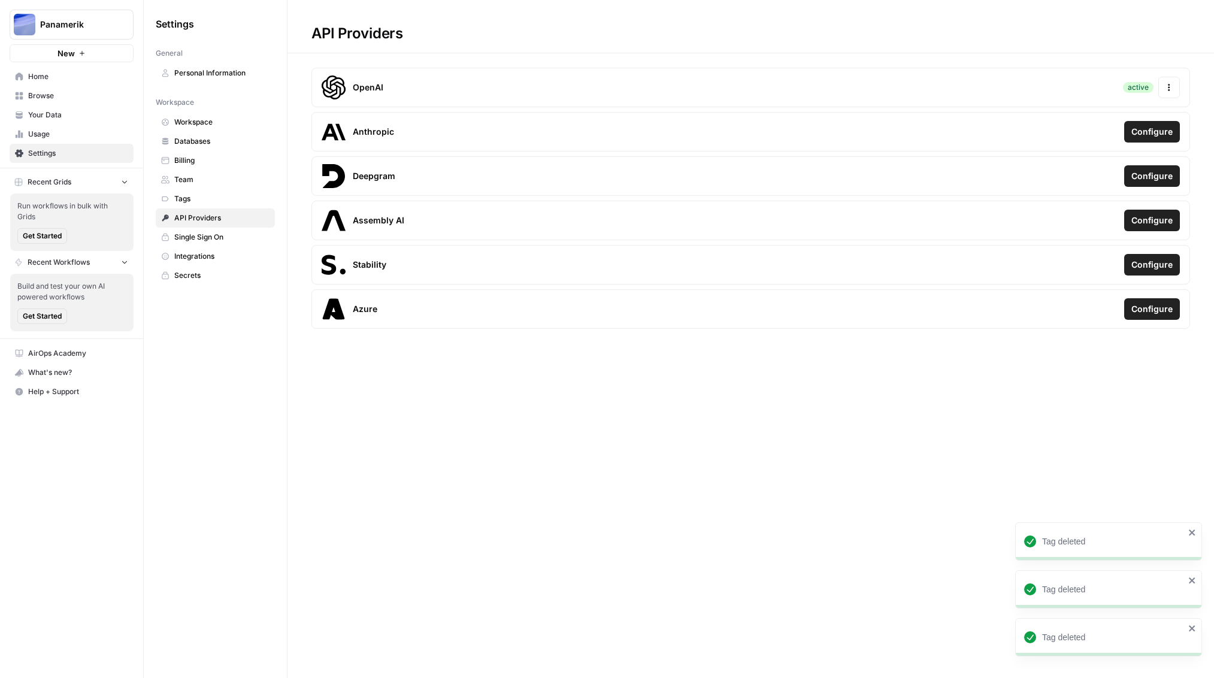
click at [204, 232] on span "Single Sign On" at bounding box center [221, 237] width 95 height 11
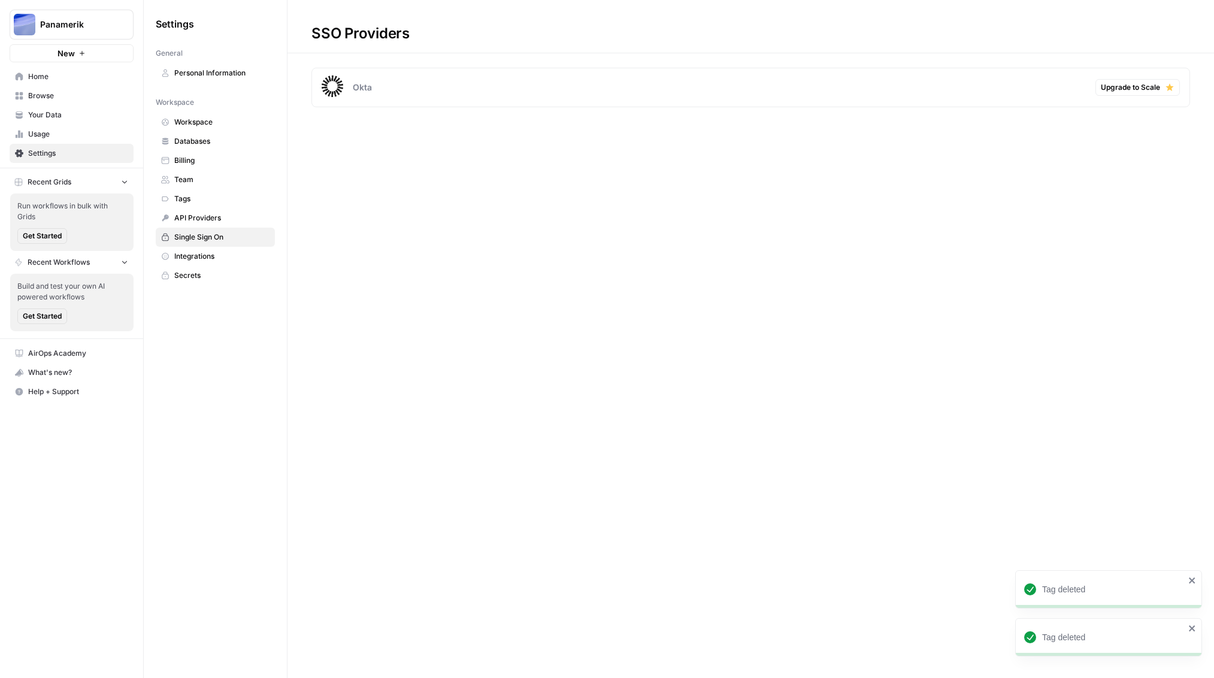
click at [206, 255] on span "Integrations" at bounding box center [221, 256] width 95 height 11
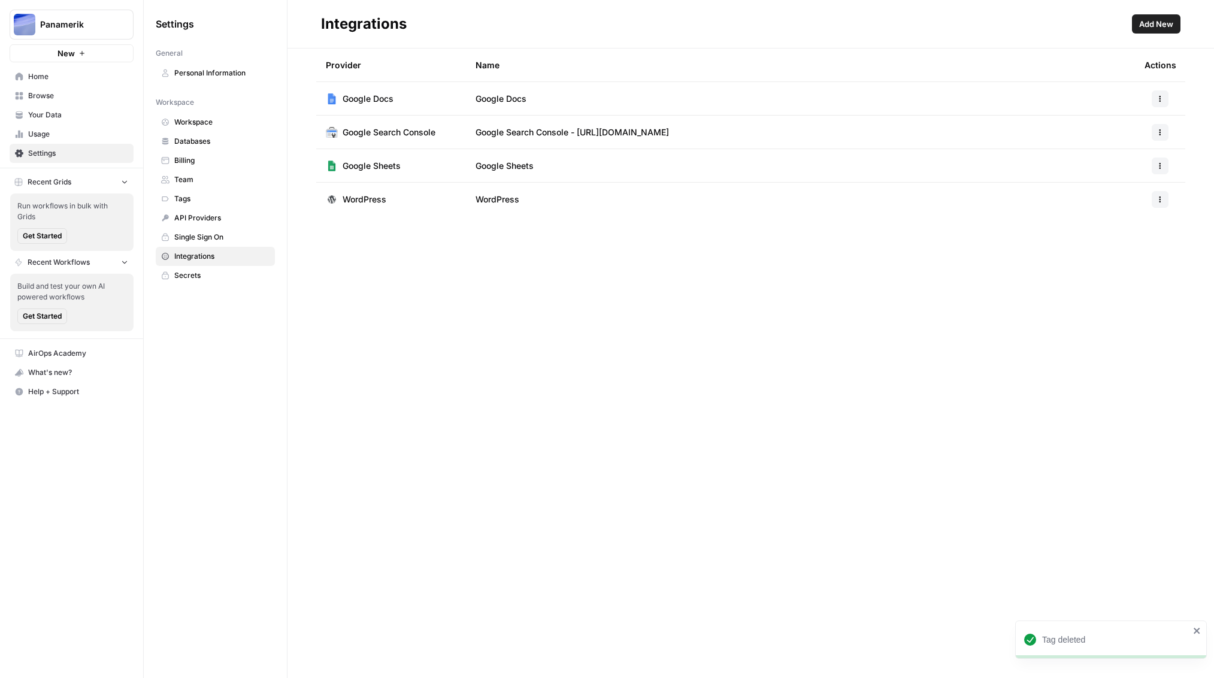
click at [1158, 99] on icon "button" at bounding box center [1160, 98] width 7 height 7
click at [1125, 162] on button "Delete" at bounding box center [1130, 169] width 66 height 17
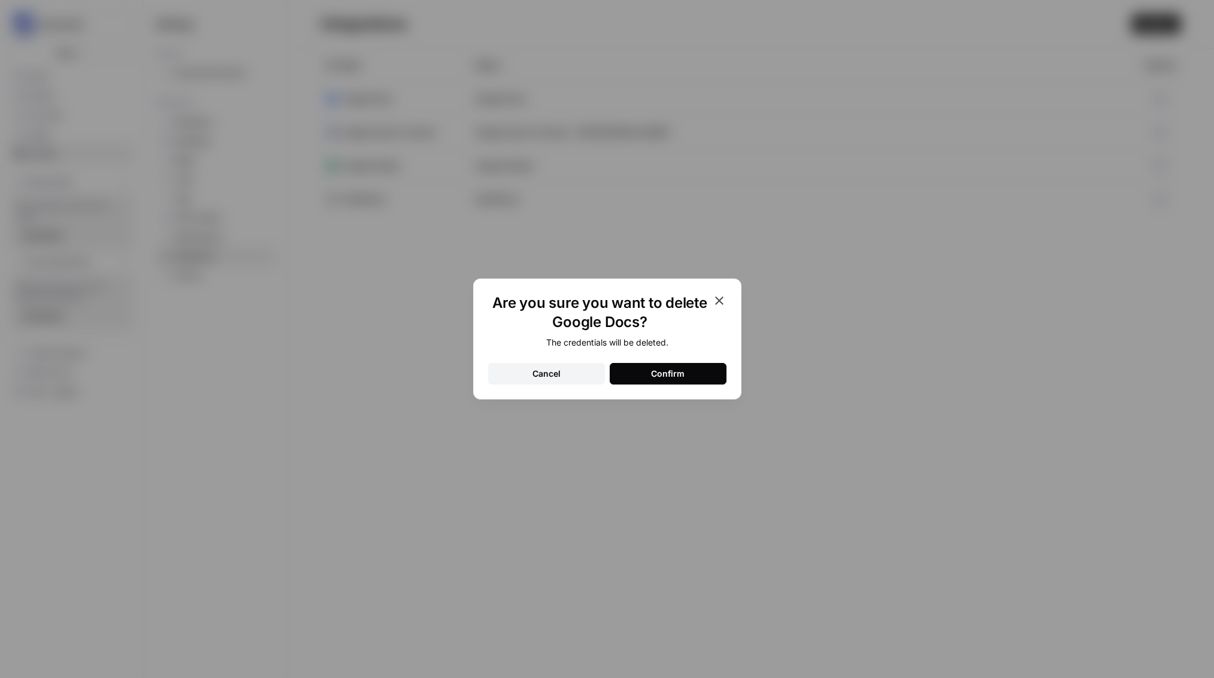
click at [690, 369] on button "Confirm" at bounding box center [668, 374] width 117 height 22
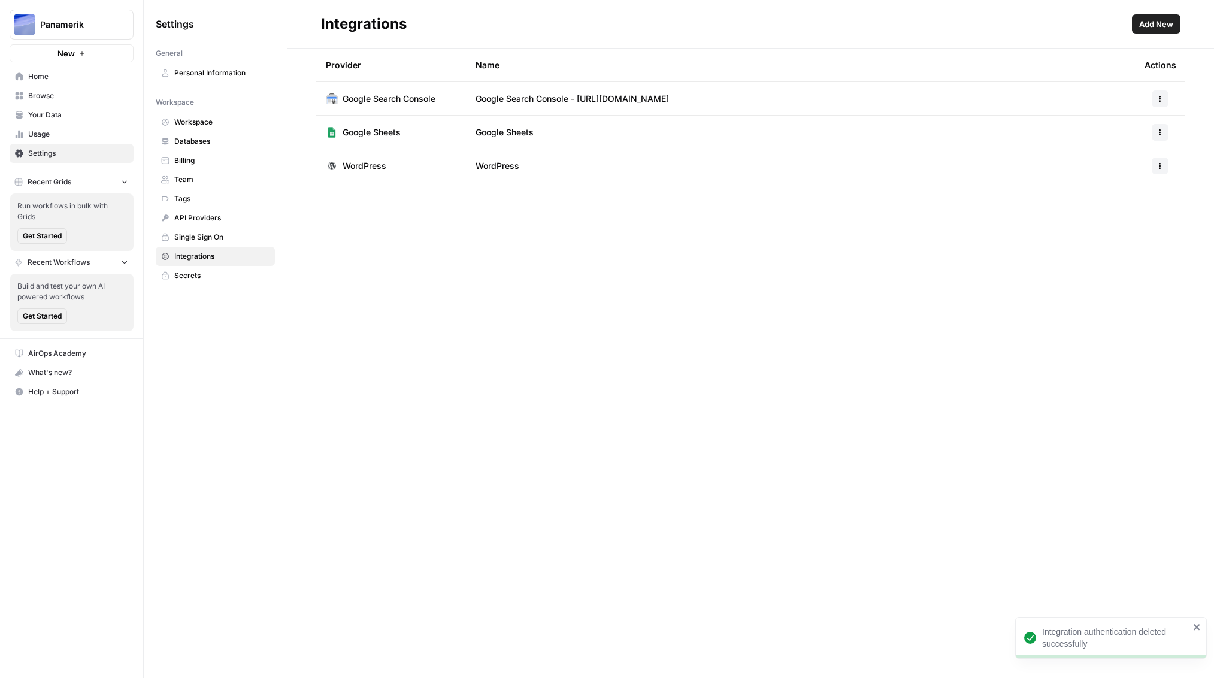
click at [1160, 93] on button "button" at bounding box center [1160, 98] width 17 height 17
click at [1116, 153] on span "Delete" at bounding box center [1134, 153] width 38 height 12
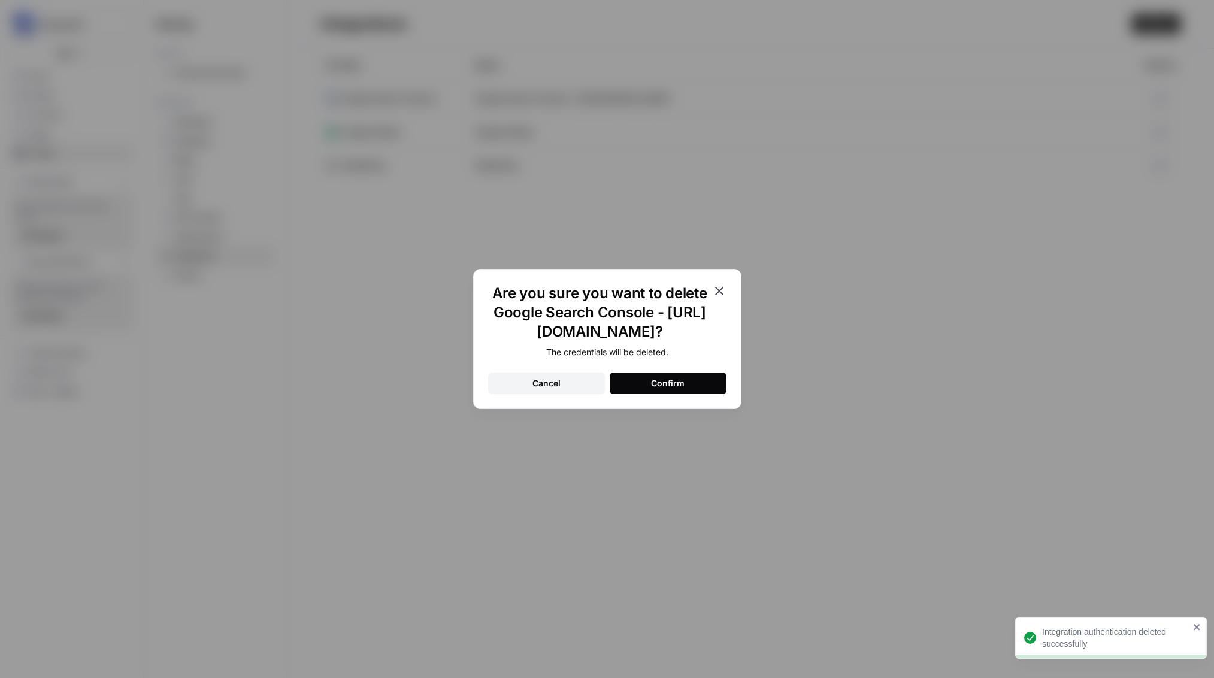
drag, startPoint x: 689, startPoint y: 379, endPoint x: 932, endPoint y: 191, distance: 306.6
click at [691, 377] on button "Confirm" at bounding box center [668, 384] width 117 height 22
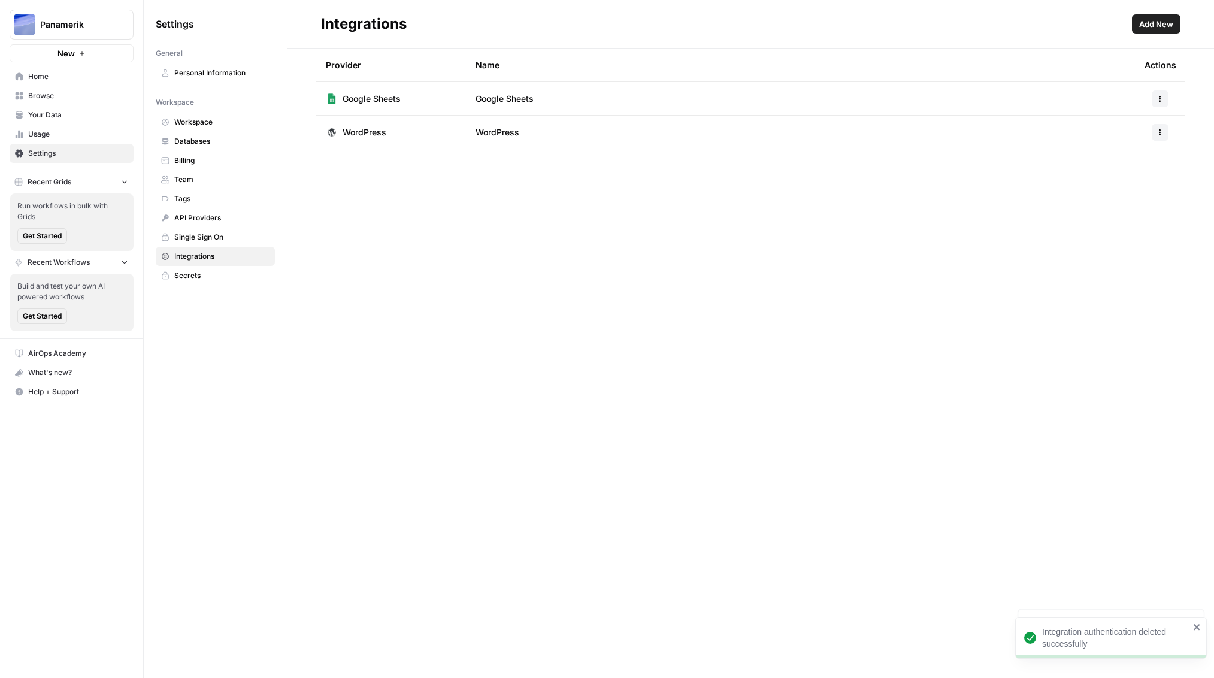
click at [1155, 100] on button "button" at bounding box center [1160, 98] width 17 height 17
click at [1121, 164] on span "Delete" at bounding box center [1134, 170] width 38 height 12
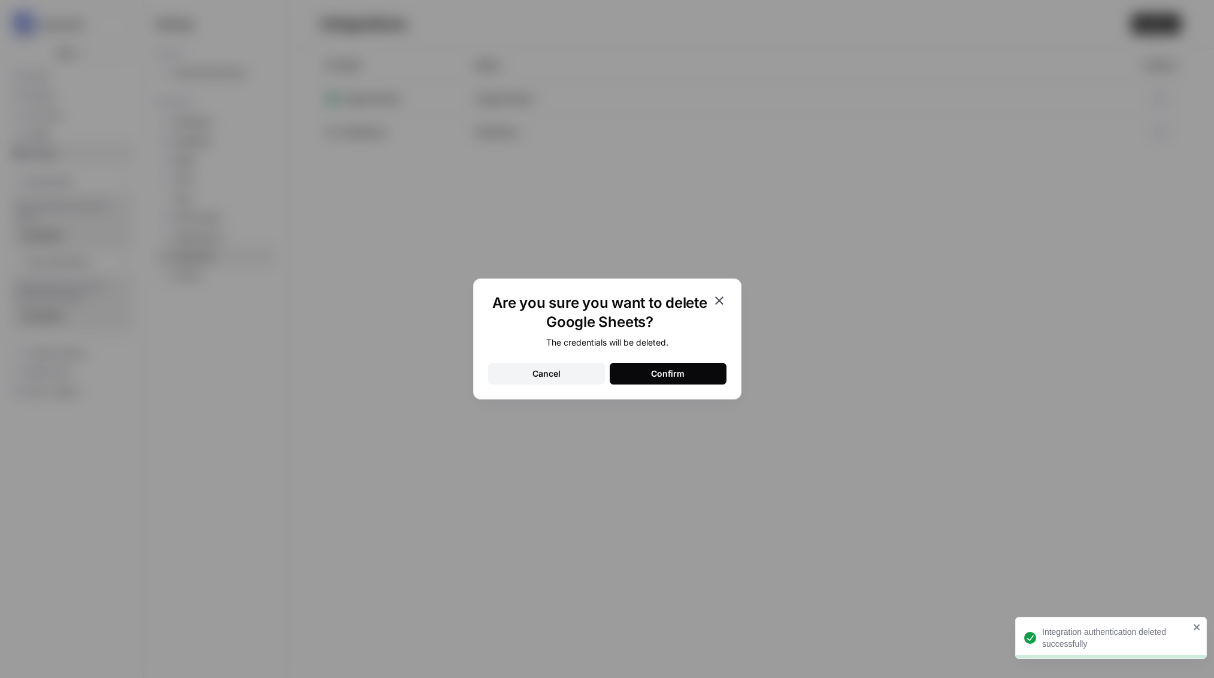
click at [661, 383] on button "Confirm" at bounding box center [668, 374] width 117 height 22
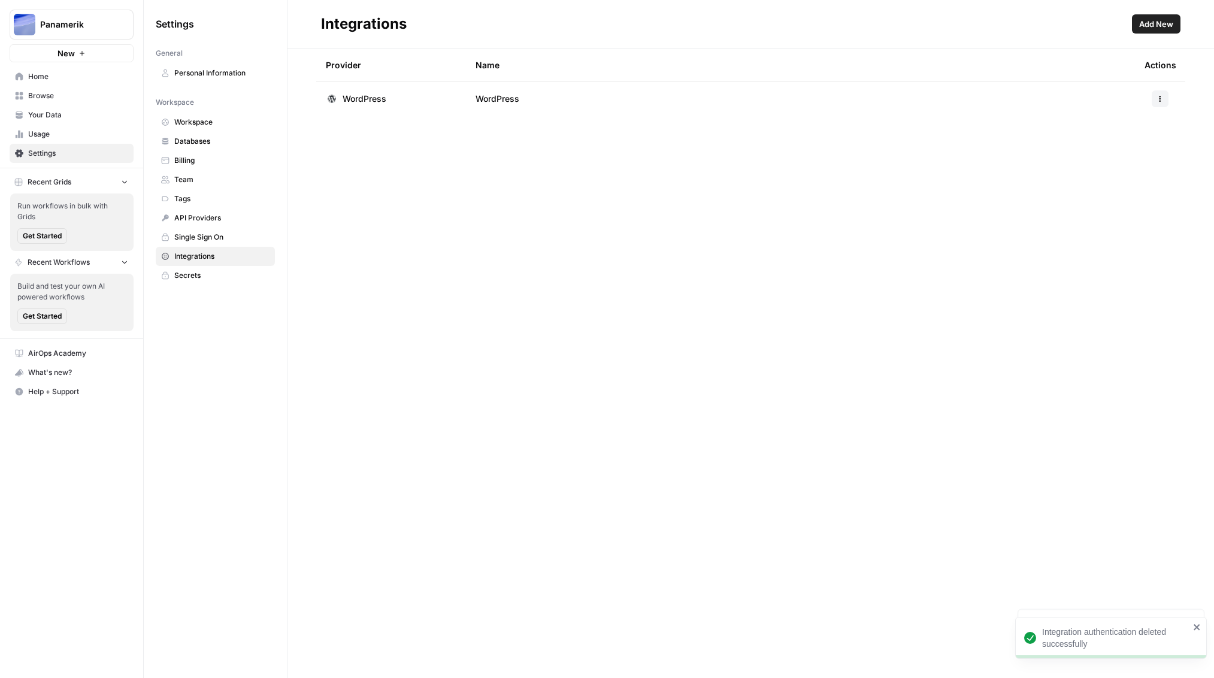
click at [1162, 93] on button "button" at bounding box center [1160, 98] width 17 height 17
click at [1128, 165] on span "Delete" at bounding box center [1134, 170] width 38 height 12
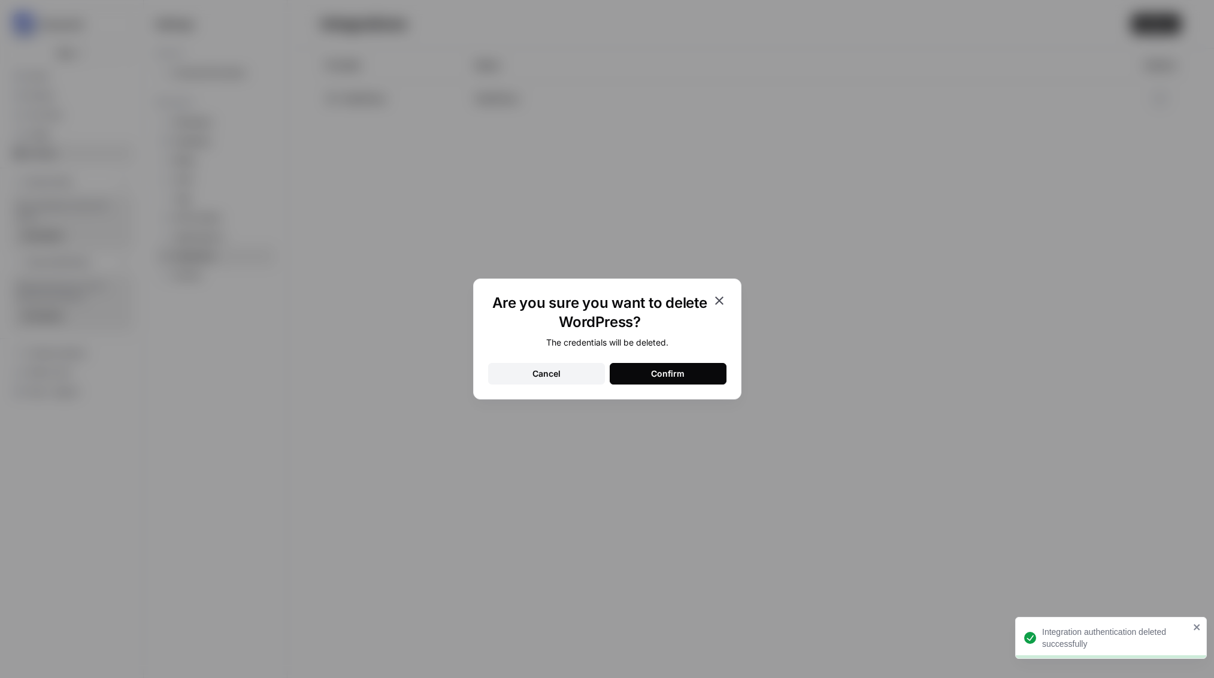
click at [690, 377] on button "Confirm" at bounding box center [668, 374] width 117 height 22
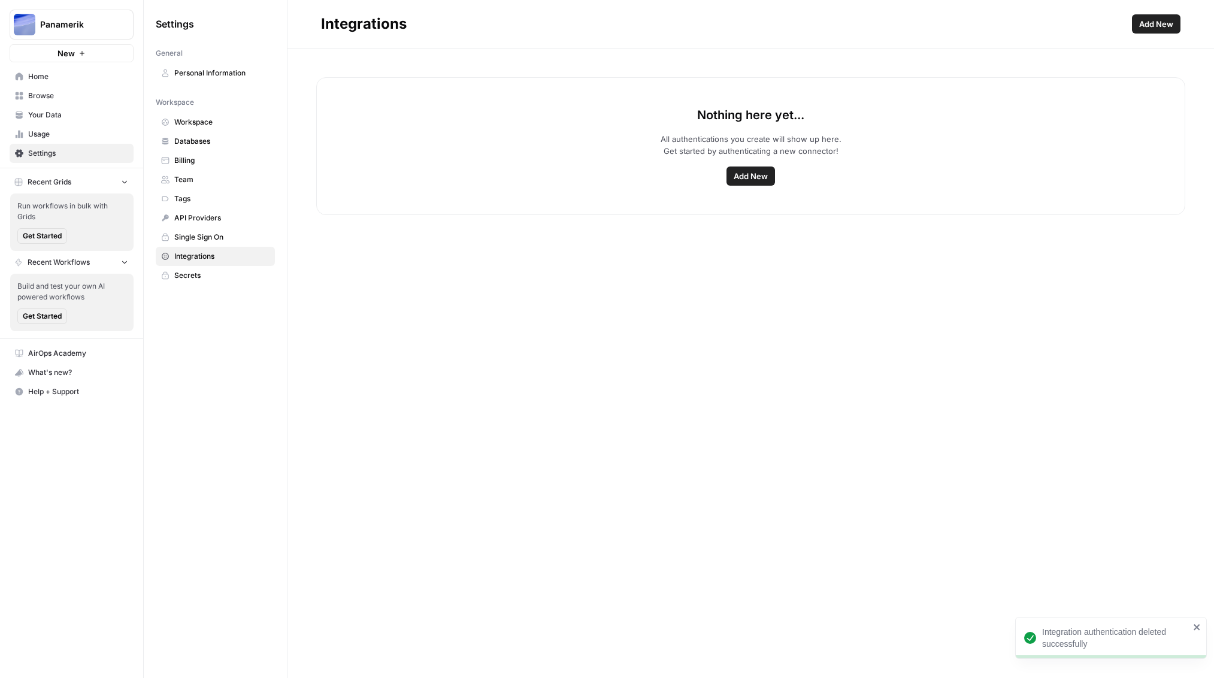
click at [190, 275] on span "Secrets" at bounding box center [221, 275] width 95 height 11
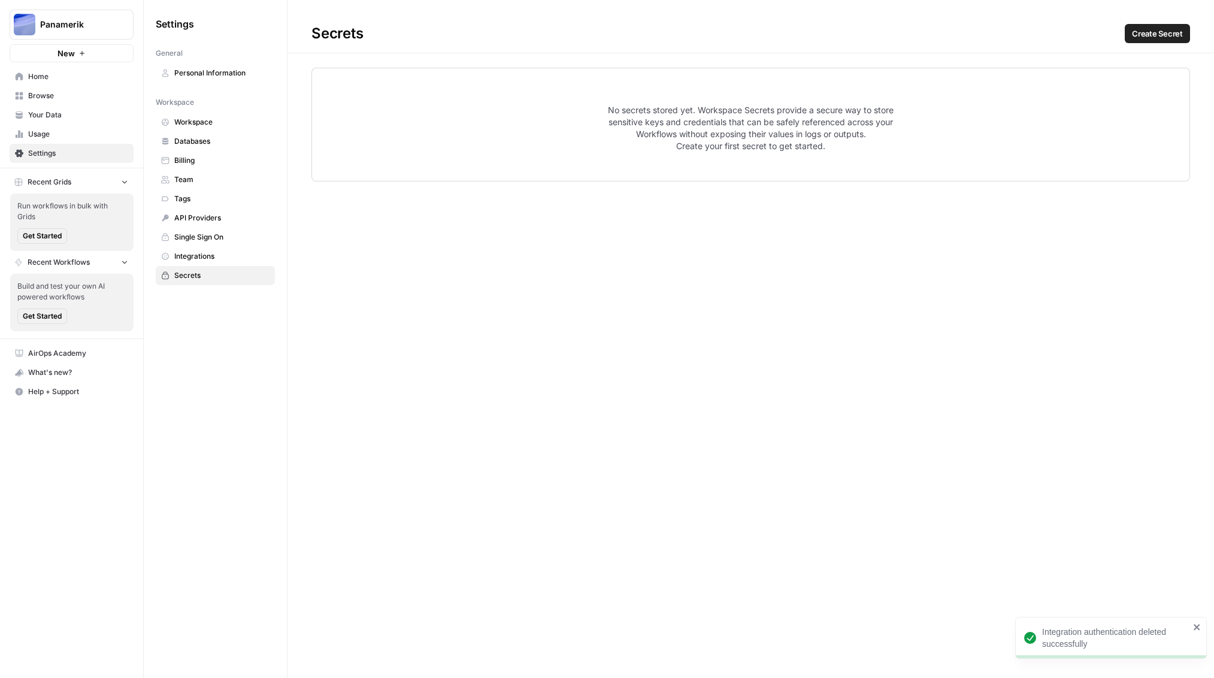
click at [184, 161] on span "Billing" at bounding box center [221, 160] width 95 height 11
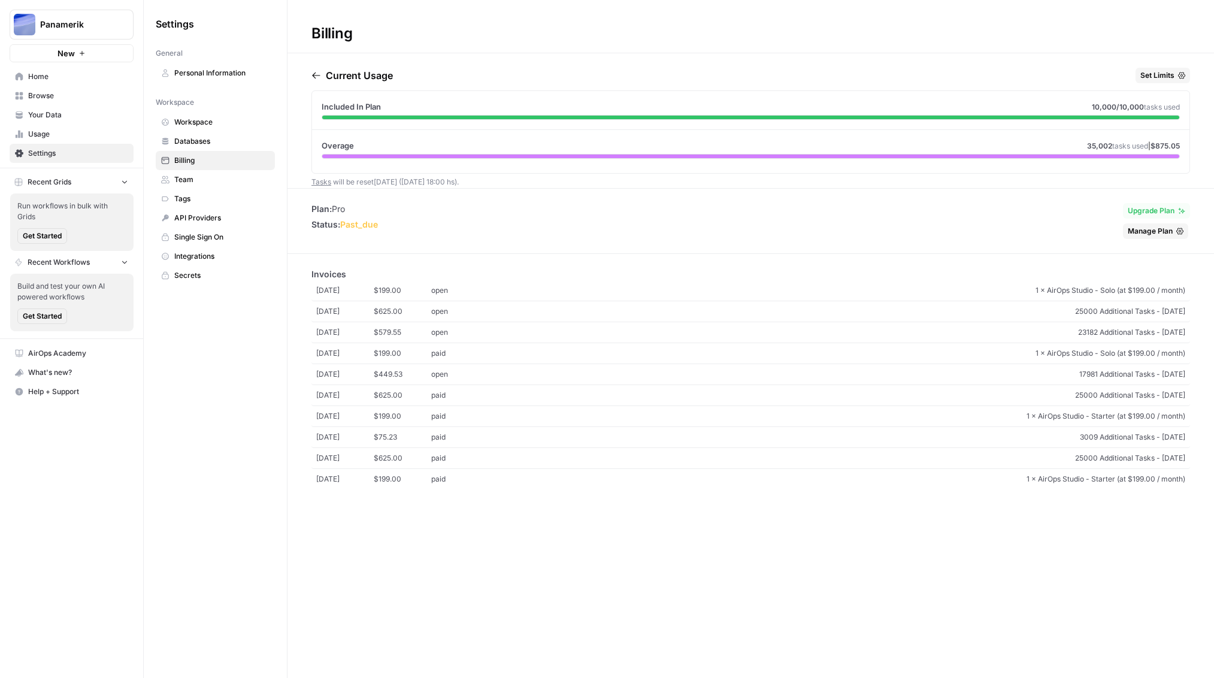
click at [1148, 231] on span "Manage Plan" at bounding box center [1150, 231] width 45 height 11
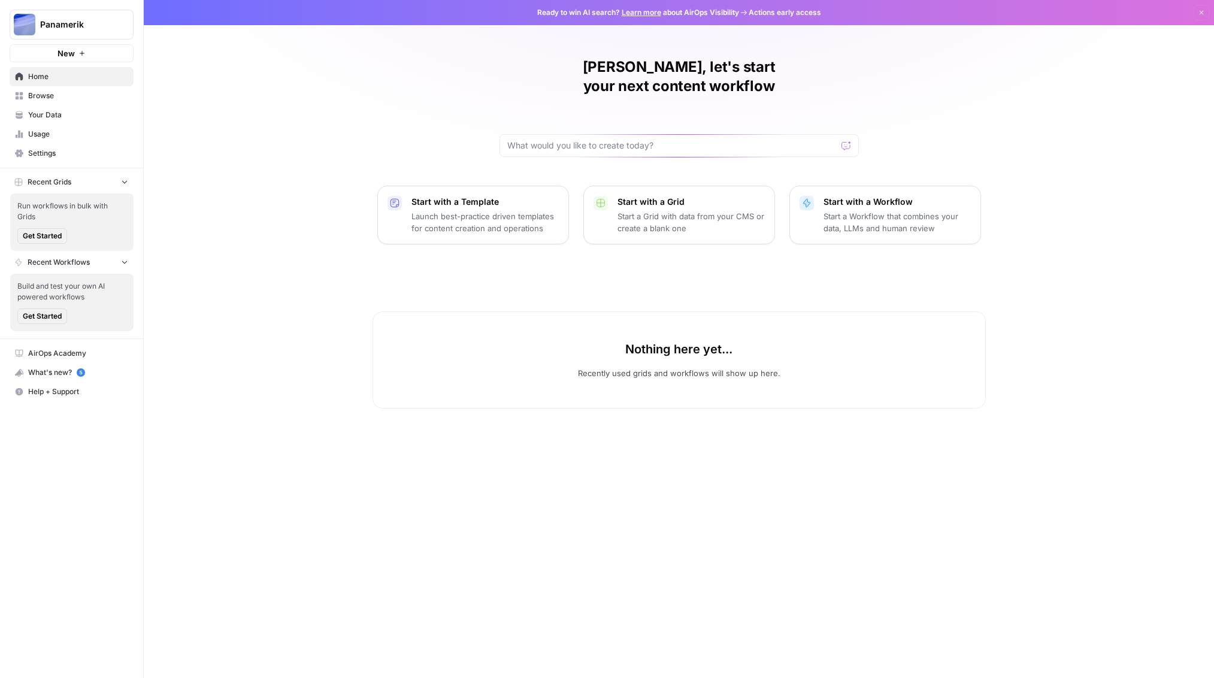
click at [46, 156] on span "Settings" at bounding box center [78, 153] width 100 height 11
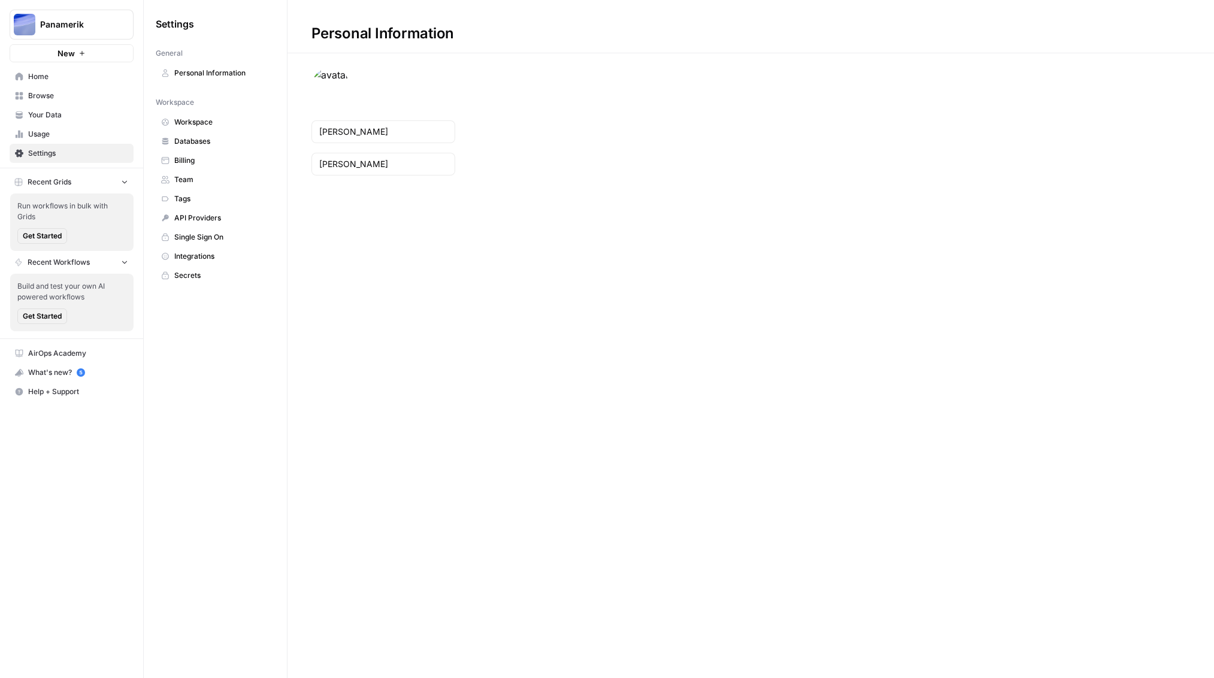
click at [202, 69] on span "Personal Information" at bounding box center [221, 73] width 95 height 11
click at [182, 122] on span "Workspace" at bounding box center [221, 122] width 95 height 11
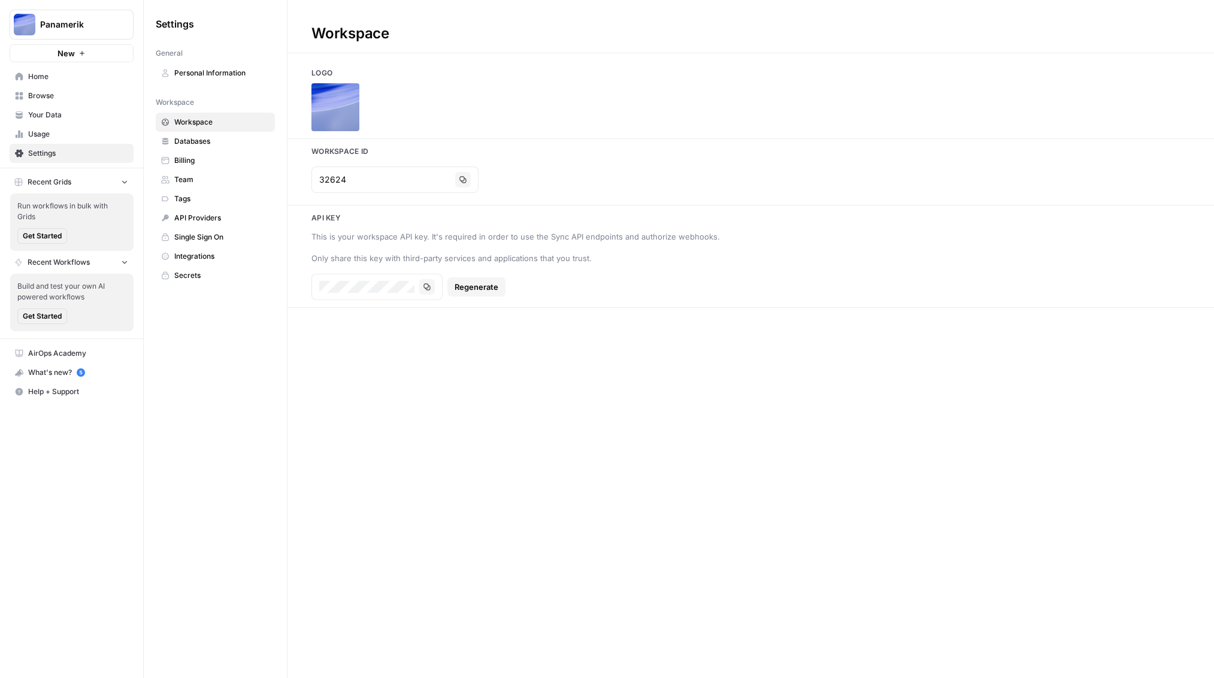
click at [194, 165] on span "Billing" at bounding box center [221, 160] width 95 height 11
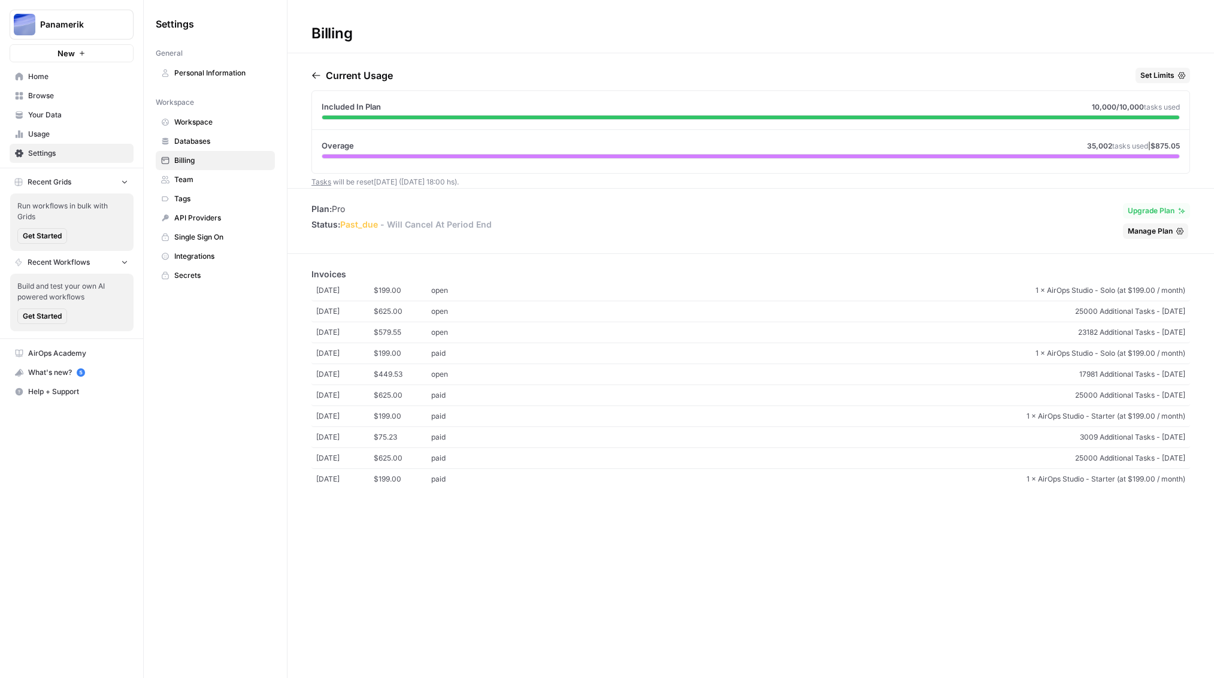
click at [183, 179] on span "Team" at bounding box center [221, 179] width 95 height 11
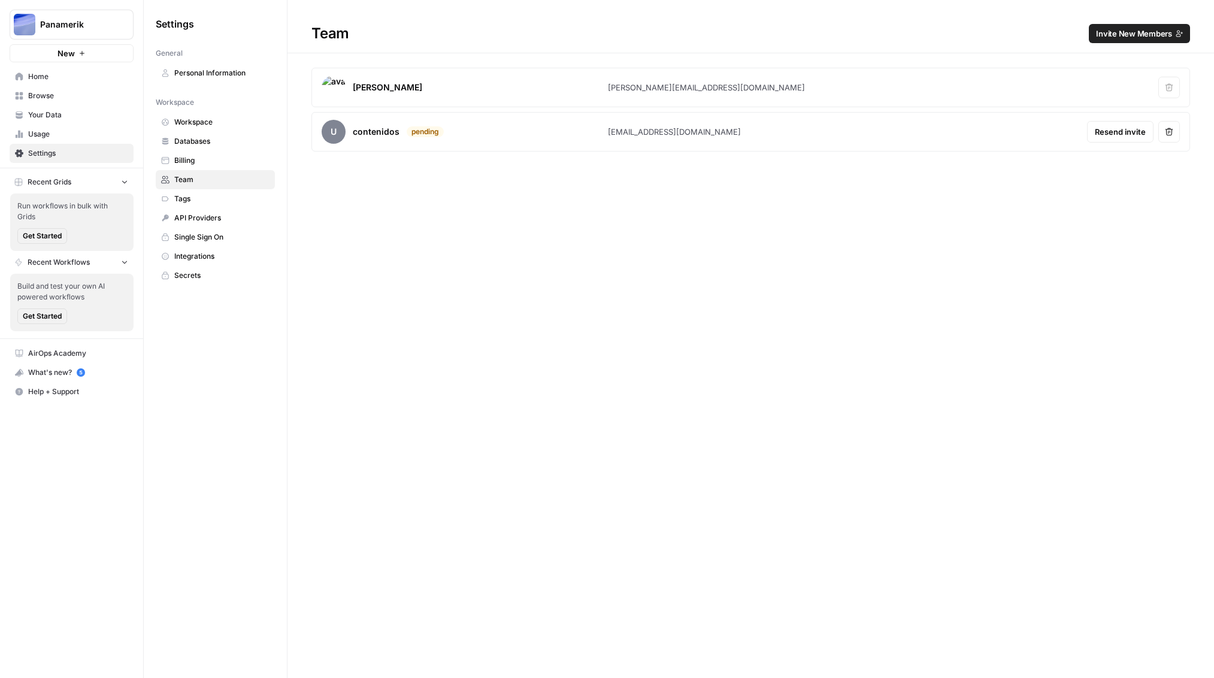
click at [1119, 133] on span "Resend invite" at bounding box center [1120, 132] width 51 height 12
click at [42, 75] on span "Home" at bounding box center [78, 76] width 100 height 11
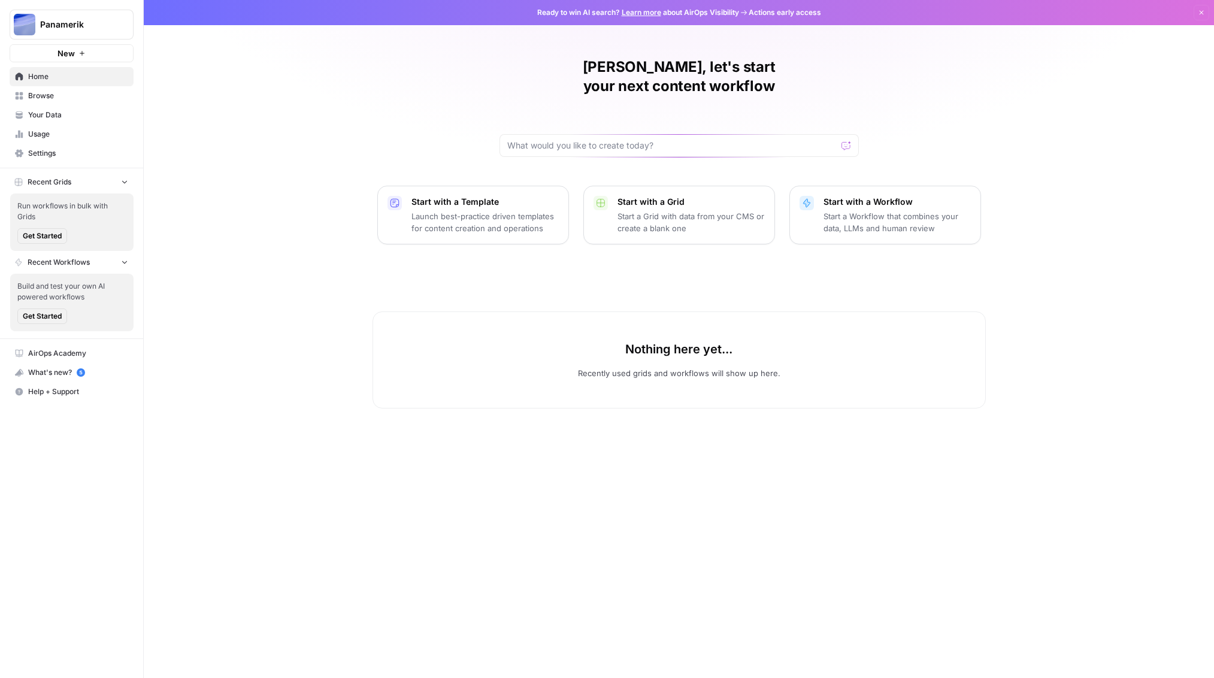
click at [1199, 13] on icon "button" at bounding box center [1201, 12] width 7 height 7
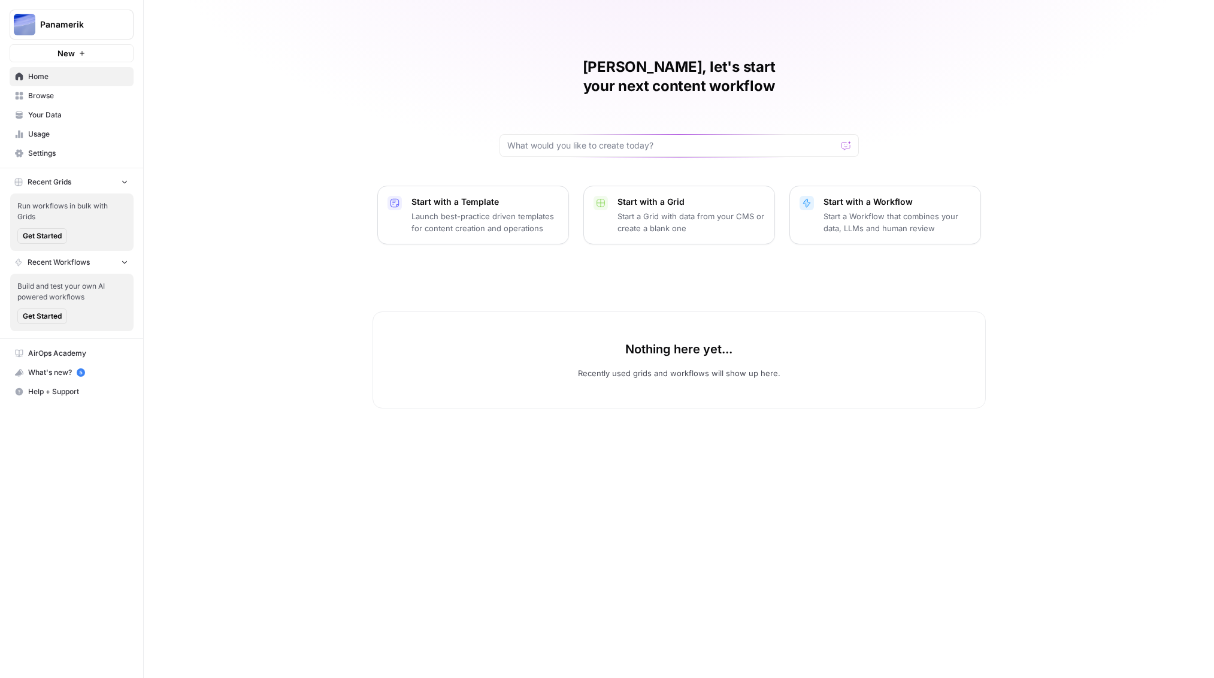
click at [50, 151] on span "Settings" at bounding box center [78, 153] width 100 height 11
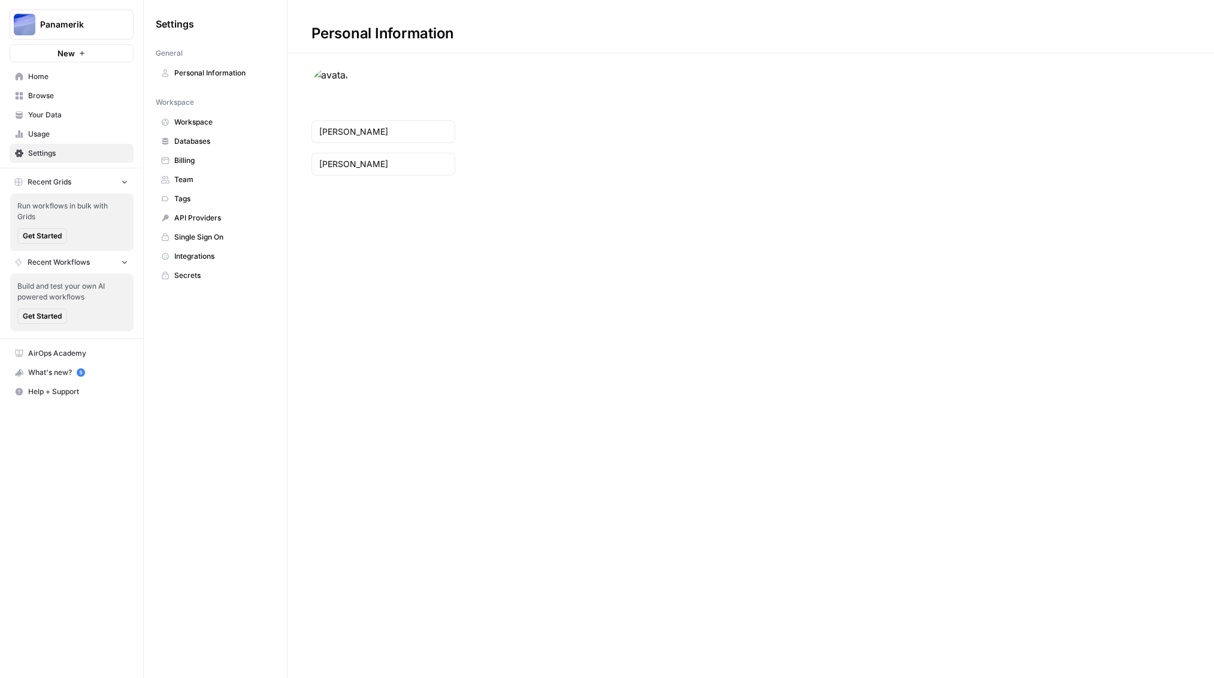
click at [69, 81] on span "Home" at bounding box center [78, 76] width 100 height 11
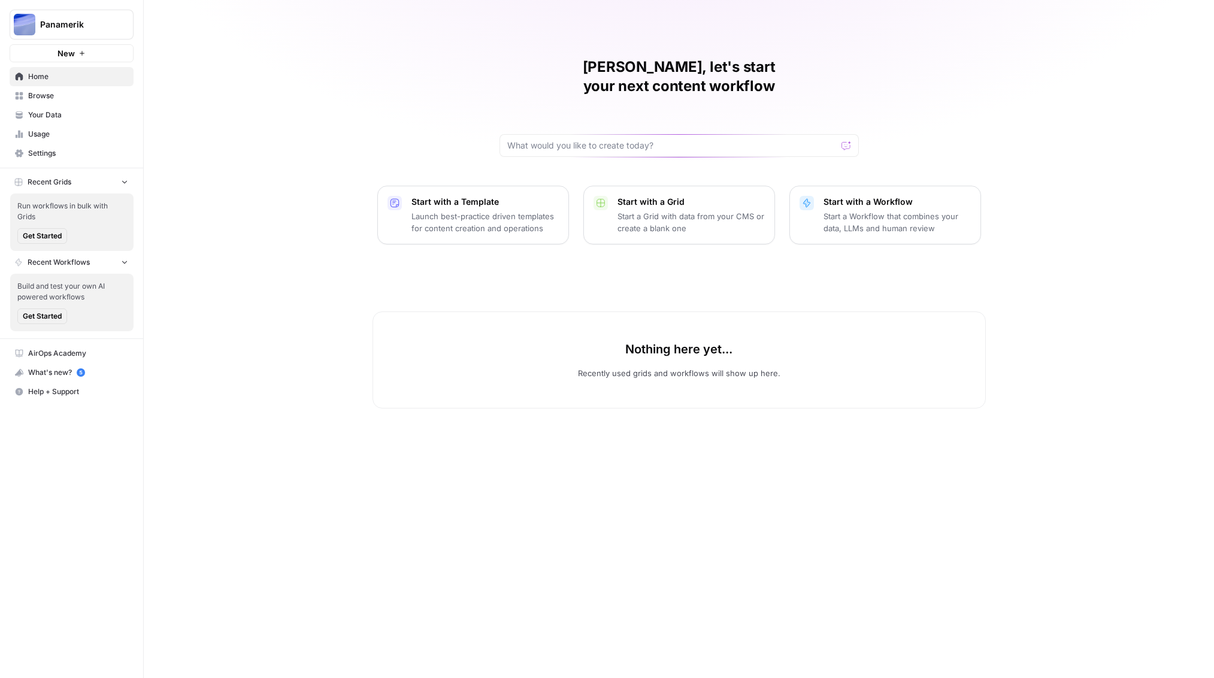
click at [61, 153] on span "Settings" at bounding box center [78, 153] width 100 height 11
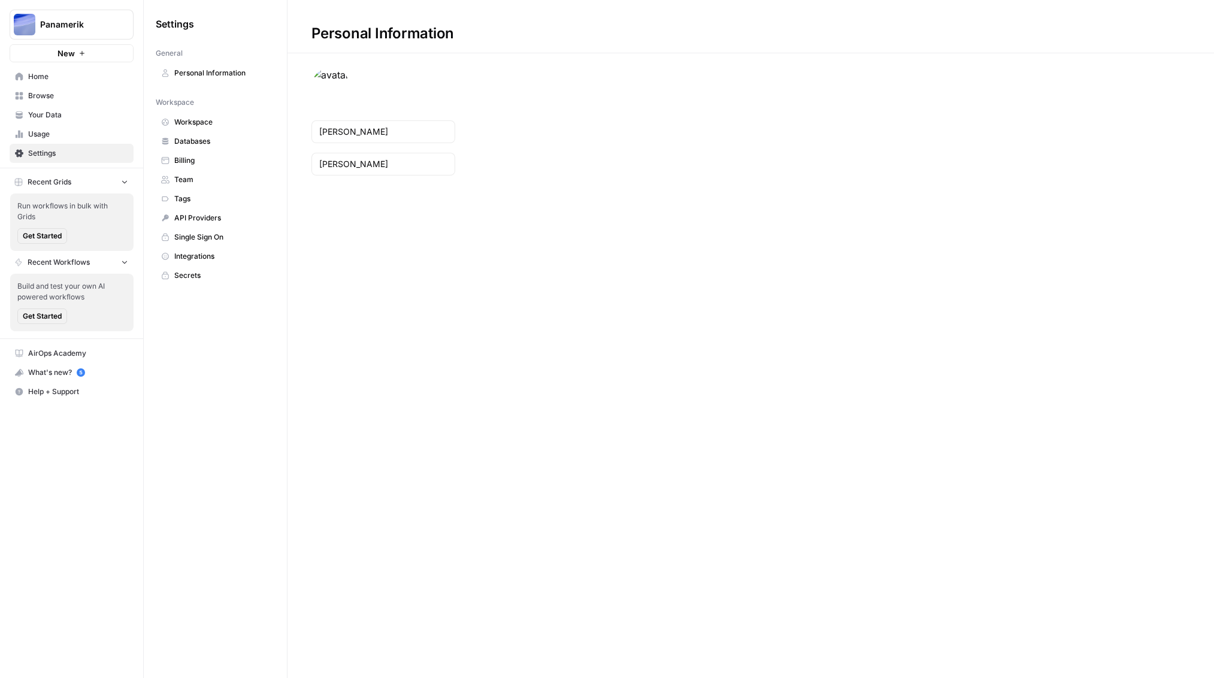
click at [87, 264] on span "Recent Workflows" at bounding box center [59, 262] width 62 height 11
click at [101, 181] on button "Recent Grids" at bounding box center [72, 182] width 124 height 18
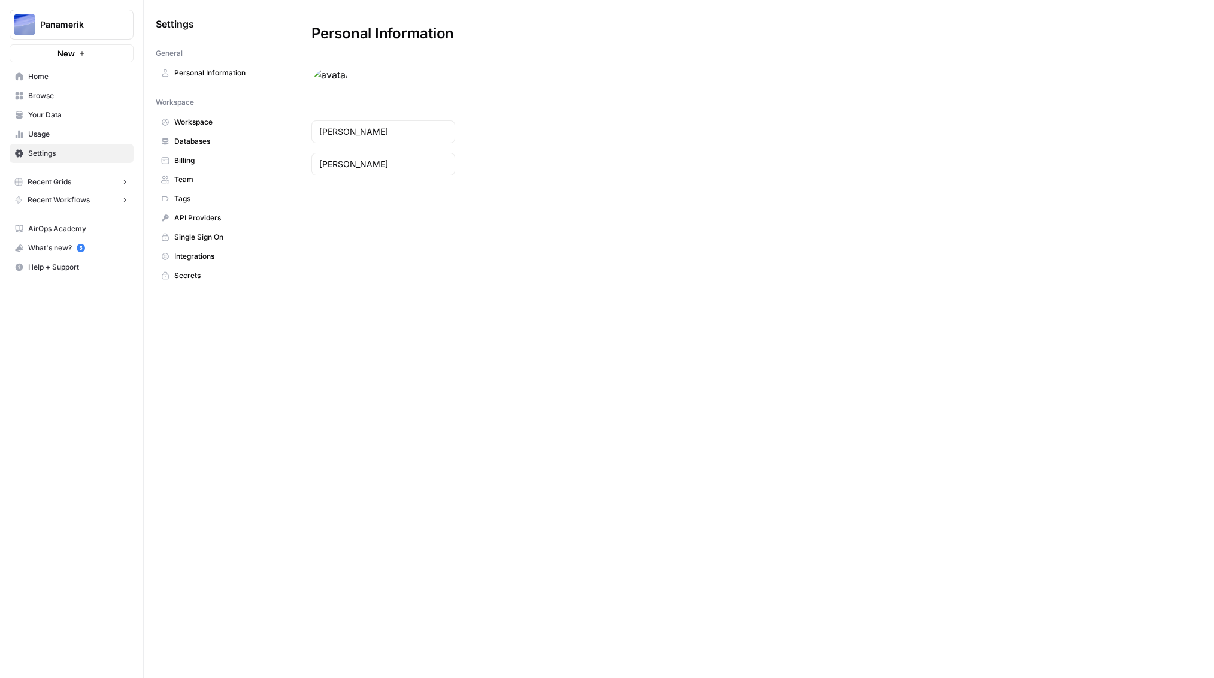
click at [187, 232] on span "Single Sign On" at bounding box center [221, 237] width 95 height 11
click at [199, 123] on span "Workspace" at bounding box center [221, 122] width 95 height 11
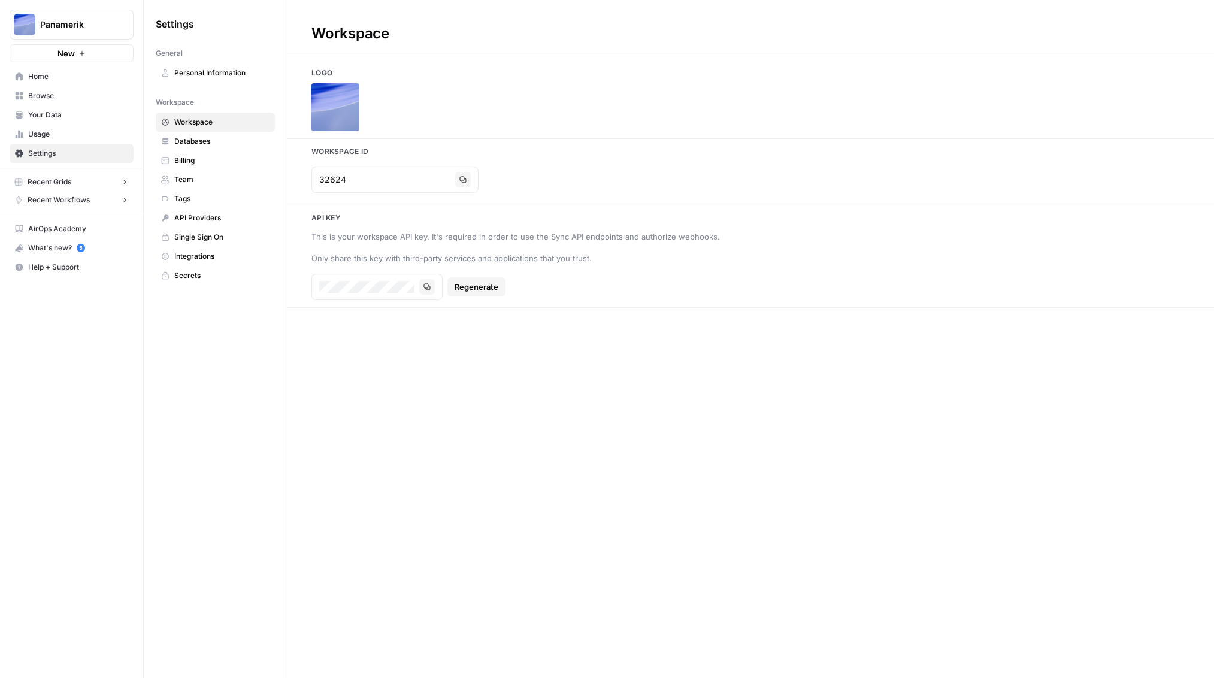
click at [208, 72] on span "Personal Information" at bounding box center [221, 73] width 95 height 11
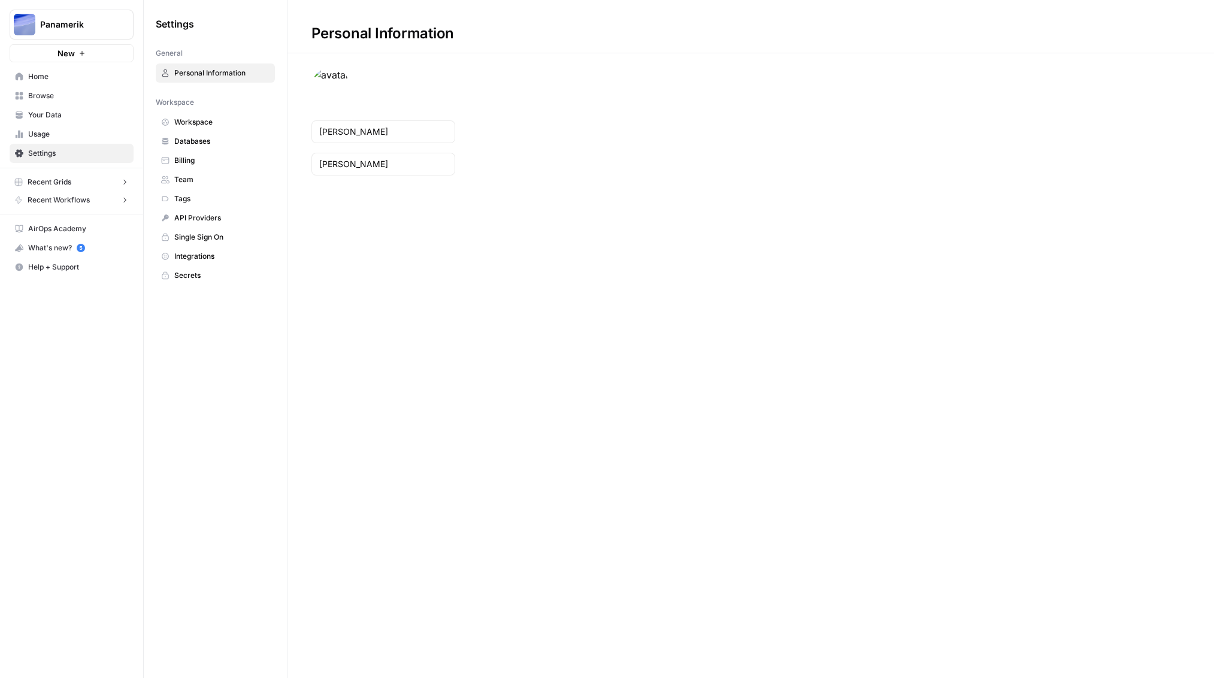
click at [198, 115] on link "Workspace" at bounding box center [215, 122] width 119 height 19
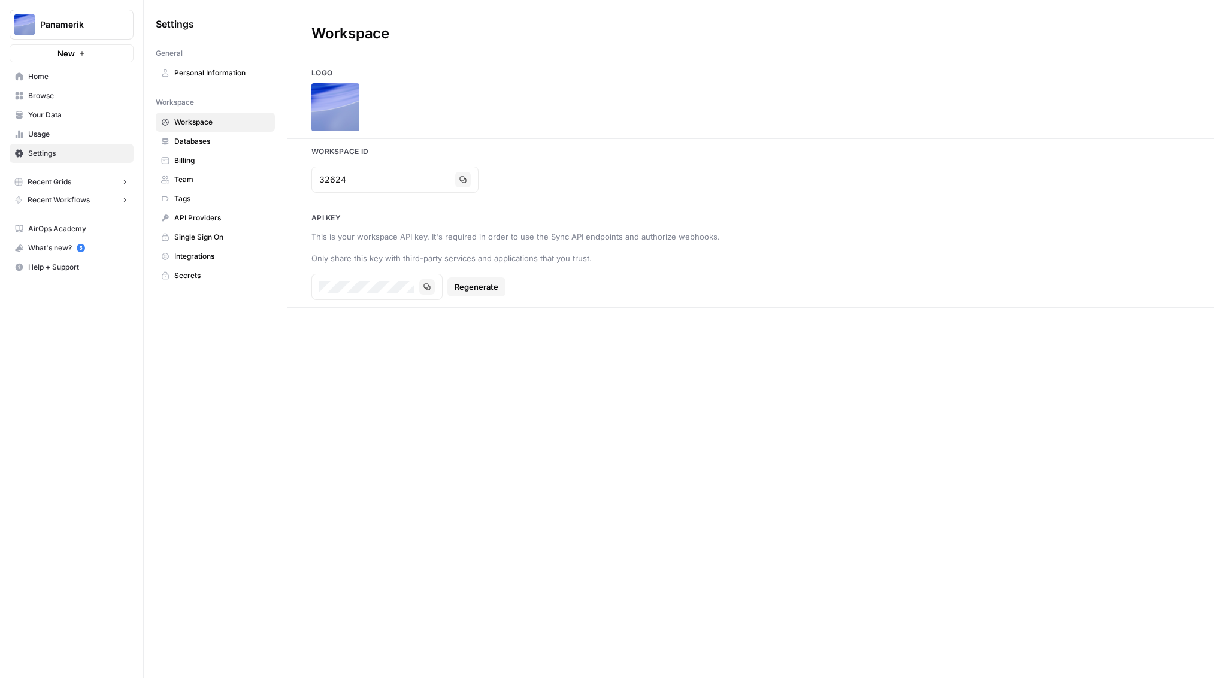
click at [479, 291] on span "Regenerate" at bounding box center [477, 287] width 44 height 12
click at [585, 131] on button "Regenerate" at bounding box center [574, 139] width 61 height 22
click at [201, 72] on span "Personal Information" at bounding box center [221, 73] width 95 height 11
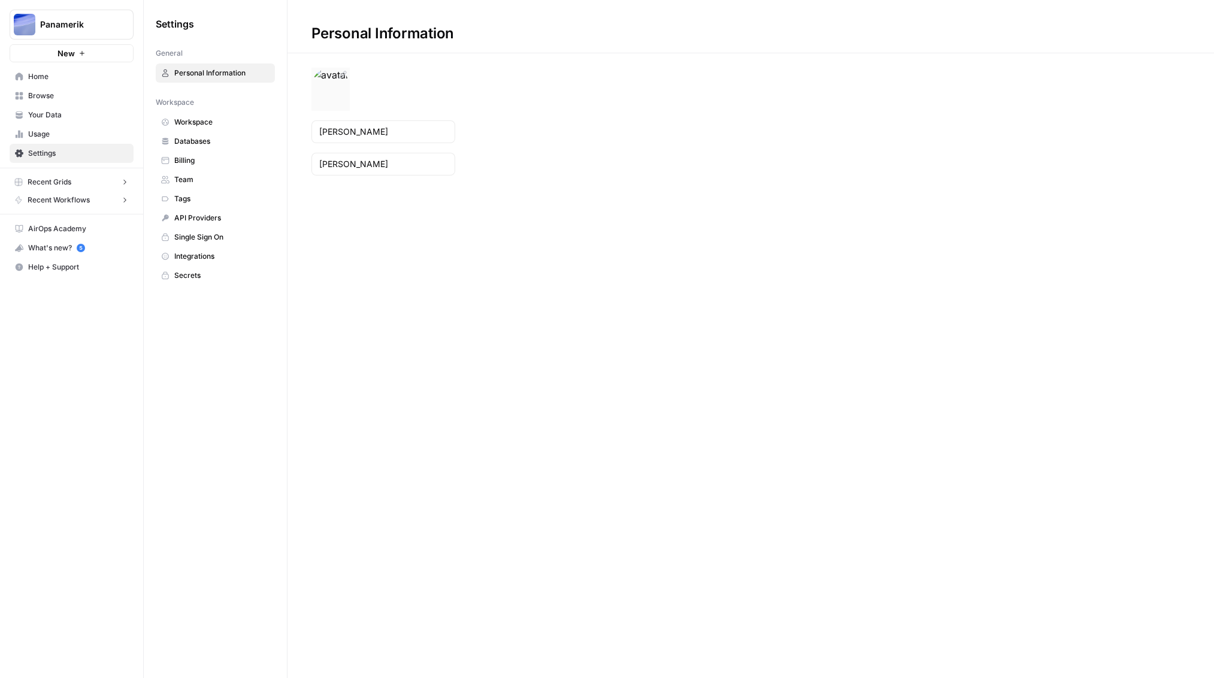
click at [341, 73] on icon at bounding box center [343, 75] width 10 height 10
click at [55, 76] on span "Home" at bounding box center [78, 76] width 100 height 11
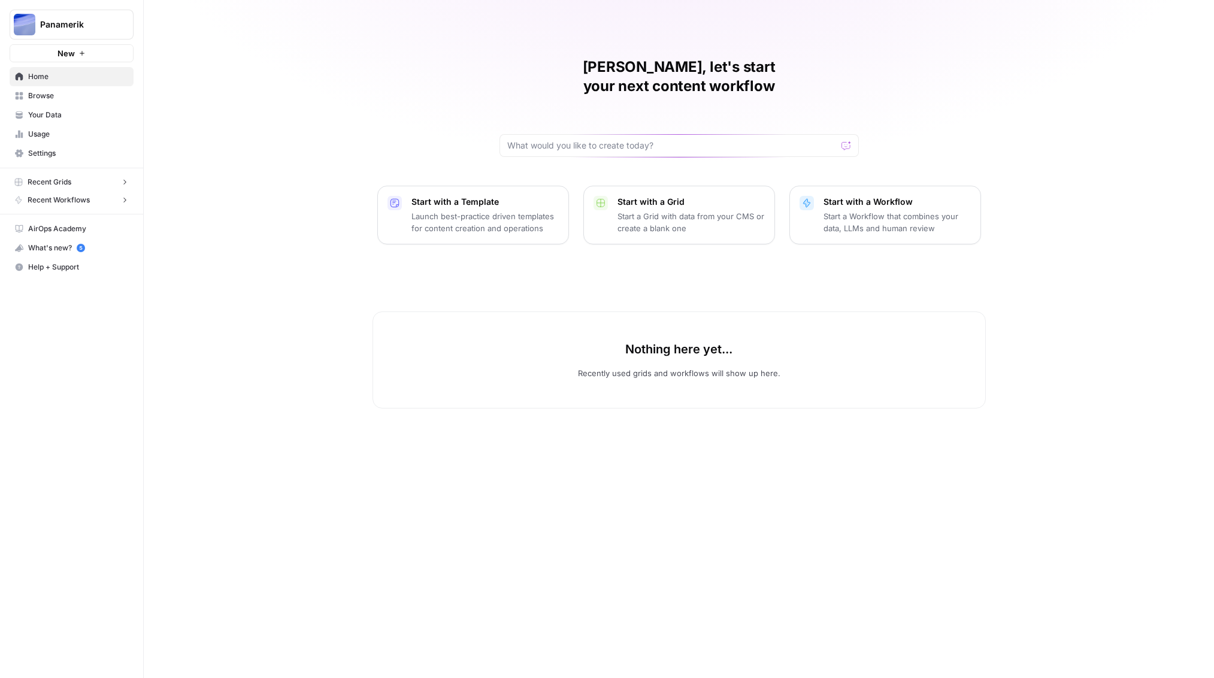
click at [77, 27] on span "Panamerik" at bounding box center [76, 25] width 72 height 12
click at [66, 155] on span "Log Out" at bounding box center [113, 154] width 164 height 12
